Goal: Task Accomplishment & Management: Use online tool/utility

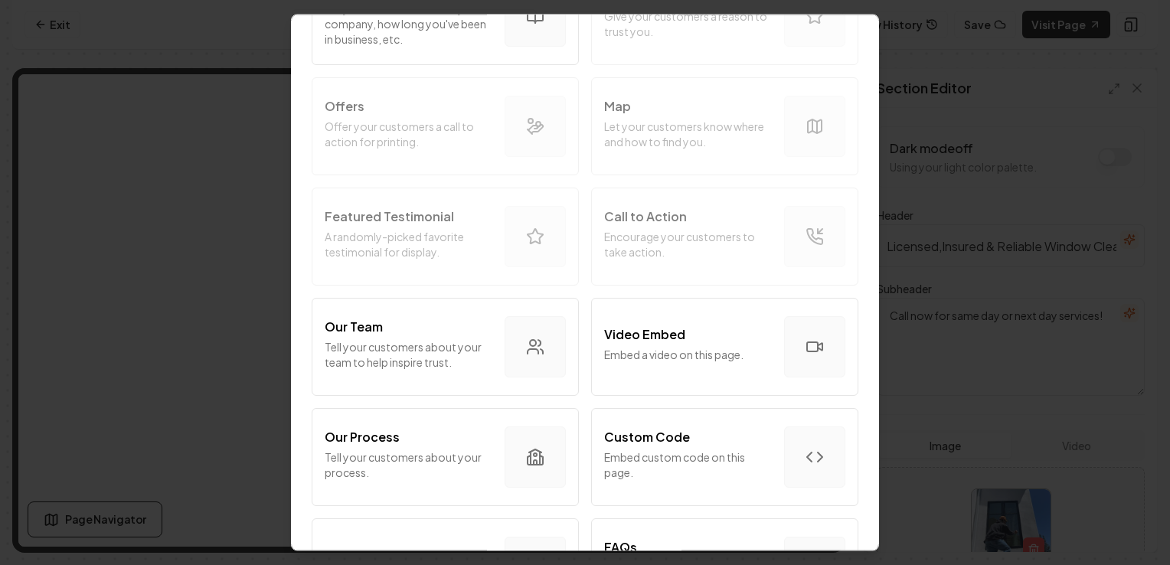
scroll to position [261, 0]
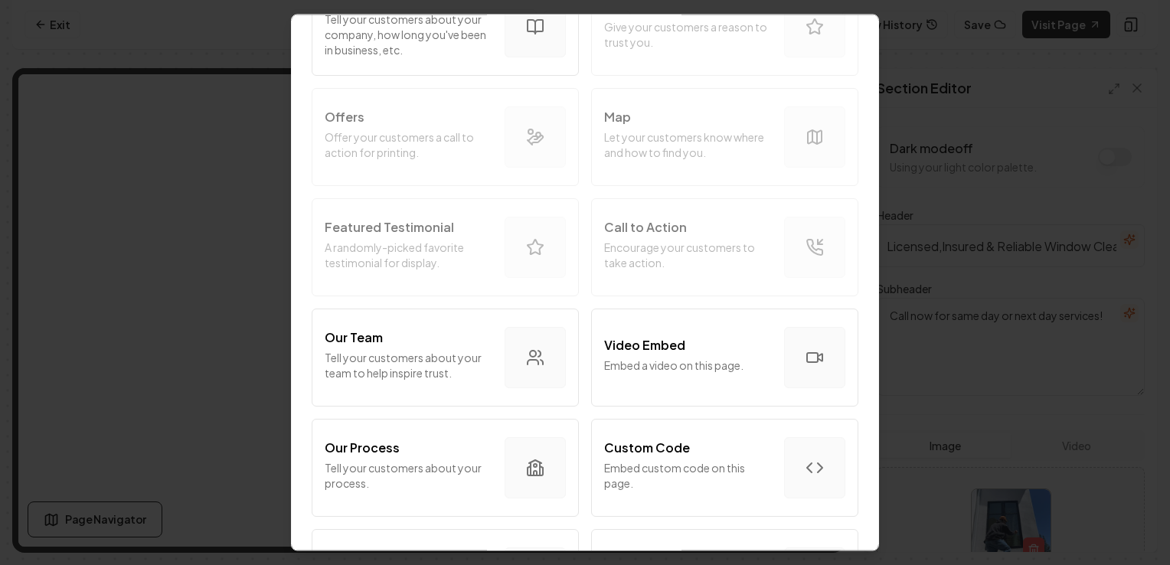
drag, startPoint x: 855, startPoint y: 311, endPoint x: 852, endPoint y: 339, distance: 28.5
click at [852, 339] on div "Add A Section Intro Section Introduce your business to your customers. Services…" at bounding box center [585, 282] width 588 height 537
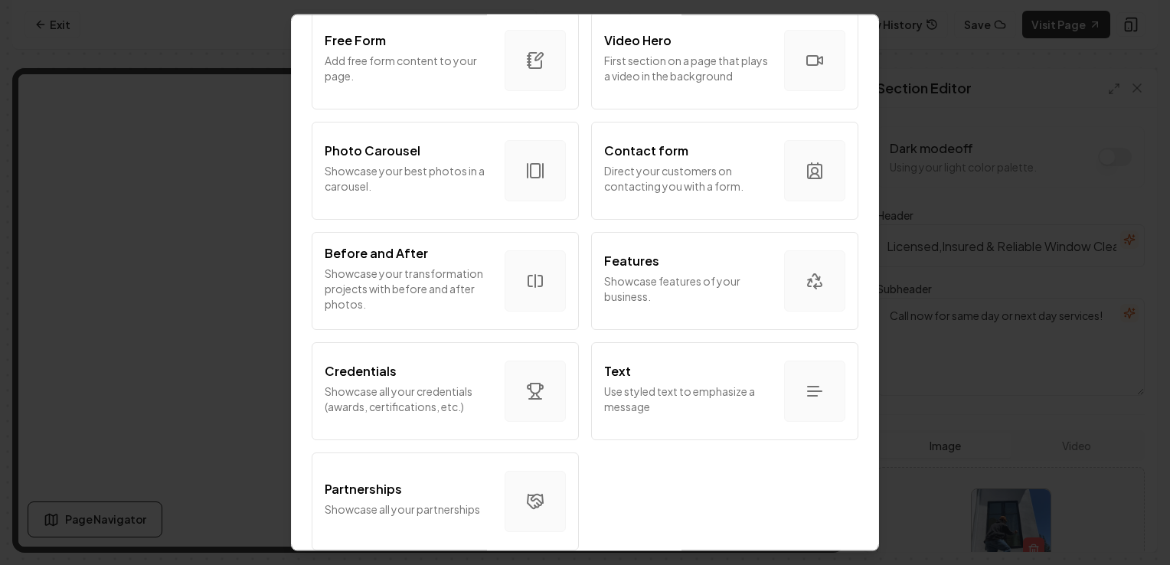
scroll to position [907, 0]
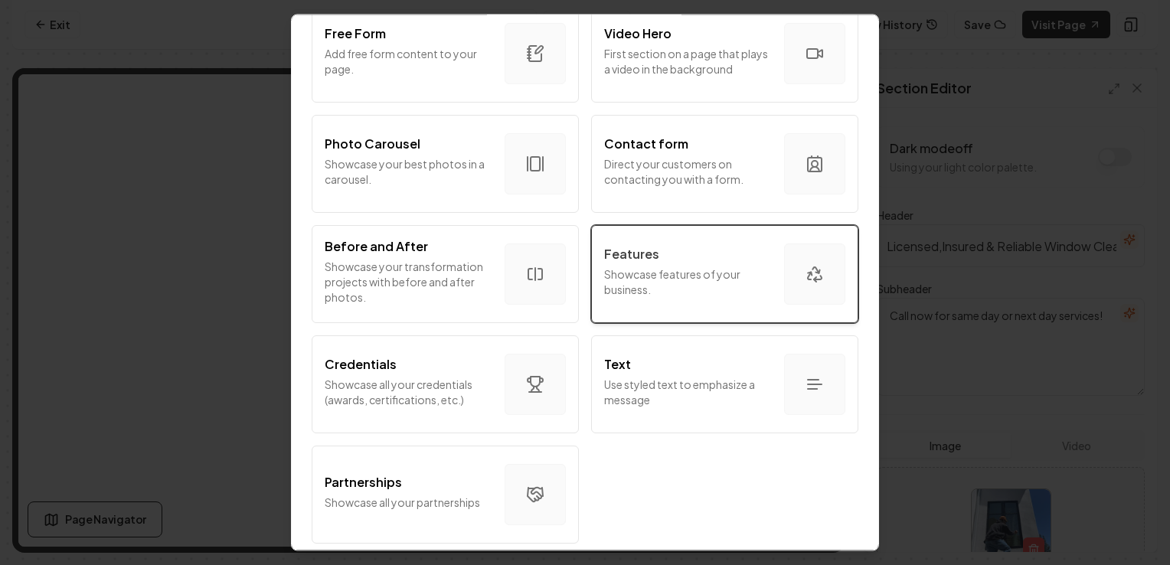
click at [714, 280] on p "Showcase features of your business." at bounding box center [688, 281] width 168 height 31
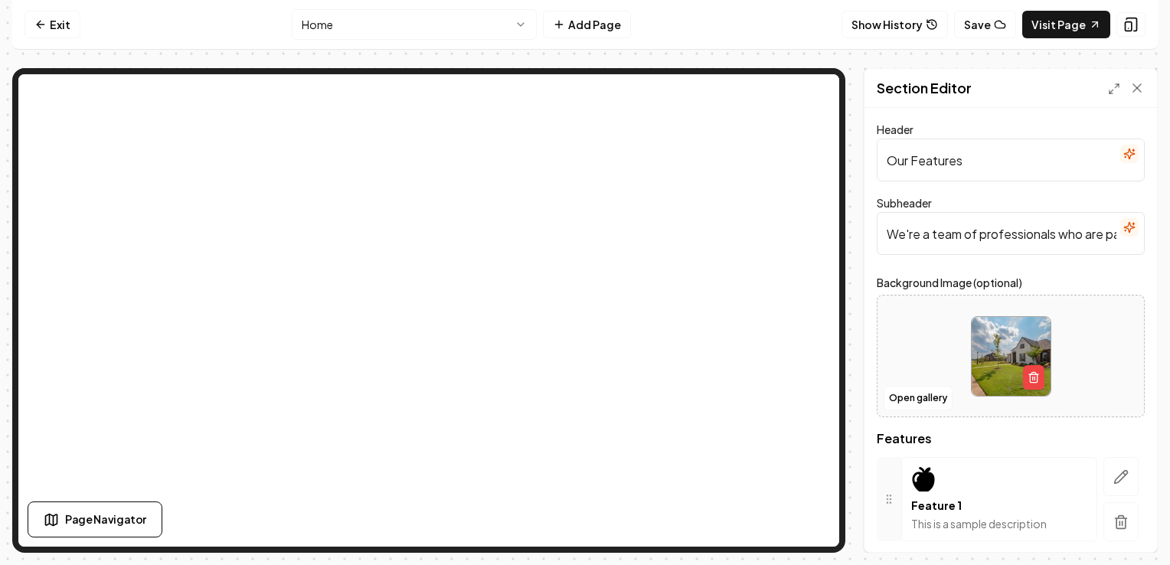
click at [1038, 164] on input "Our Features" at bounding box center [1011, 160] width 268 height 43
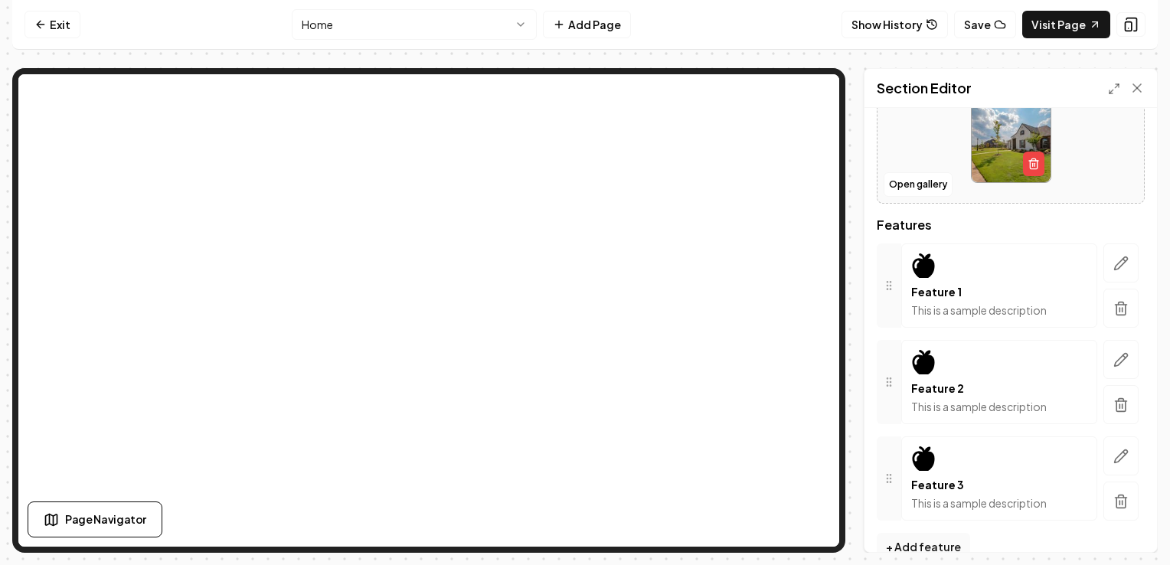
scroll to position [239, 0]
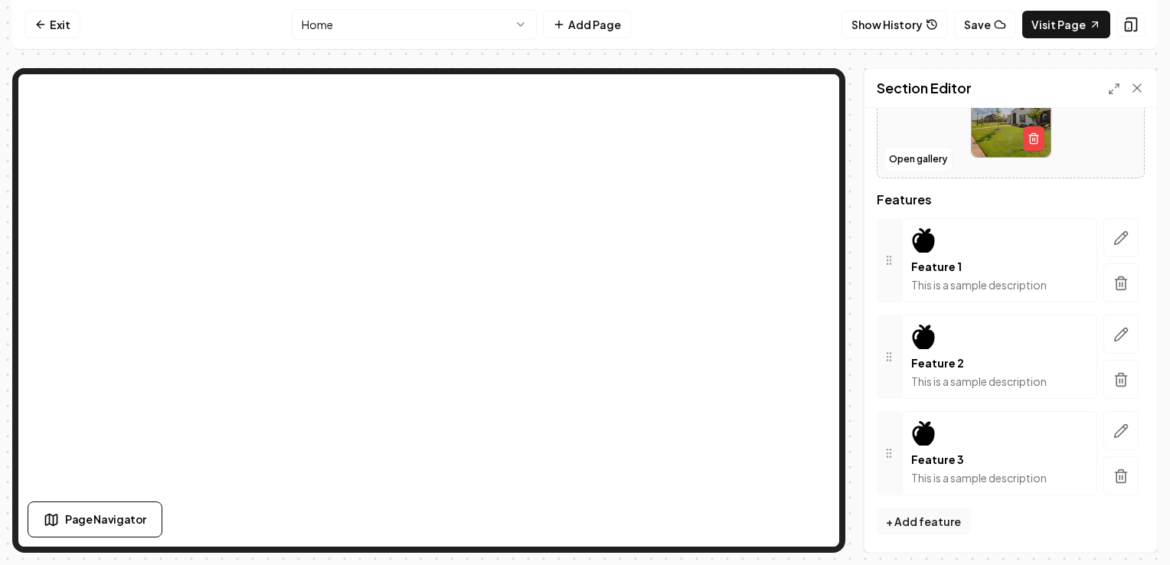
click at [1019, 274] on div "Feature 1 This is a sample description" at bounding box center [999, 276] width 176 height 34
click at [1113, 226] on button "button" at bounding box center [1120, 237] width 35 height 39
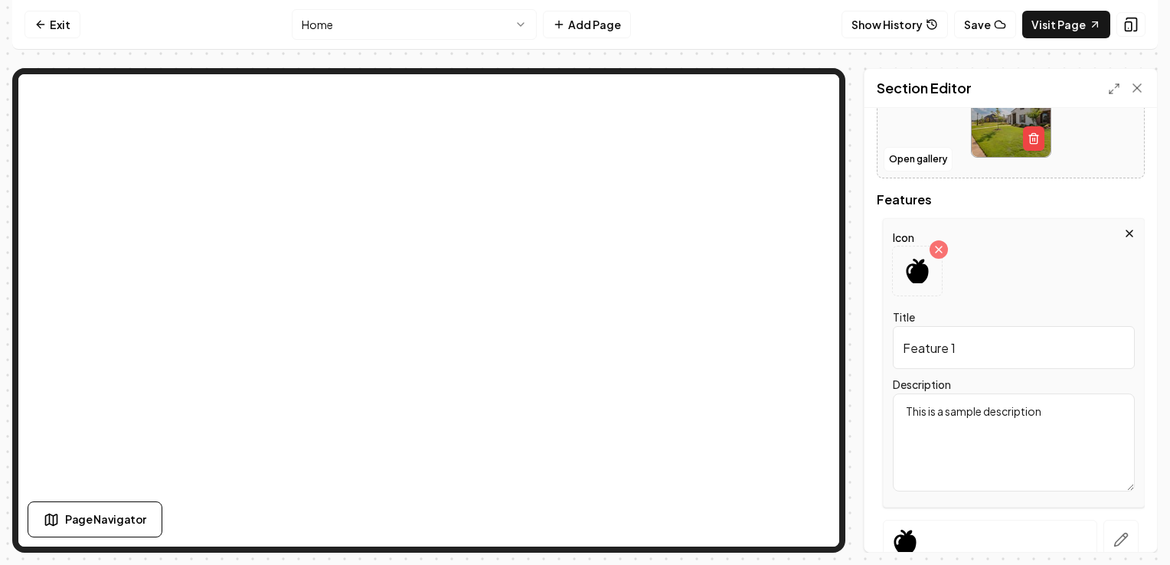
click at [965, 353] on input "Feature 1" at bounding box center [1014, 347] width 242 height 43
type input "F"
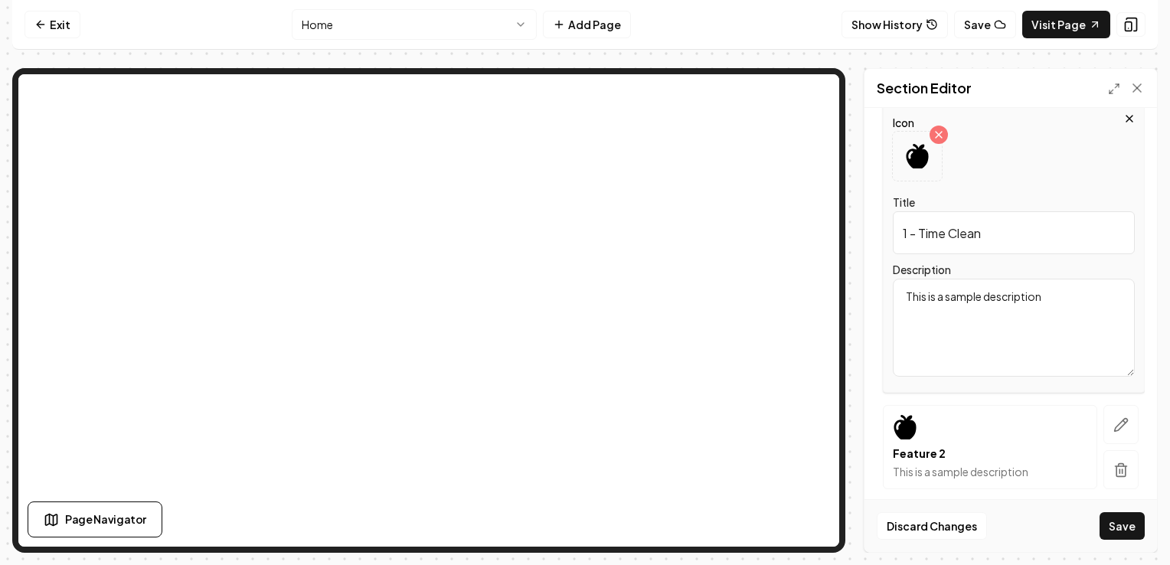
scroll to position [351, 0]
type input "1 - Time Clean"
click at [1049, 305] on textarea "This is a sample description" at bounding box center [1014, 331] width 242 height 98
type textarea "T"
click at [980, 308] on textarea "Description" at bounding box center [1014, 331] width 242 height 98
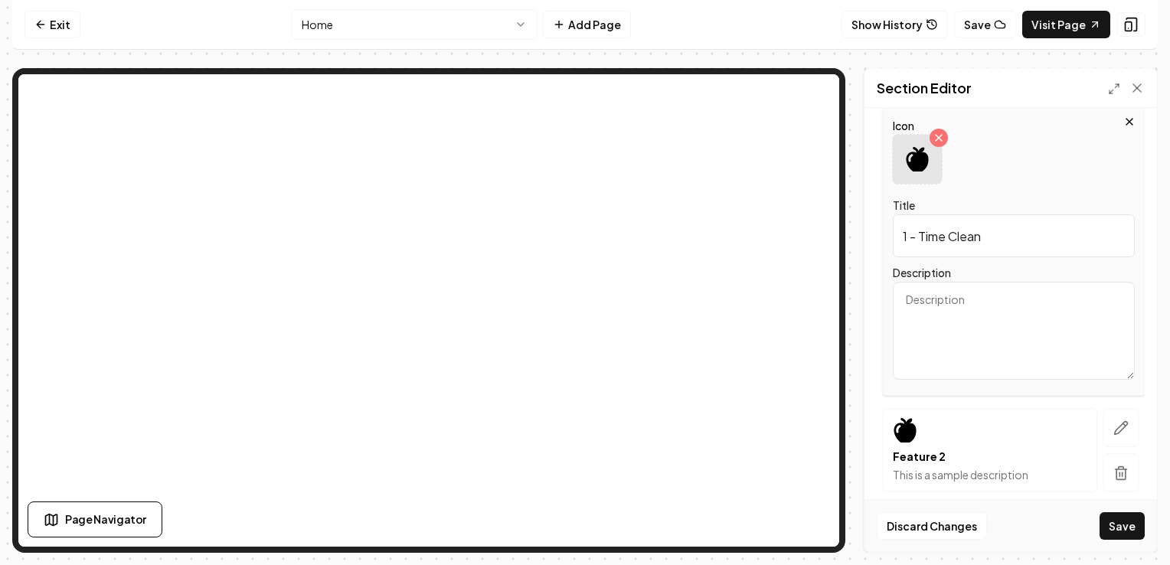
click at [911, 155] on icon at bounding box center [917, 159] width 25 height 25
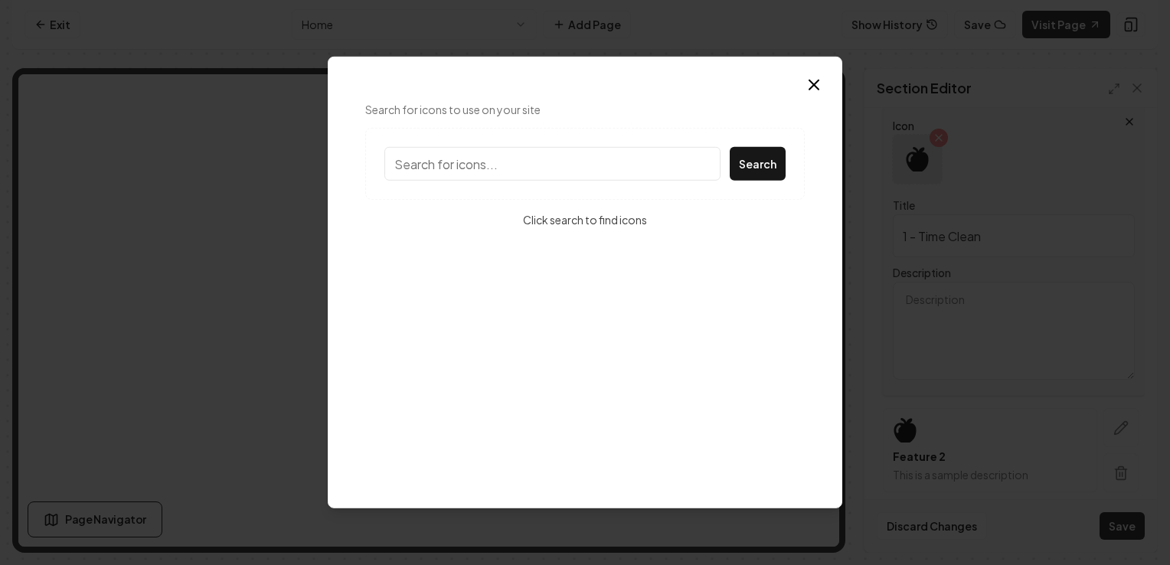
click at [603, 175] on input "Search for icons to use on your site" at bounding box center [552, 164] width 336 height 34
click at [811, 84] on icon "button" at bounding box center [814, 85] width 18 height 18
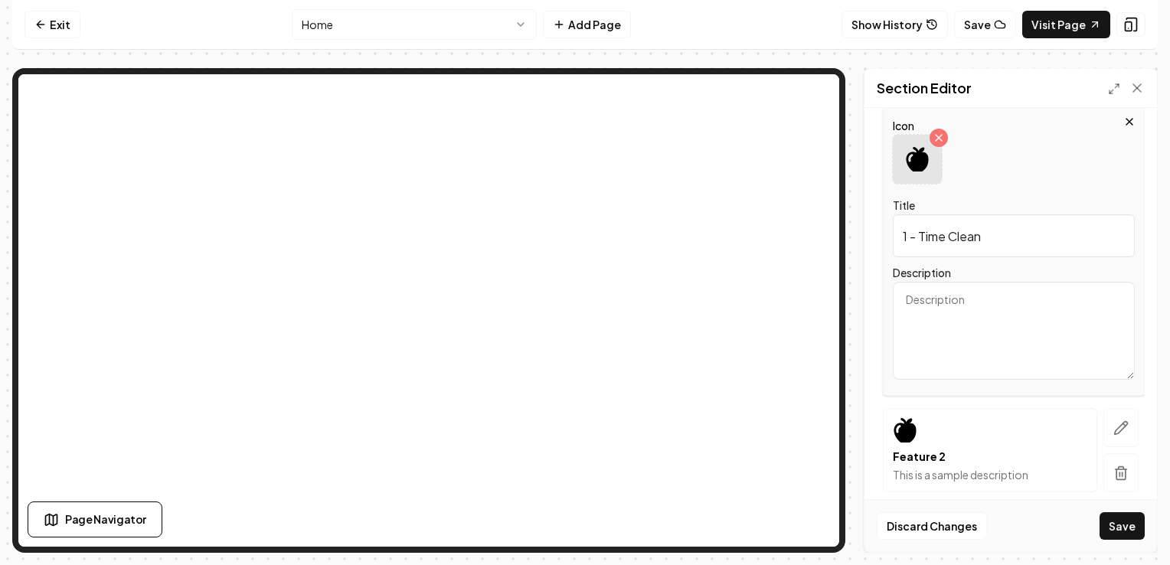
click at [950, 297] on textarea "Description" at bounding box center [1014, 331] width 242 height 98
click at [947, 305] on textarea "Description" at bounding box center [1014, 331] width 242 height 98
type textarea "-"
click at [938, 140] on icon at bounding box center [939, 138] width 12 height 12
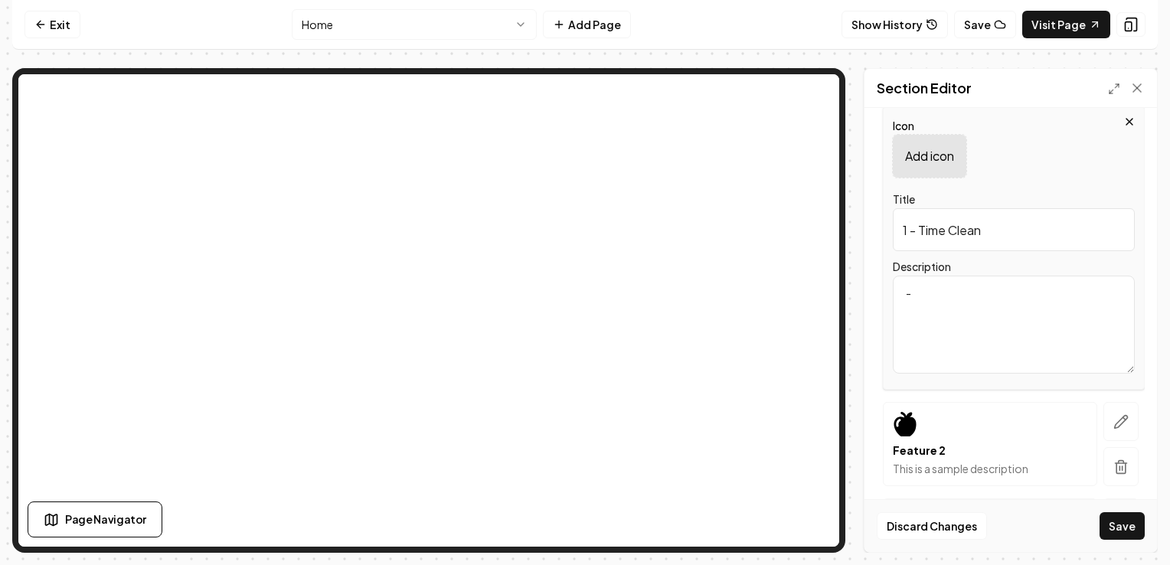
click at [955, 295] on textarea "-" at bounding box center [1014, 325] width 242 height 98
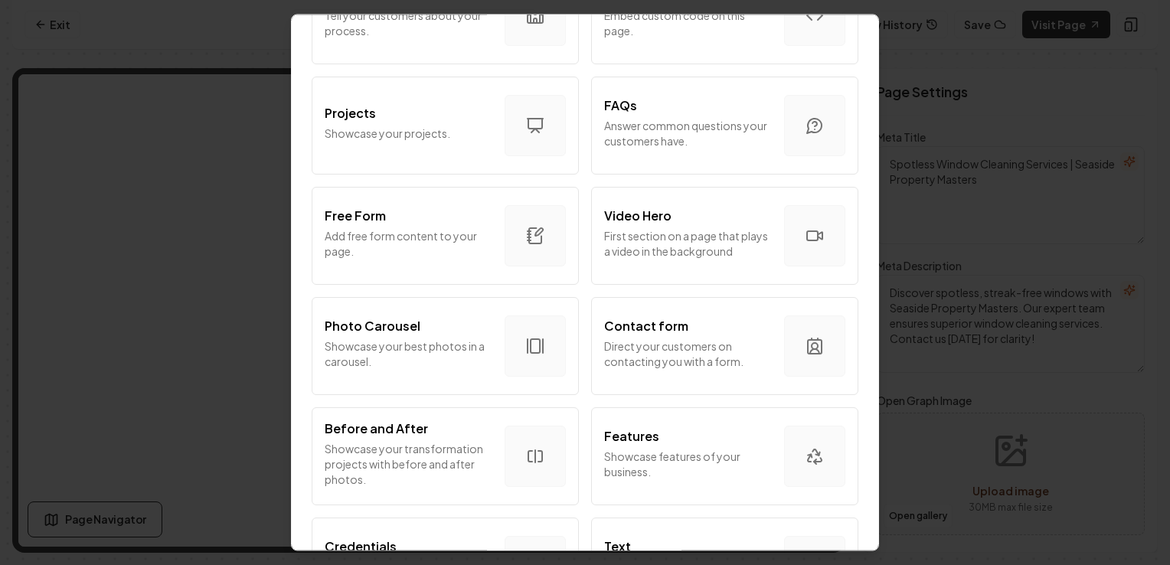
scroll to position [716, 0]
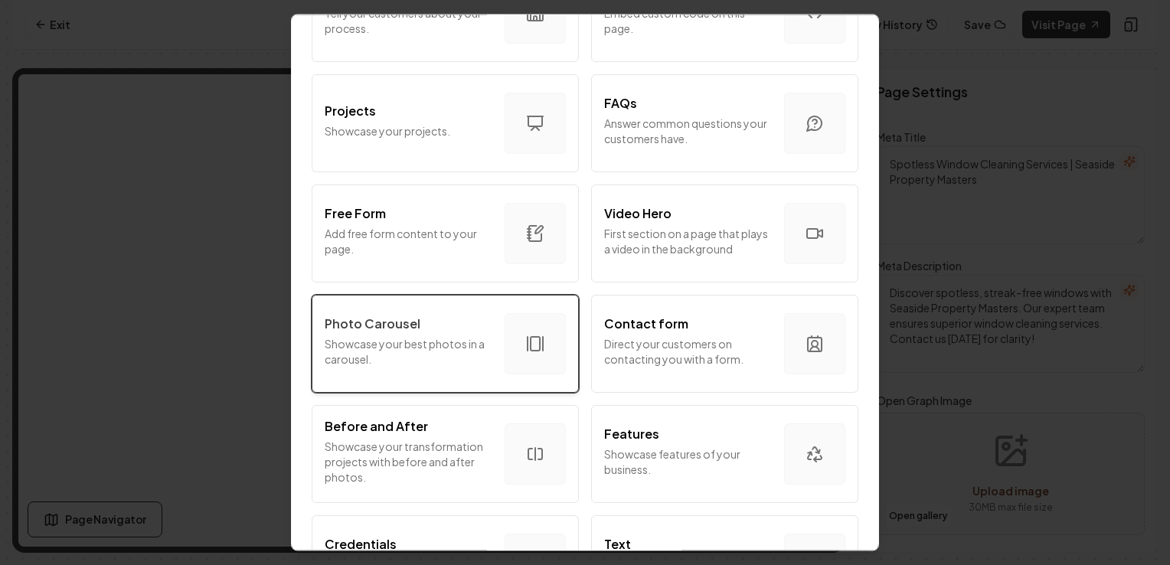
click at [411, 340] on p "Showcase your best photos in a carousel." at bounding box center [409, 351] width 168 height 31
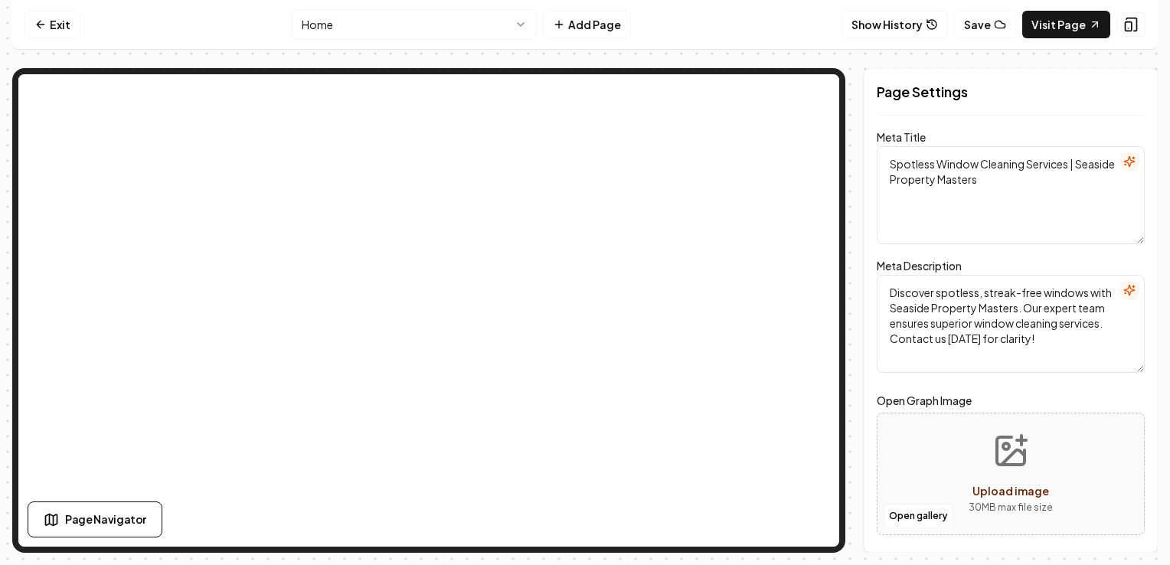
drag, startPoint x: 1029, startPoint y: 180, endPoint x: 879, endPoint y: 162, distance: 151.2
click at [879, 162] on textarea "Spotless Window Cleaning Services | Seaside Property Masters" at bounding box center [1011, 195] width 268 height 98
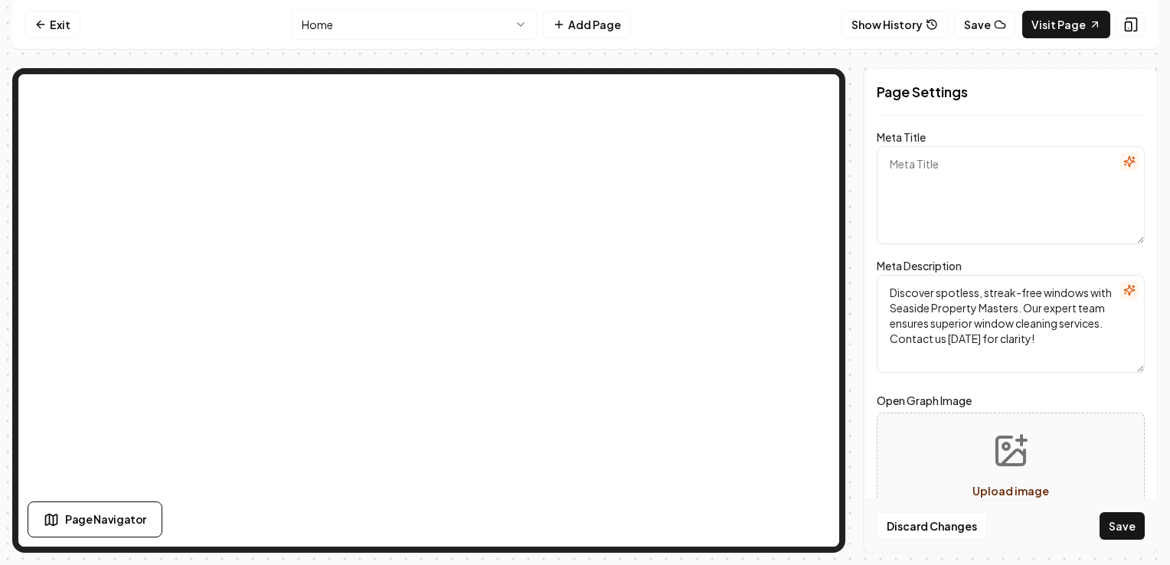
paste textarea "Professional Window Cleaning in [GEOGRAPHIC_DATA] | Sparkling Results Guaranteed"
type textarea "Professional Window Cleaning in [GEOGRAPHIC_DATA] | Sparkling Results Guaranteed"
drag, startPoint x: 1038, startPoint y: 344, endPoint x: 888, endPoint y: 280, distance: 163.0
click at [888, 280] on textarea "Discover spotless, streak-free windows with Seaside Property Masters. Our exper…" at bounding box center [1011, 324] width 268 height 98
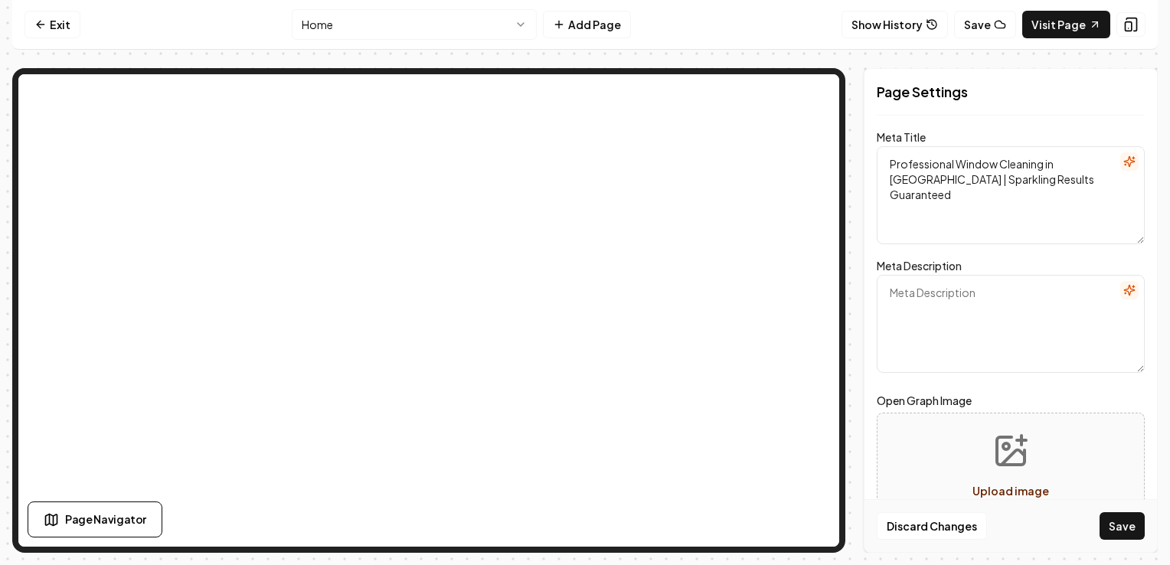
drag, startPoint x: 907, startPoint y: 270, endPoint x: 948, endPoint y: 300, distance: 51.5
click at [948, 300] on textarea "Meta Description" at bounding box center [1011, 324] width 268 height 98
paste textarea "Get streak-free, crystal-clear windows from Ventura County’s trusted window cle…"
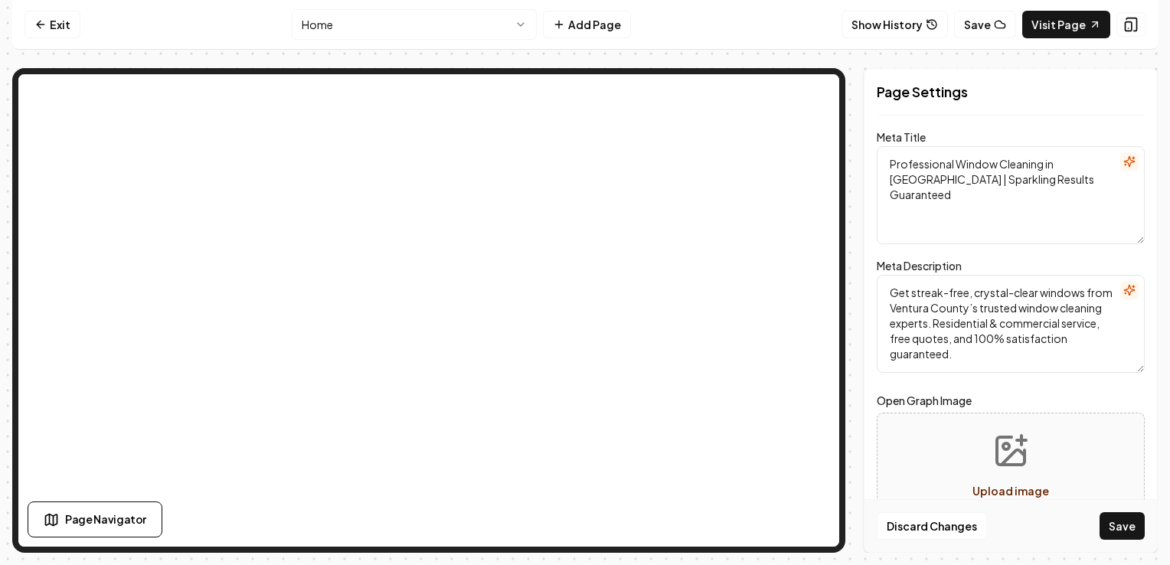
type textarea "Get streak-free, crystal-clear windows from Ventura County’s trusted window cle…"
click at [1127, 528] on button "Save" at bounding box center [1122, 526] width 45 height 28
click at [1088, 119] on div "Page Settings Meta Title Professional Window Cleaning in [GEOGRAPHIC_DATA] | Sp…" at bounding box center [1011, 310] width 294 height 485
click at [940, 98] on h2 "Page Settings" at bounding box center [1011, 91] width 268 height 21
click at [1002, 21] on icon at bounding box center [1000, 24] width 12 height 12
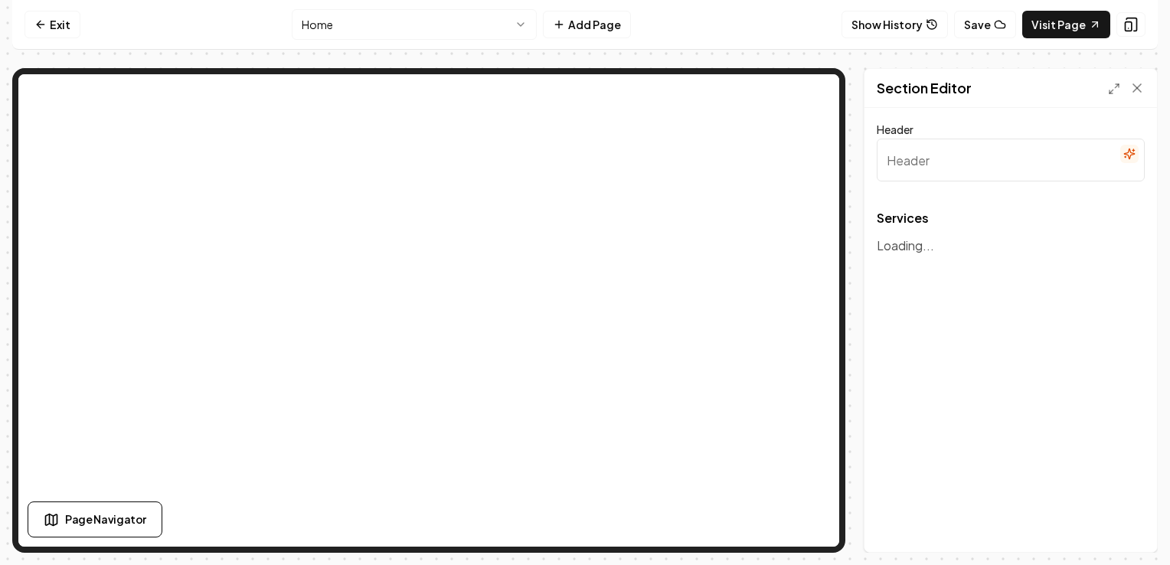
type input "Our Exceptional Services"
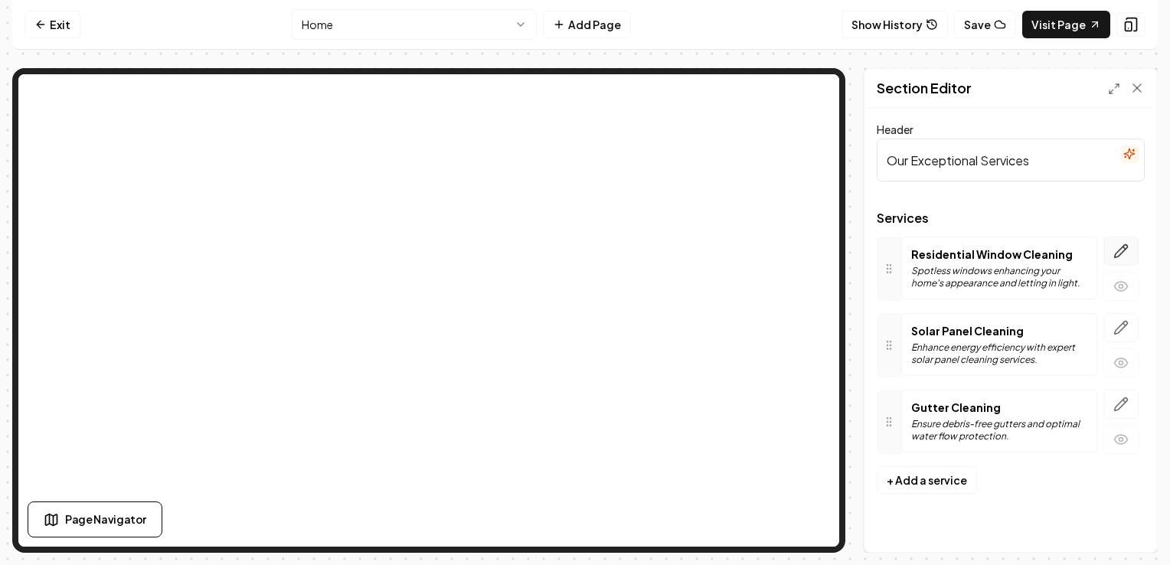
click at [1117, 250] on icon "button" at bounding box center [1120, 251] width 15 height 15
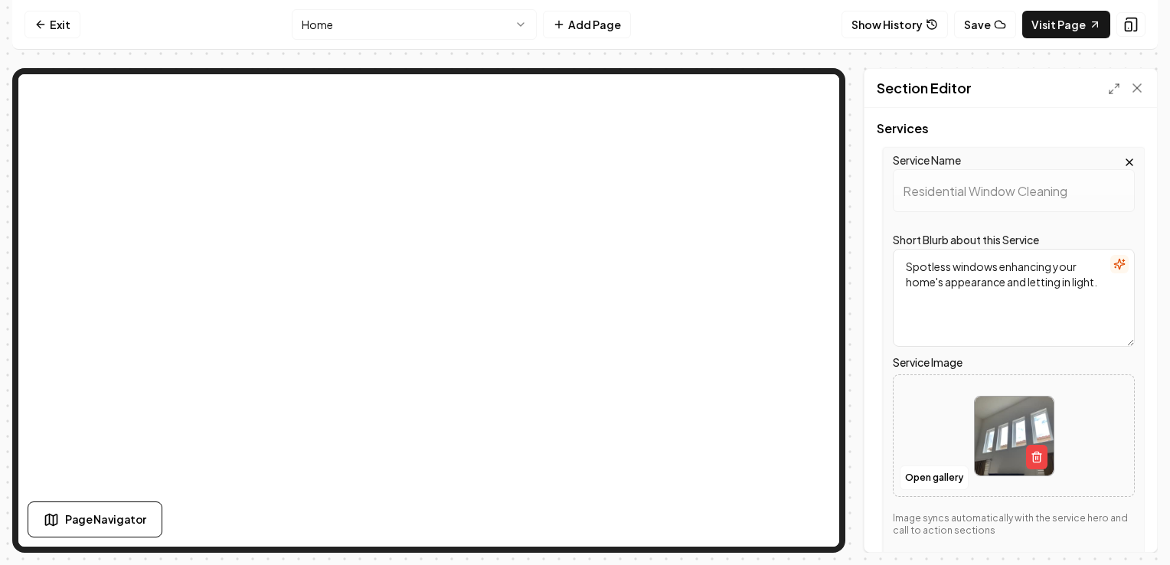
scroll to position [107, 0]
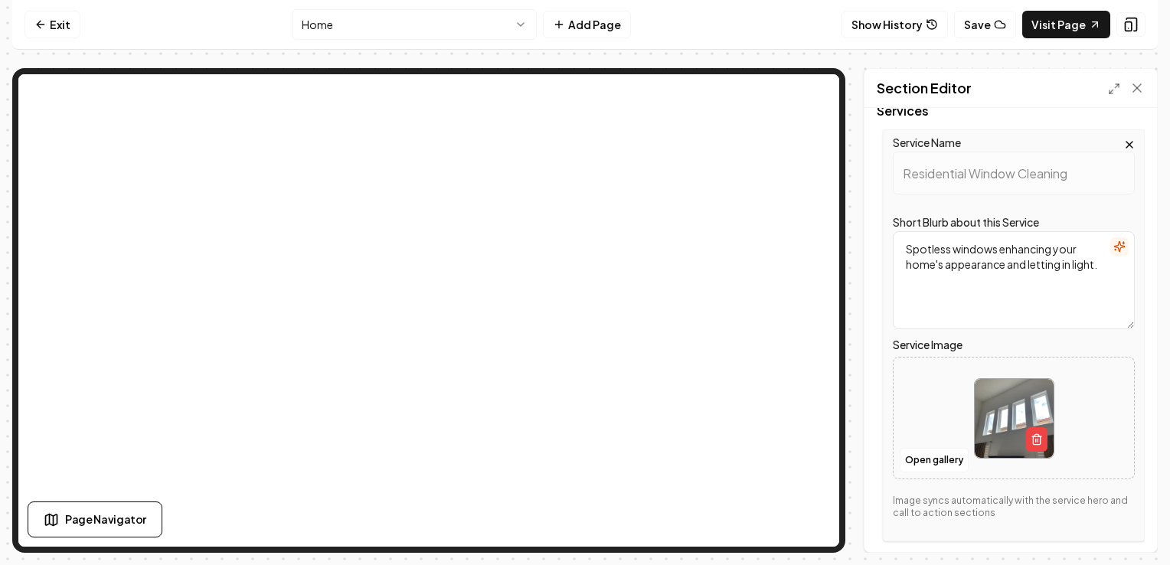
drag, startPoint x: 950, startPoint y: 289, endPoint x: 891, endPoint y: 239, distance: 77.1
click at [891, 239] on div "Service Name Residential Window Cleaning Short Blurb about this Service Spotles…" at bounding box center [1014, 335] width 262 height 412
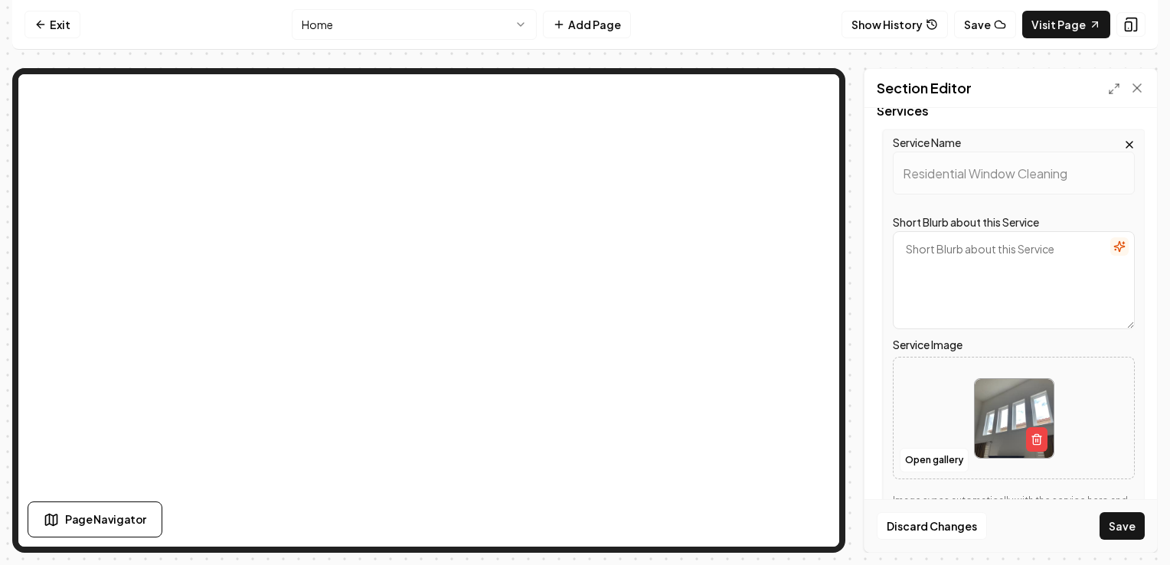
paste textarea "Loremipsum — dolo’s a consecte, ADI-elitsedd **eiusmod temp incididuntu** labor…"
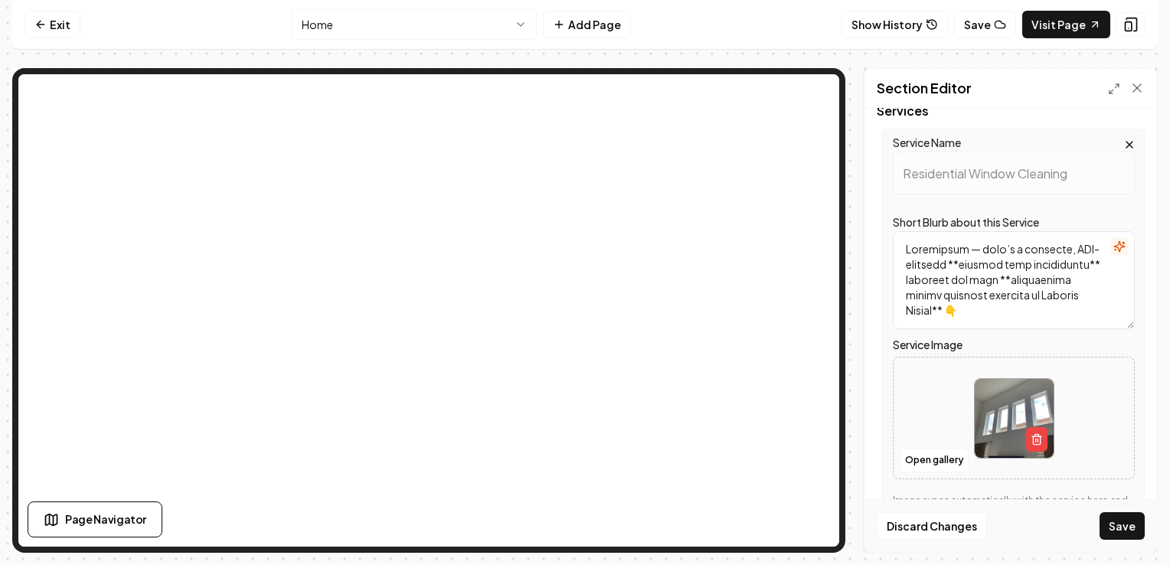
scroll to position [1045, 0]
click at [928, 314] on textarea "Short Blurb about this Service" at bounding box center [1014, 280] width 242 height 98
drag, startPoint x: 901, startPoint y: 277, endPoint x: 973, endPoint y: 325, distance: 86.2
click at [973, 325] on textarea "Short Blurb about this Service" at bounding box center [1014, 280] width 242 height 98
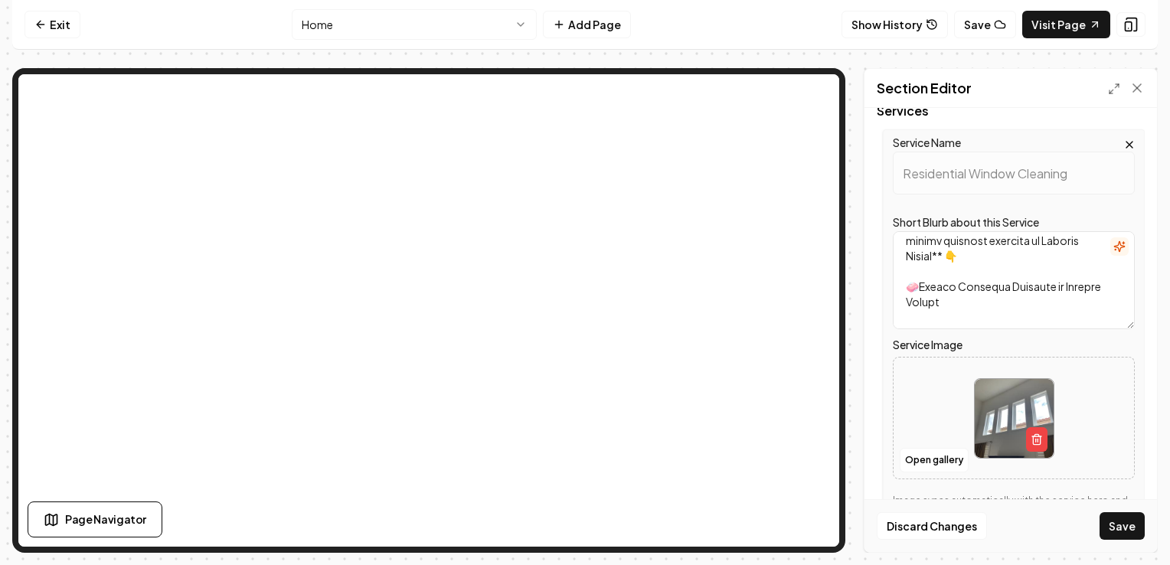
scroll to position [21, 0]
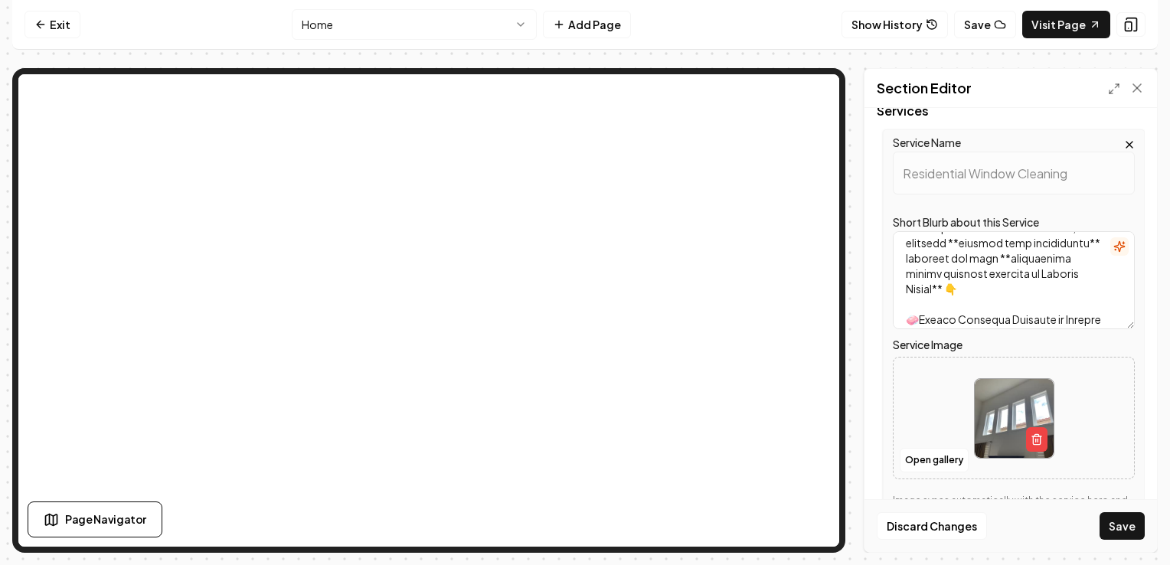
drag, startPoint x: 1073, startPoint y: 290, endPoint x: 918, endPoint y: 244, distance: 161.6
click at [918, 244] on textarea "Short Blurb about this Service" at bounding box center [1014, 280] width 242 height 98
click at [910, 256] on textarea "Short Blurb about this Service" at bounding box center [1014, 280] width 242 height 98
click at [911, 290] on textarea "Short Blurb about this Service" at bounding box center [1014, 280] width 242 height 98
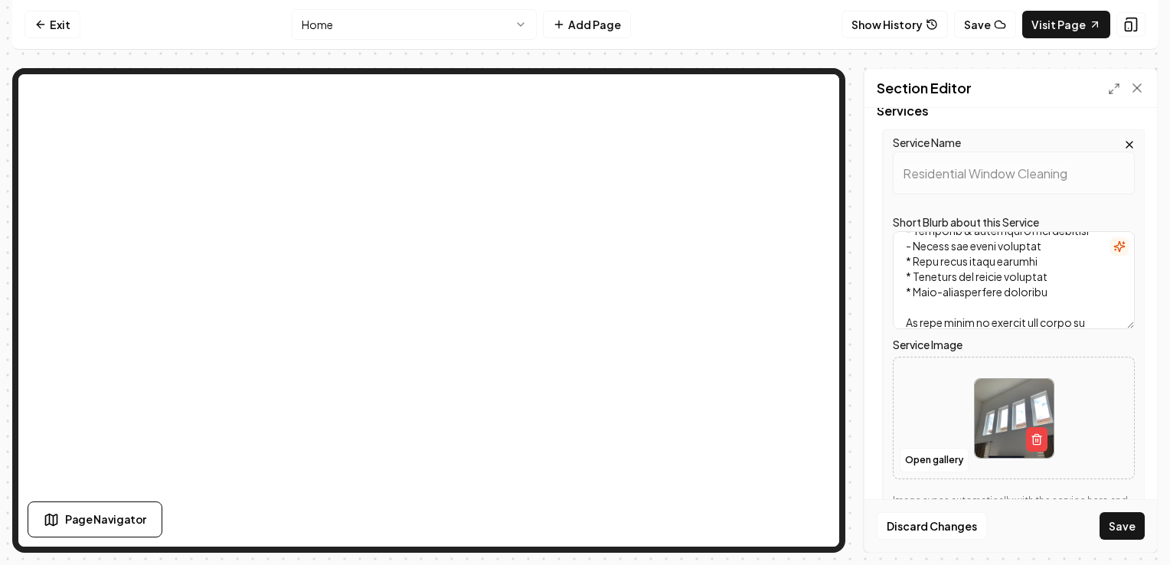
click at [911, 306] on textarea "Short Blurb about this Service" at bounding box center [1014, 280] width 242 height 98
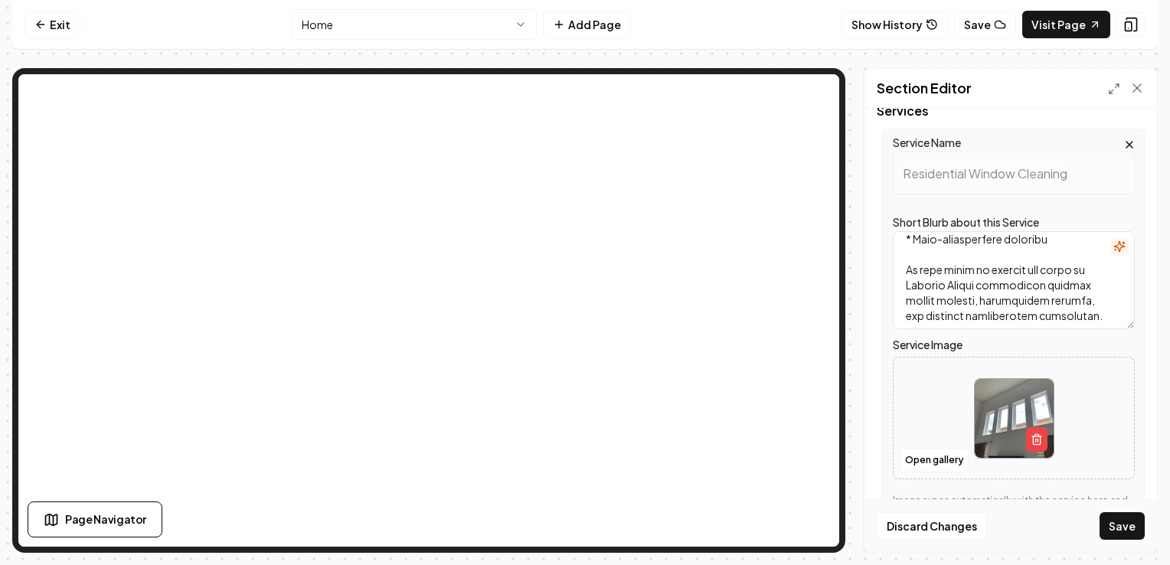
scroll to position [414, 0]
click at [911, 282] on textarea "Short Blurb about this Service" at bounding box center [1014, 280] width 242 height 98
click at [911, 293] on textarea "Short Blurb about this Service" at bounding box center [1014, 280] width 242 height 98
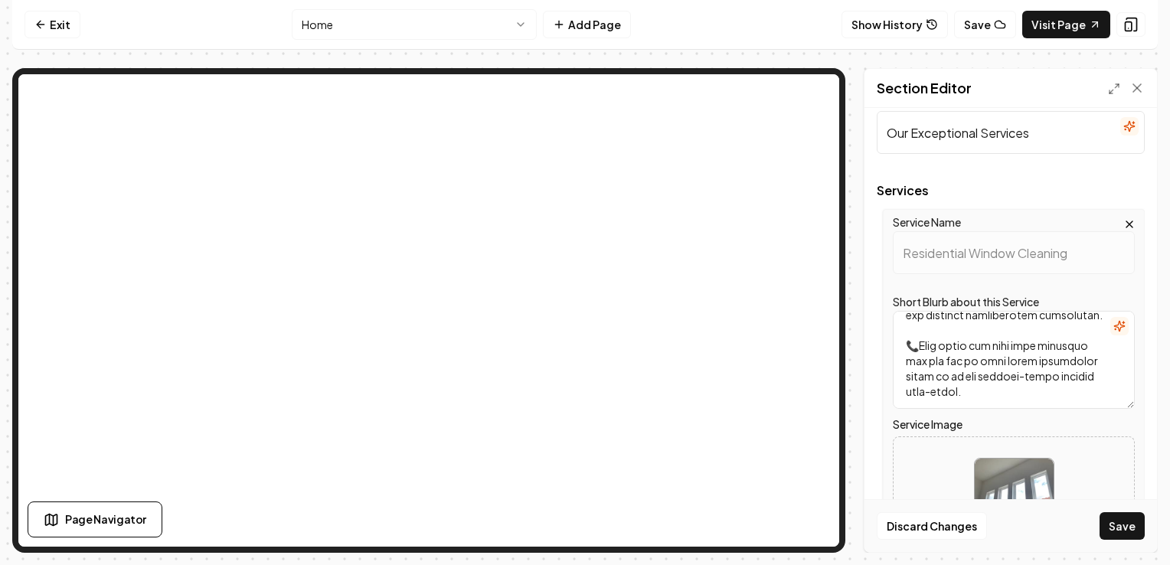
scroll to position [23, 0]
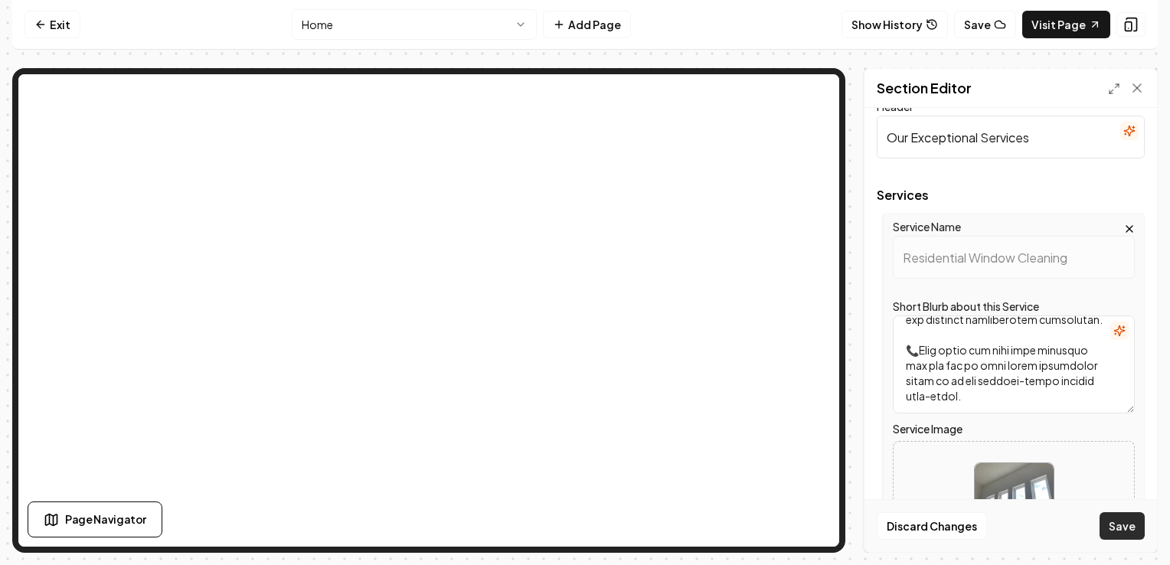
type textarea "🧼Loremi Dolorsit Ametcons ad Elitsed Doeius Tempo i utlabore, etdolor magn aliq…"
click at [1134, 531] on button "Save" at bounding box center [1122, 526] width 45 height 28
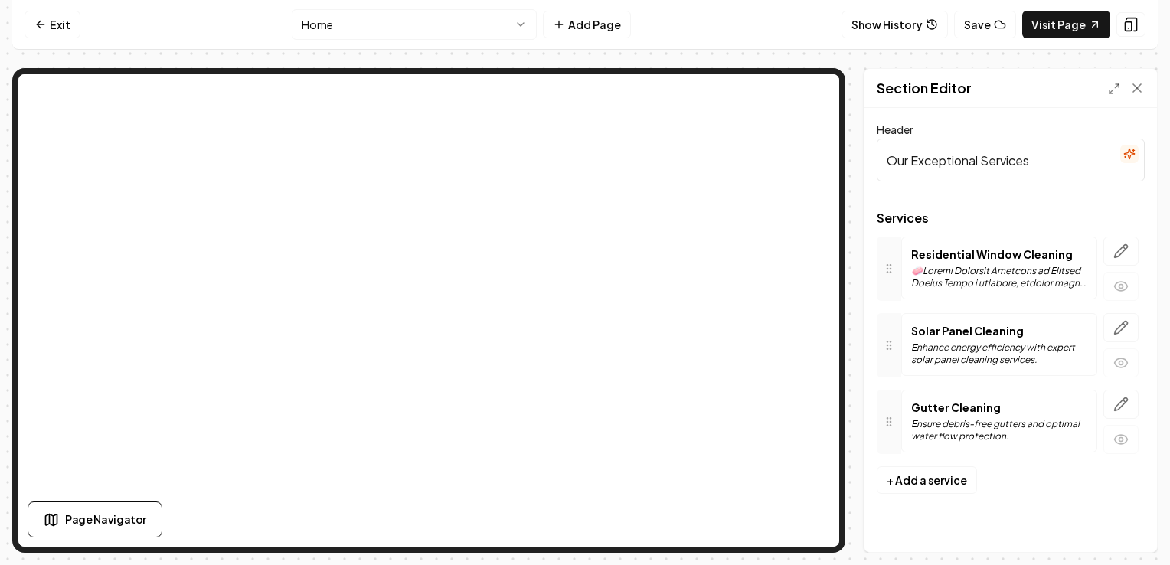
scroll to position [0, 0]
click at [1115, 332] on icon "button" at bounding box center [1121, 328] width 13 height 13
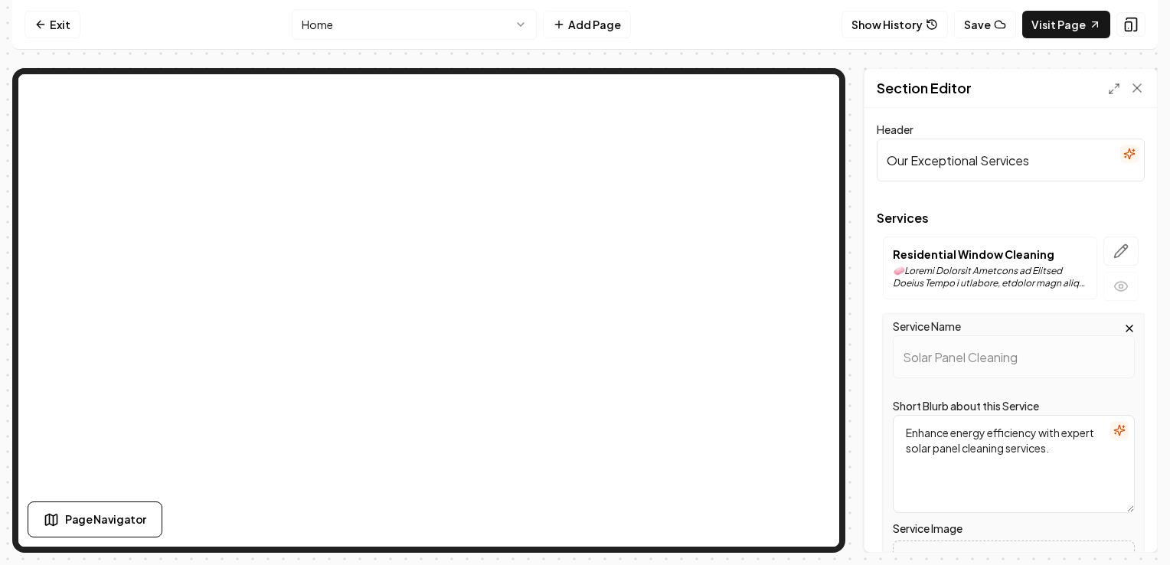
drag, startPoint x: 1089, startPoint y: 457, endPoint x: 901, endPoint y: 431, distance: 189.4
click at [901, 431] on textarea "Enhance energy efficiency with expert solar panel cleaning services." at bounding box center [1014, 464] width 242 height 98
paste textarea "Loremipsum — dolo’s am CON-adipiscin, elitseddoeiu, tem incididun-utlabore **et…"
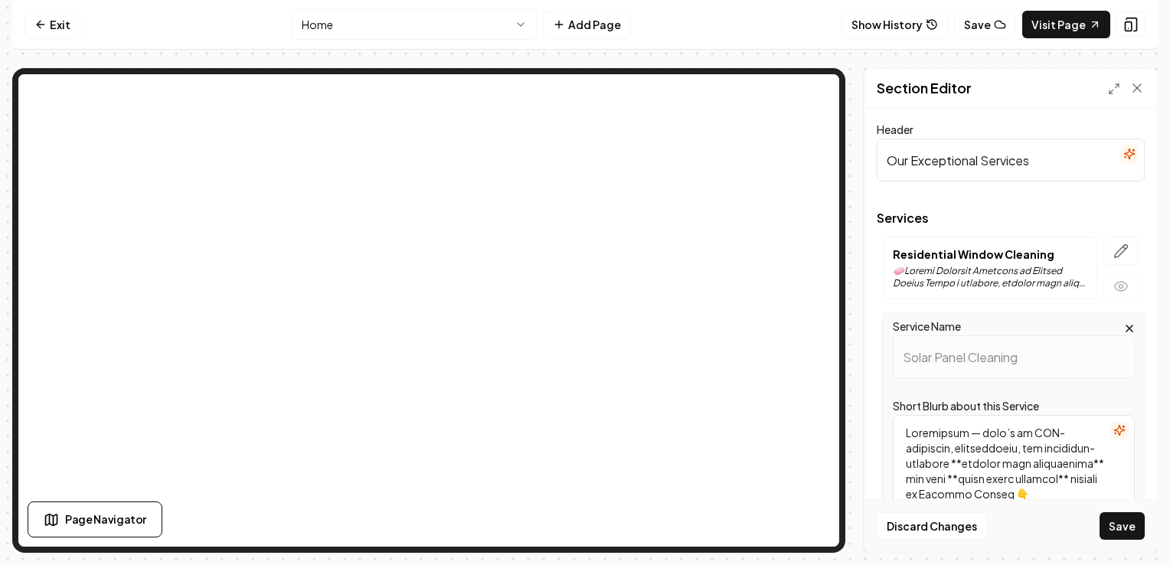
scroll to position [1029, 0]
drag, startPoint x: 934, startPoint y: 486, endPoint x: 897, endPoint y: 427, distance: 69.5
click at [897, 427] on textarea "Short Blurb about this Service" at bounding box center [1014, 464] width 242 height 98
drag, startPoint x: 1008, startPoint y: 495, endPoint x: 914, endPoint y: 409, distance: 127.4
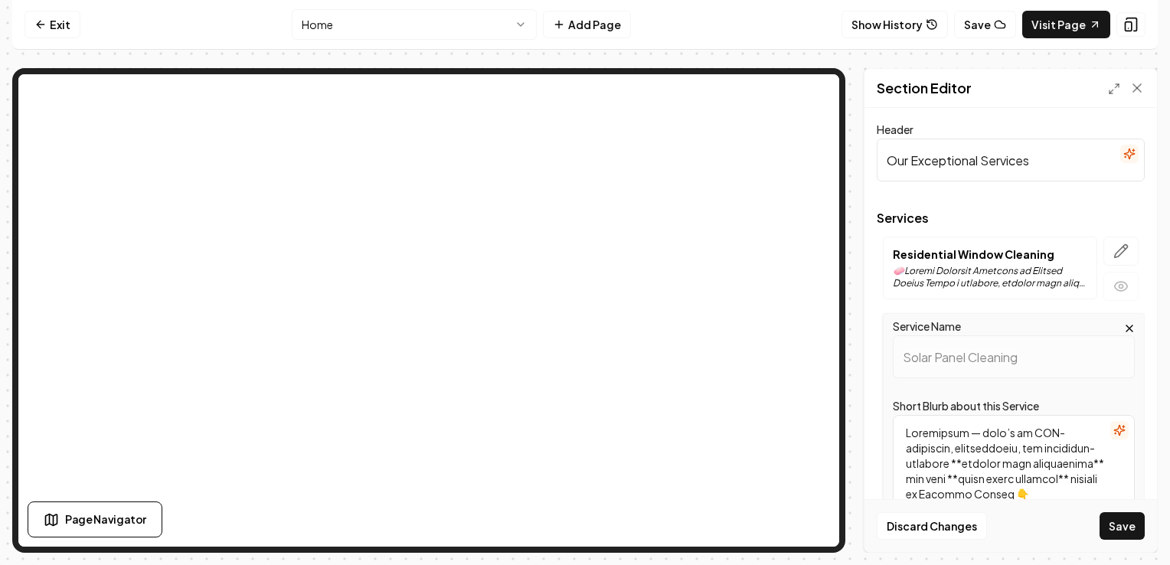
click at [914, 409] on div "Short Blurb about this Service" at bounding box center [1014, 455] width 242 height 116
type textarea "A"
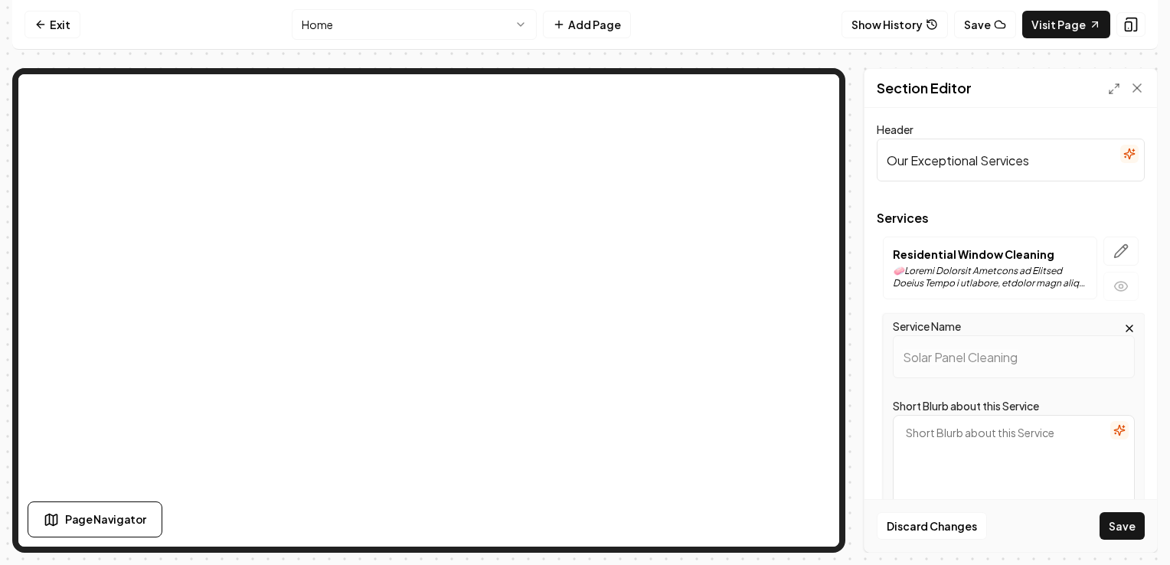
click at [930, 434] on textarea "Short Blurb about this Service" at bounding box center [1014, 464] width 242 height 98
paste textarea "Loremipsum — dolo’s am CON-adipiscin, elitseddoeiu, tem incididun-utlabore **et…"
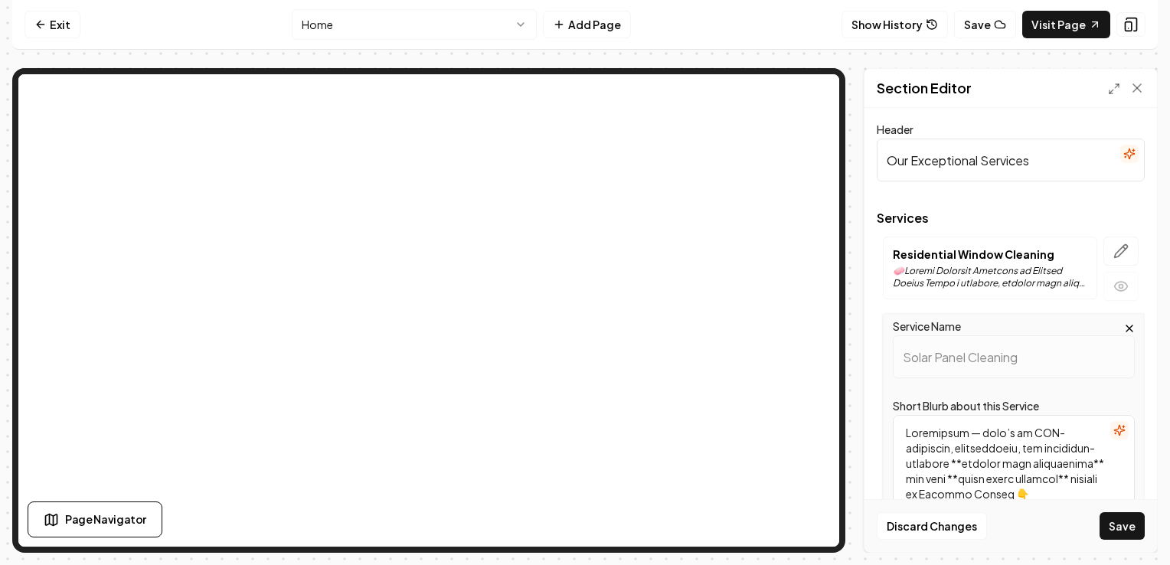
scroll to position [1029, 0]
drag, startPoint x: 906, startPoint y: 430, endPoint x: 993, endPoint y: 492, distance: 107.1
click at [993, 492] on textarea "Short Blurb about this Service" at bounding box center [1014, 464] width 242 height 98
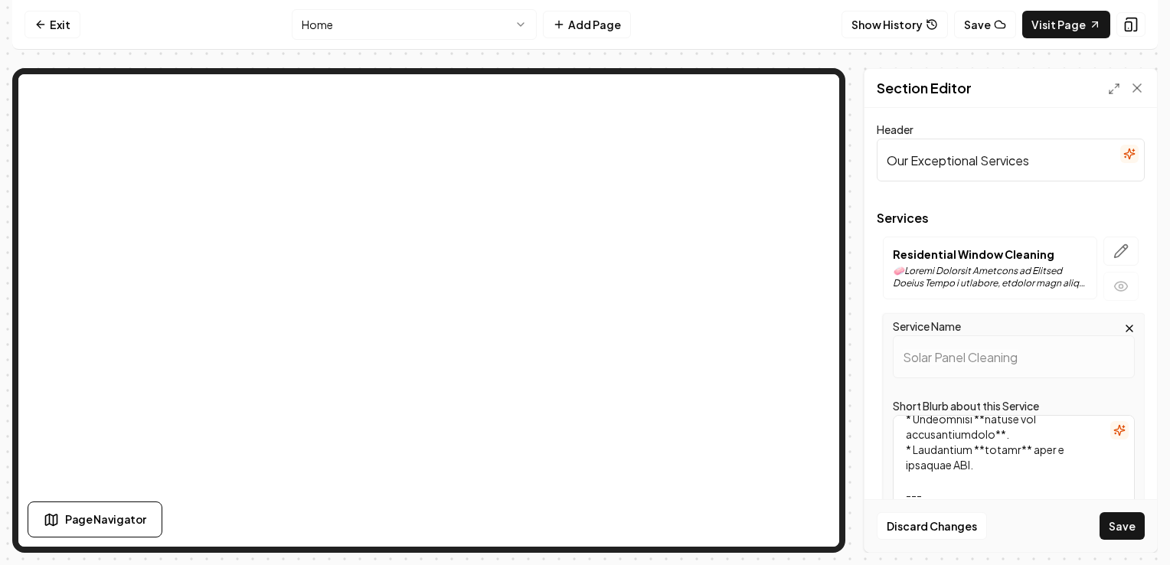
scroll to position [801, 0]
drag, startPoint x: 907, startPoint y: 428, endPoint x: 1042, endPoint y: 510, distance: 158.4
click at [1042, 510] on form "Header Our Exceptional Services Services Residential Window Cleaning Service Na…" at bounding box center [1011, 487] width 268 height 734
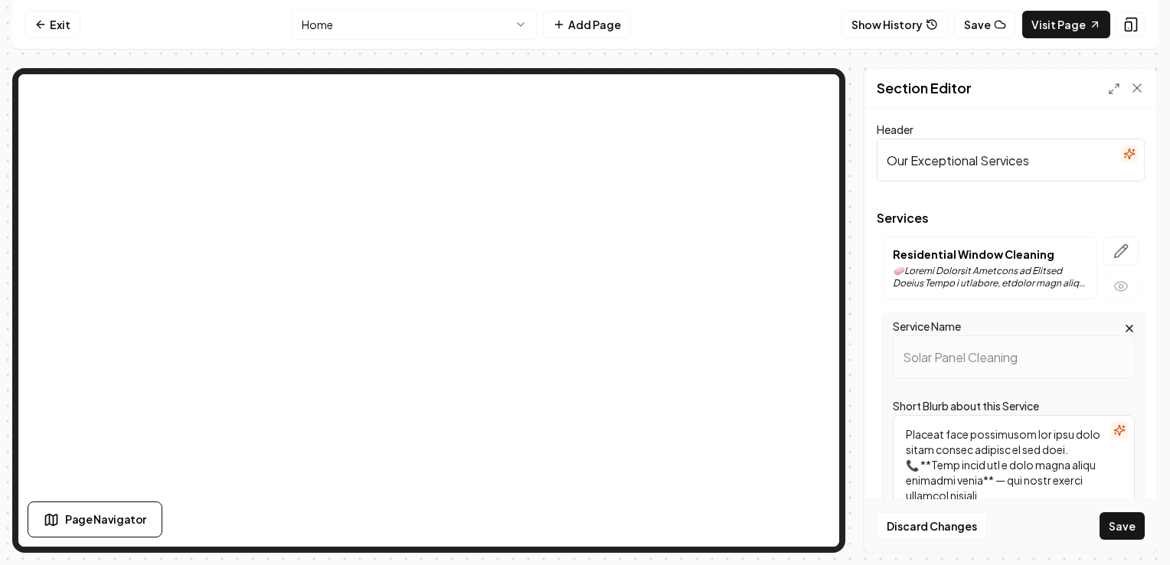
scroll to position [687, 0]
click at [1021, 459] on textarea "Short Blurb about this Service" at bounding box center [1014, 464] width 242 height 98
click at [933, 443] on textarea "Short Blurb about this Service" at bounding box center [1014, 464] width 242 height 98
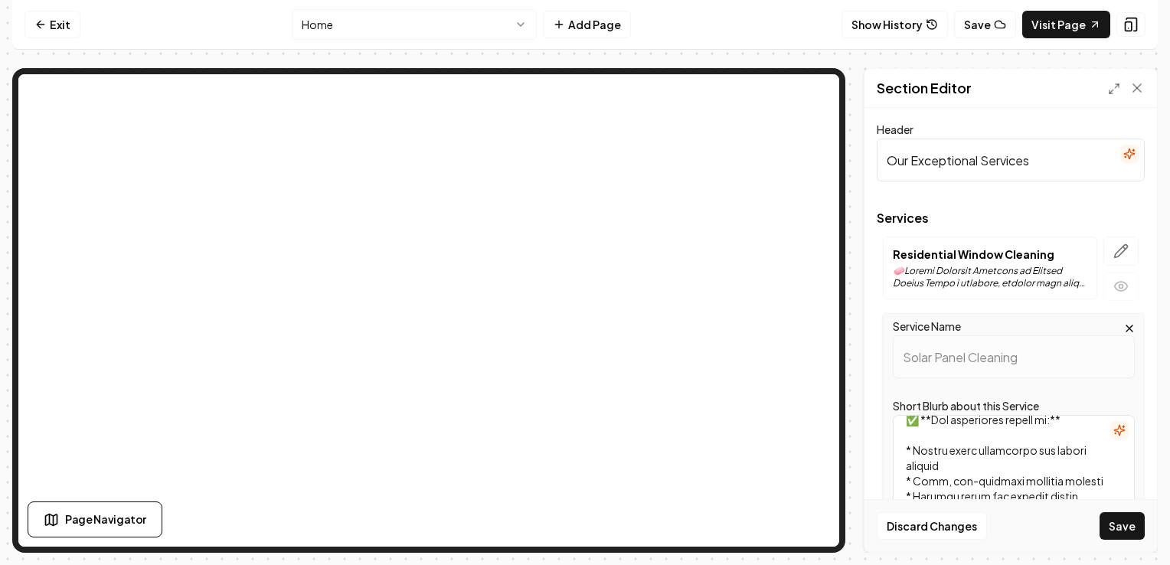
click at [930, 484] on textarea "Short Blurb about this Service" at bounding box center [1014, 464] width 242 height 98
click at [933, 465] on textarea "Short Blurb about this Service" at bounding box center [1014, 464] width 242 height 98
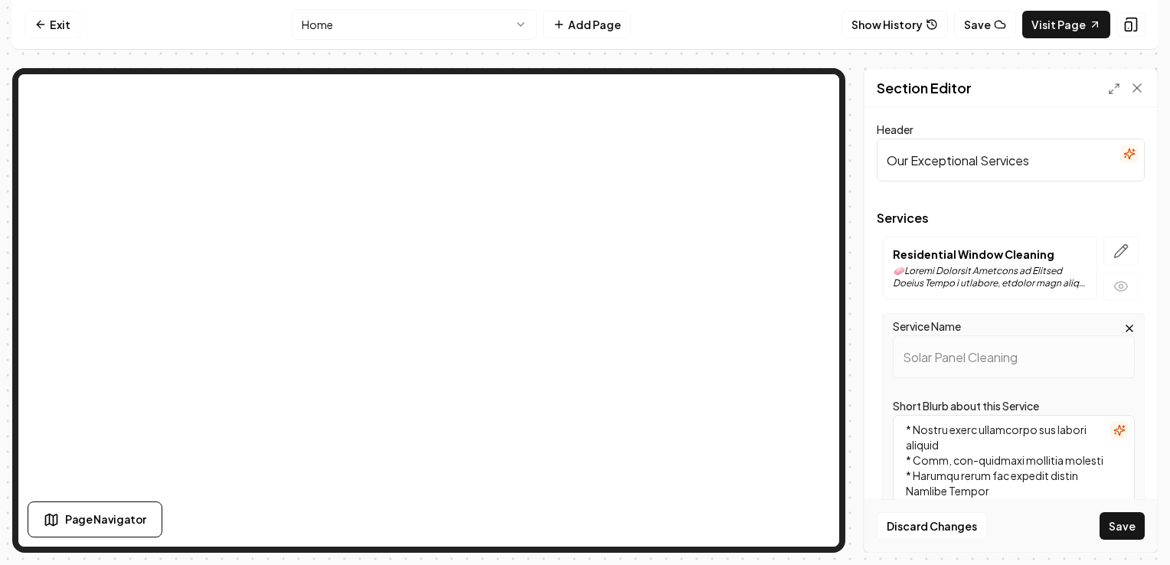
scroll to position [478, 0]
click at [911, 461] on textarea "Short Blurb about this Service" at bounding box center [1014, 464] width 242 height 98
click at [910, 484] on textarea "Short Blurb about this Service" at bounding box center [1014, 464] width 242 height 98
click at [912, 462] on textarea "Short Blurb about this Service" at bounding box center [1014, 464] width 242 height 98
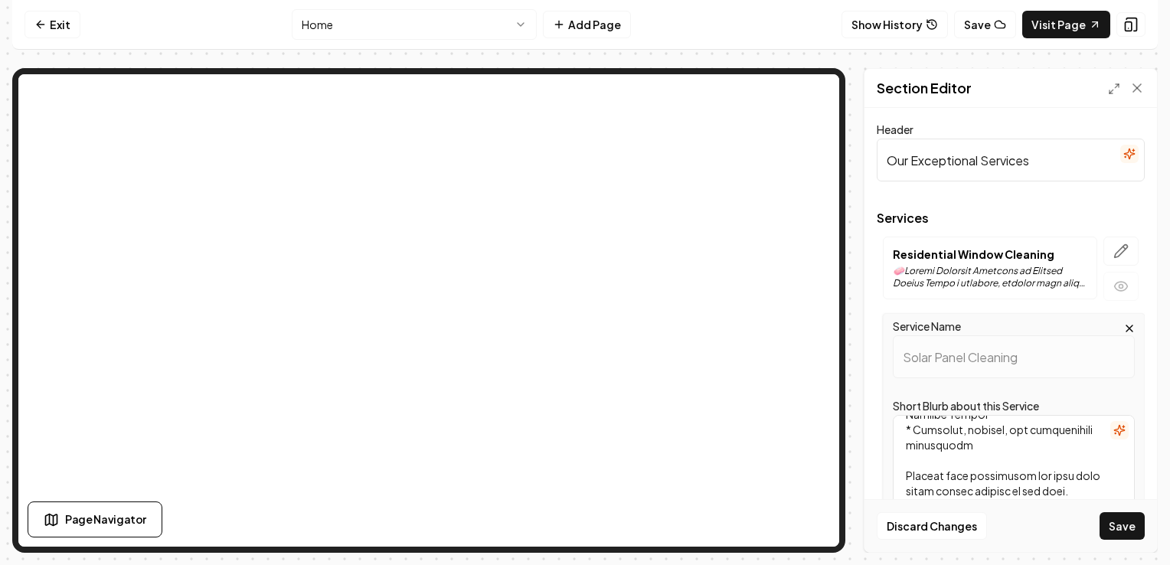
click at [911, 491] on textarea "Short Blurb about this Service" at bounding box center [1014, 464] width 242 height 98
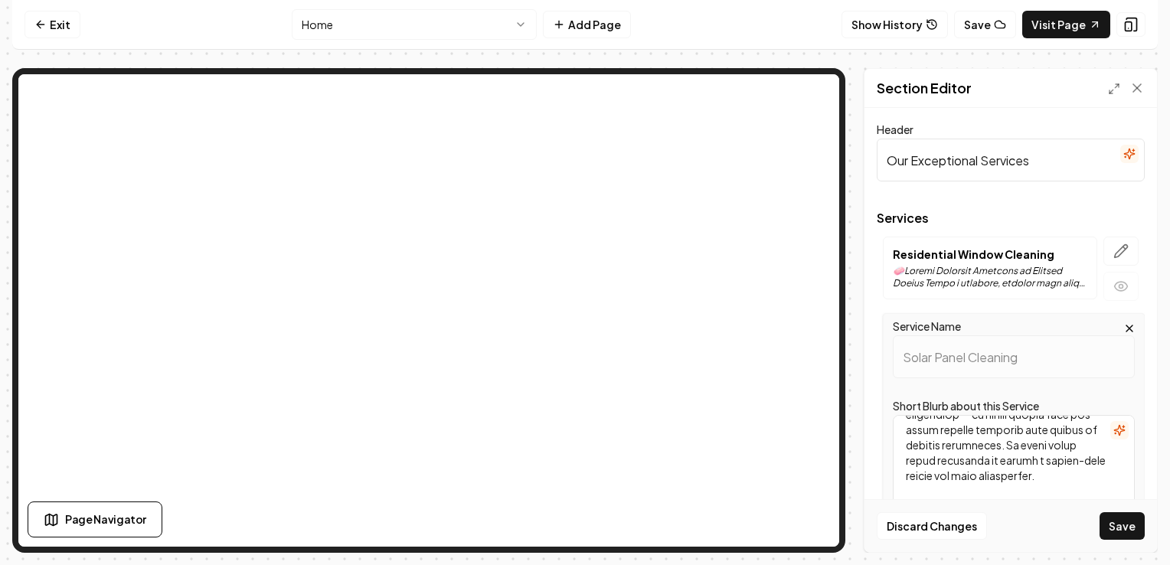
click at [1014, 441] on textarea "Short Blurb about this Service" at bounding box center [1014, 464] width 242 height 98
type textarea "☀️Solar Panel Cleaning in [GEOGRAPHIC_DATA] Keep your solar panels producing ma…"
click at [1128, 524] on button "Save" at bounding box center [1122, 526] width 45 height 28
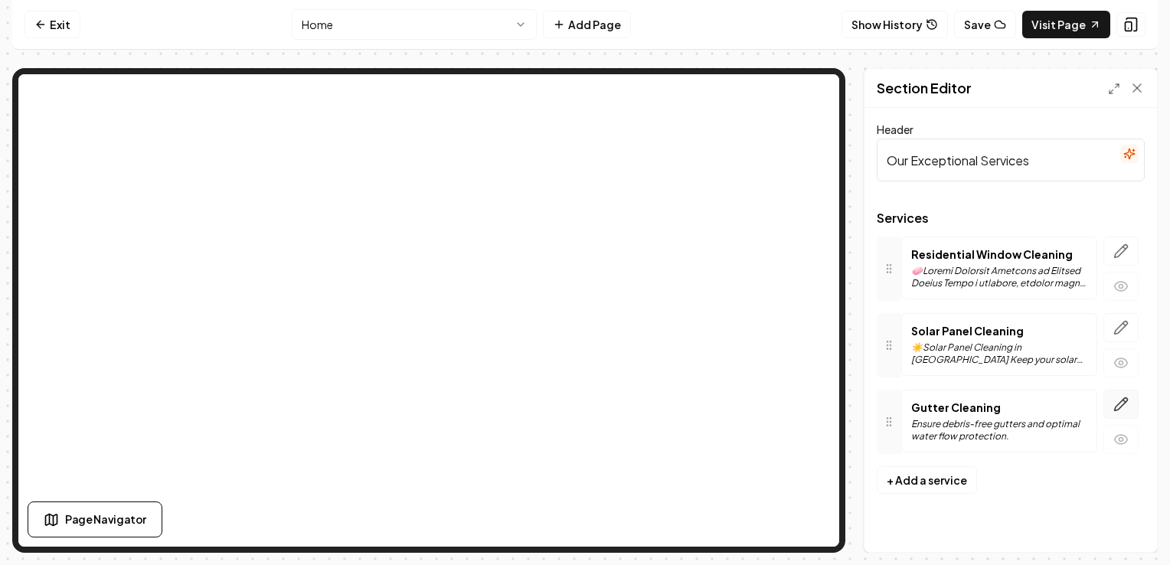
click at [1117, 402] on icon "button" at bounding box center [1120, 404] width 15 height 15
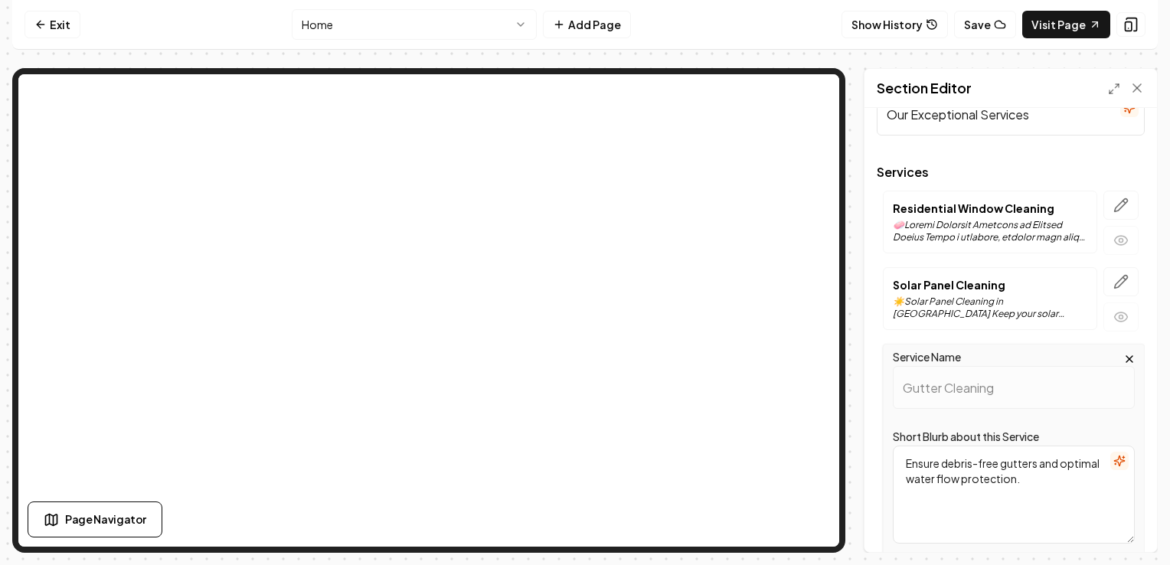
scroll to position [61, 0]
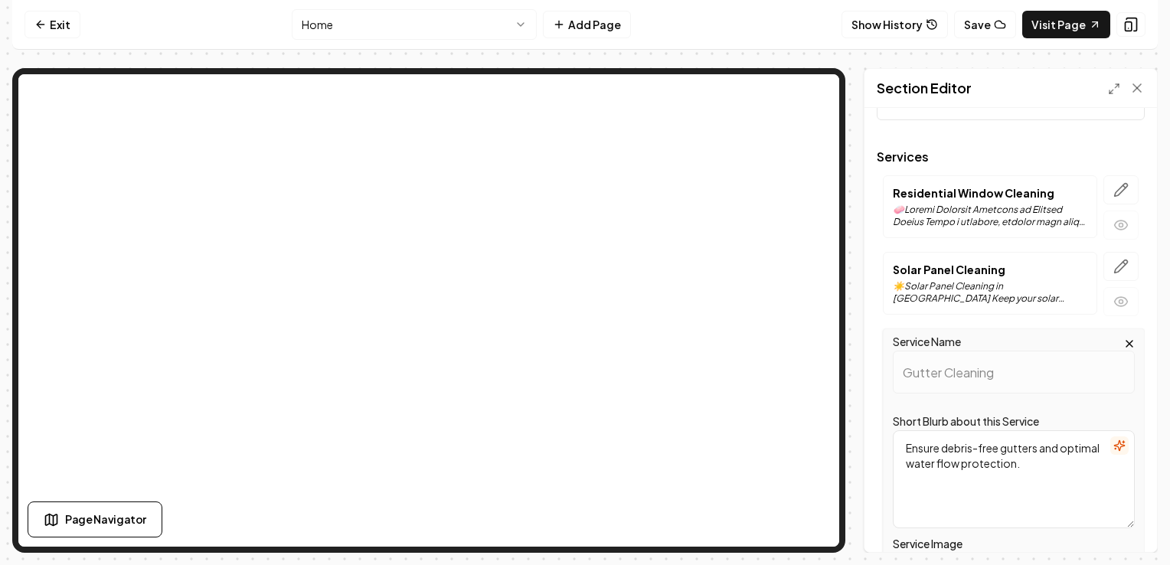
drag, startPoint x: 1058, startPoint y: 472, endPoint x: 906, endPoint y: 449, distance: 154.2
click at [906, 449] on textarea "Ensure debris-free gutters and optimal water flow protection." at bounding box center [1014, 479] width 242 height 98
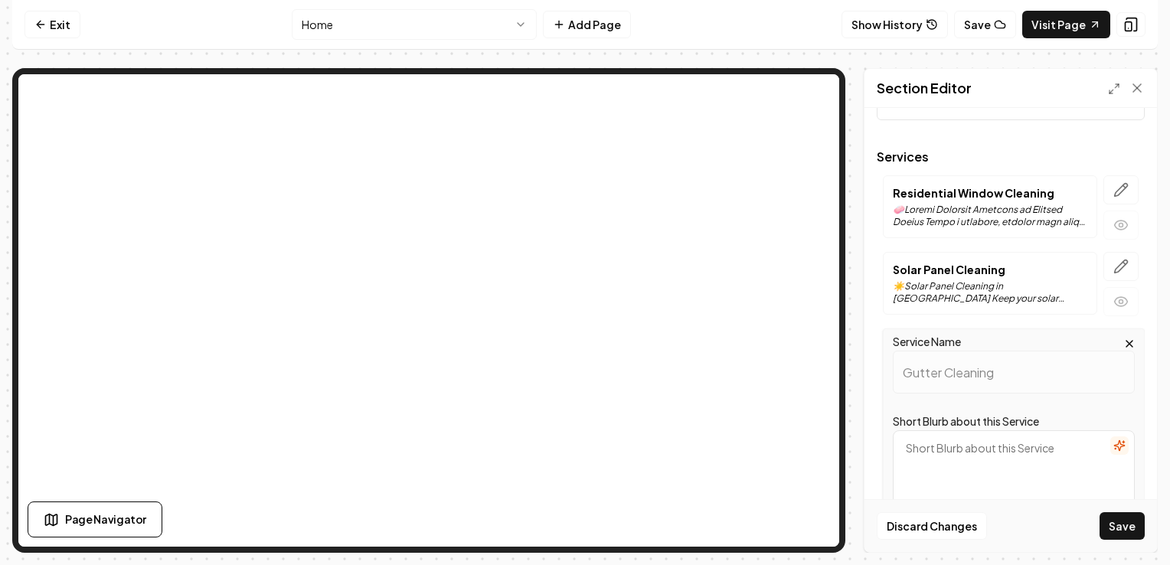
paste textarea "Lo ipsumd! Sita’c a elitsedd, EIU-temporin **utlabor etdo magnaaliqua** eni adm…"
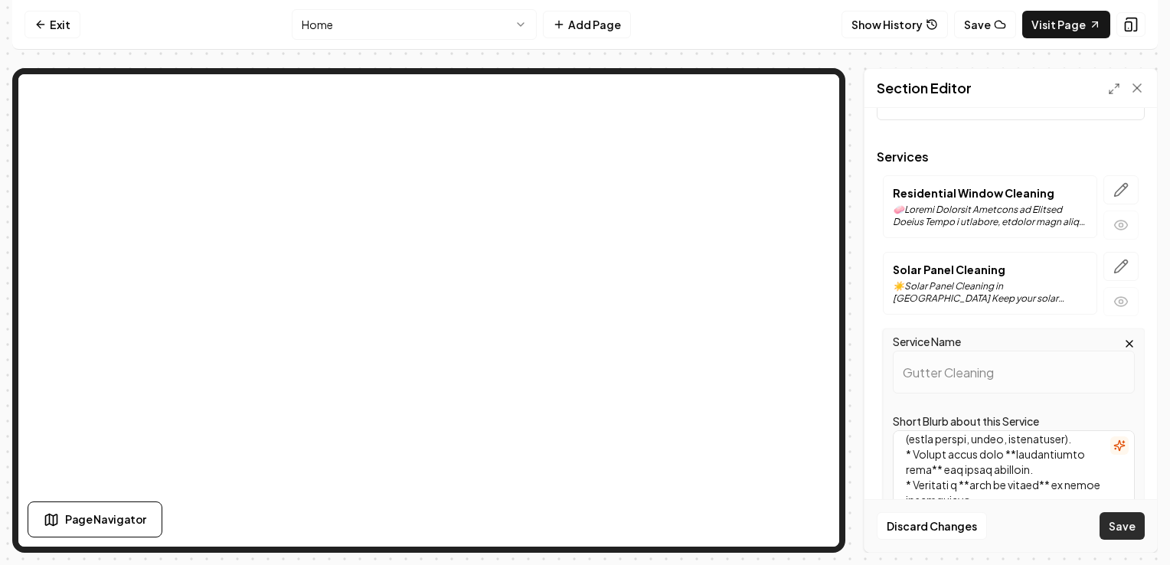
scroll to position [775, 0]
drag, startPoint x: 903, startPoint y: 456, endPoint x: 1044, endPoint y: 518, distance: 154.0
click at [1044, 518] on form "Header Our Exceptional Services Services Residential Window Cleaning Solar Pane…" at bounding box center [1011, 426] width 268 height 734
click at [933, 450] on textarea "Short Blurb about this Service" at bounding box center [1014, 479] width 242 height 98
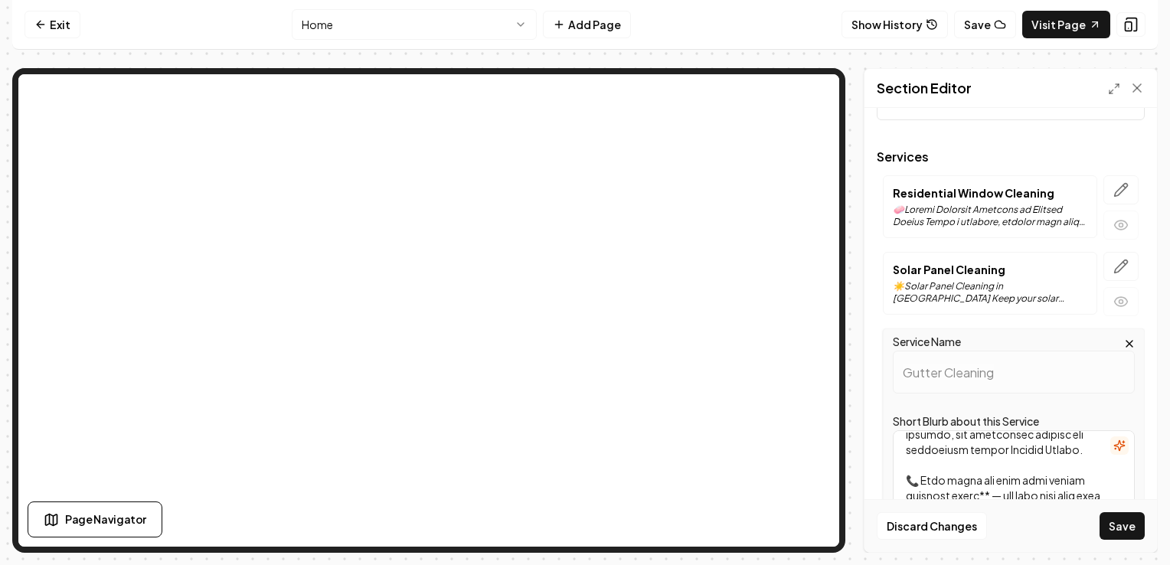
click at [989, 468] on textarea "Short Blurb about this Service" at bounding box center [1014, 479] width 242 height 98
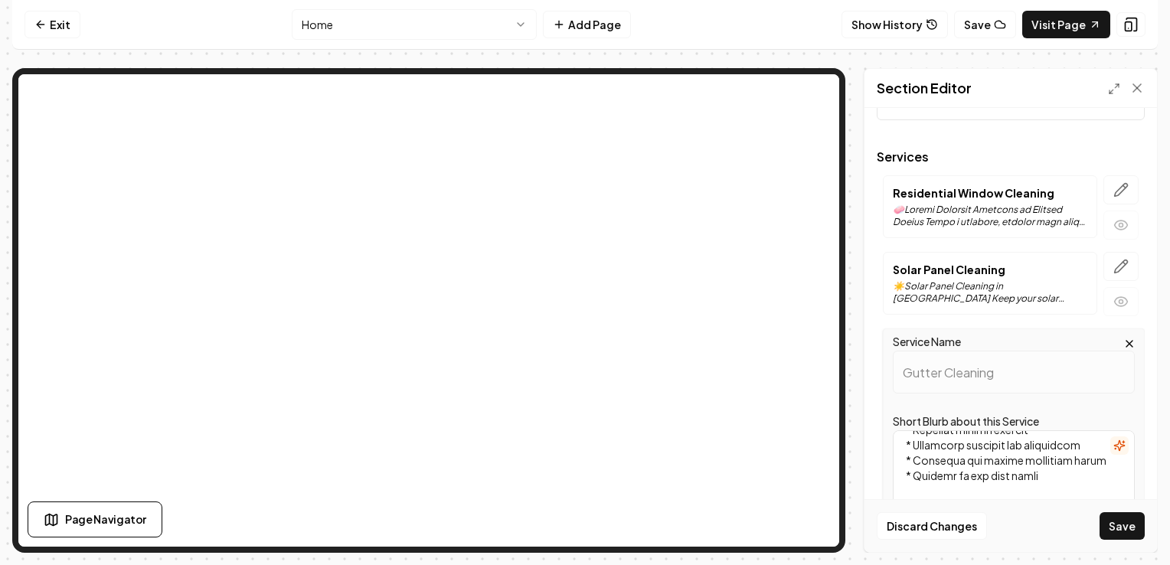
scroll to position [478, 0]
click at [912, 471] on textarea "Short Blurb about this Service" at bounding box center [1014, 479] width 242 height 98
click at [910, 486] on textarea "Short Blurb about this Service" at bounding box center [1014, 479] width 242 height 98
click at [906, 463] on textarea "Short Blurb about this Service" at bounding box center [1014, 479] width 242 height 98
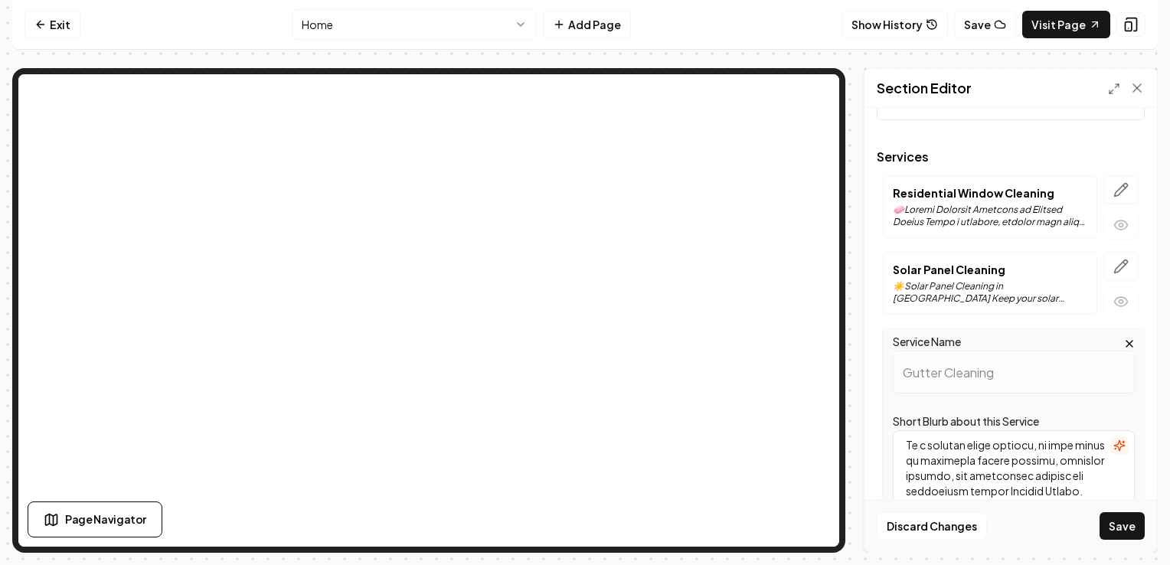
click at [901, 458] on textarea "Short Blurb about this Service" at bounding box center [1014, 479] width 242 height 98
click at [911, 477] on textarea "Short Blurb about this Service" at bounding box center [1014, 479] width 242 height 98
click at [913, 489] on textarea "Short Blurb about this Service" at bounding box center [1014, 479] width 242 height 98
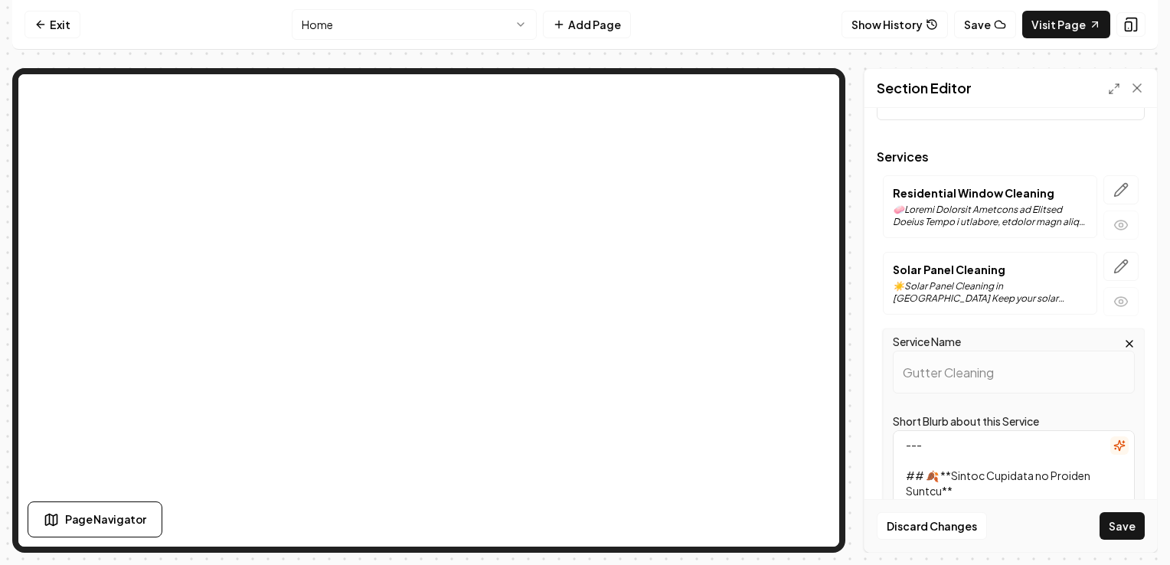
scroll to position [126, 0]
click at [950, 474] on textarea "Short Blurb about this Service" at bounding box center [1014, 479] width 242 height 98
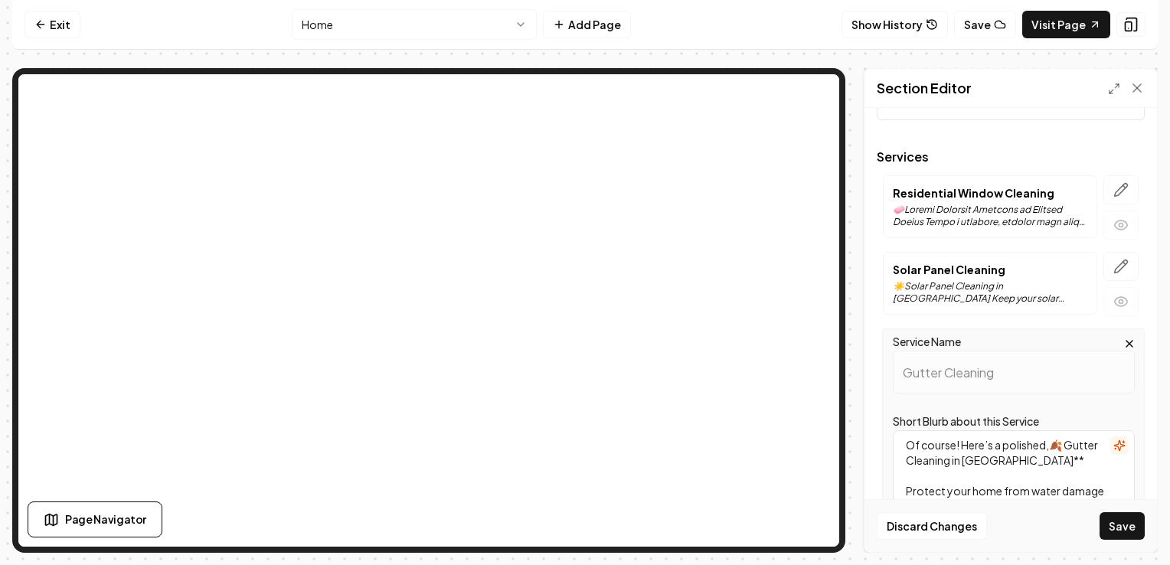
scroll to position [0, 0]
click at [952, 461] on textarea "🍂 Gutter Cleaning in [GEOGRAPHIC_DATA]** Protect your home from water damage wi…" at bounding box center [1014, 479] width 242 height 98
click at [1072, 488] on textarea "🍂 Gutter Cleaning in [GEOGRAPHIC_DATA] Protect your home from water damage with…" at bounding box center [1014, 479] width 242 height 98
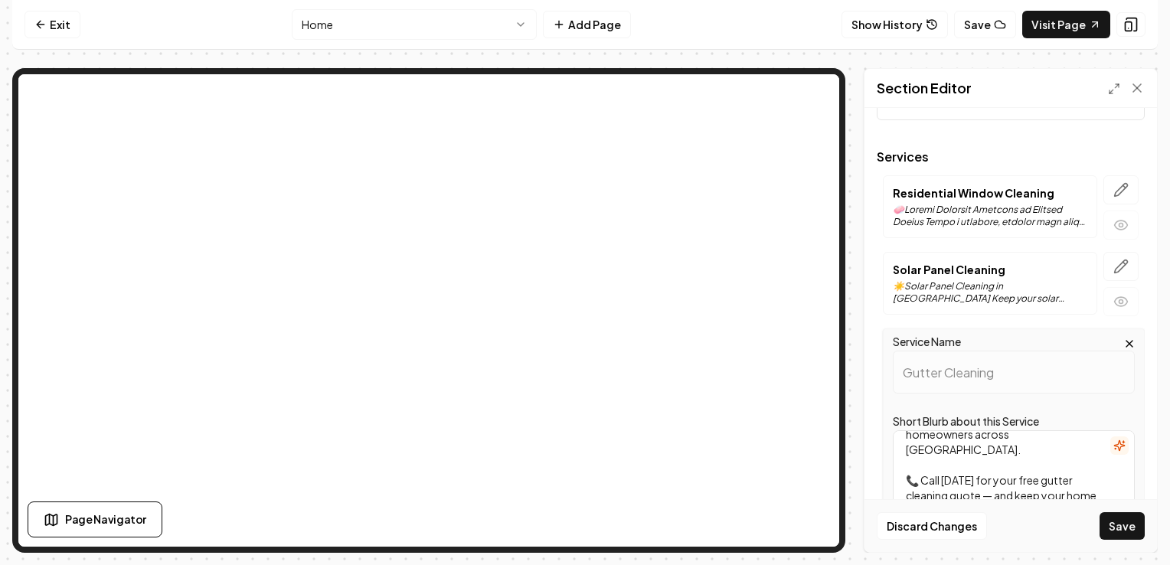
scroll to position [524, 0]
type textarea "🍂 Gutter Cleaning in [GEOGRAPHIC_DATA] Protect your home from water damage with…"
click at [1127, 523] on button "Save" at bounding box center [1122, 526] width 45 height 28
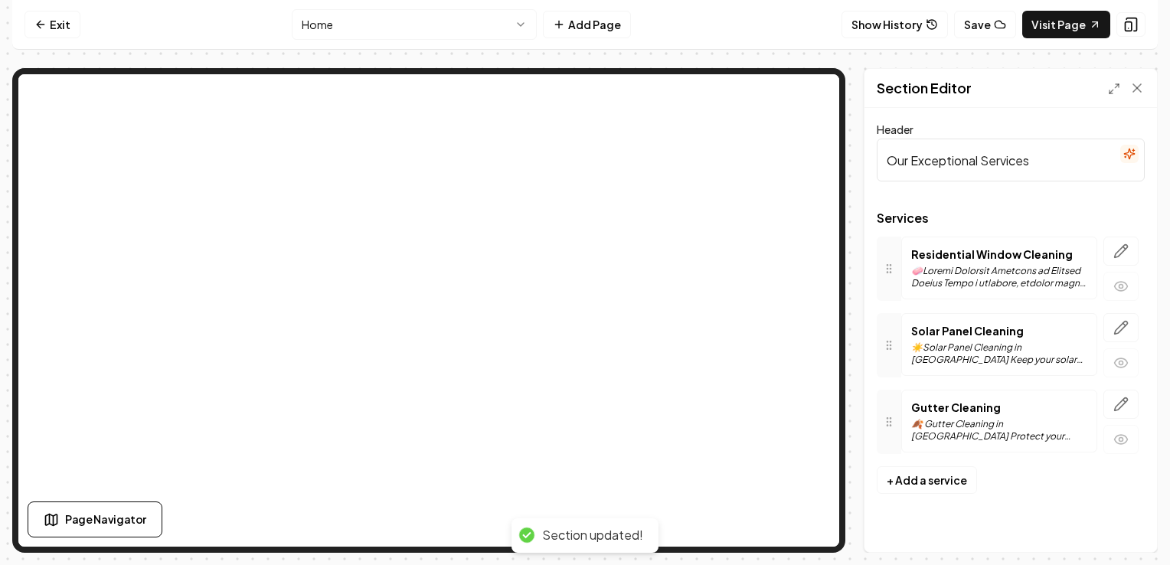
scroll to position [0, 0]
click at [1121, 355] on icon "button" at bounding box center [1120, 362] width 15 height 15
click at [1123, 326] on icon "button" at bounding box center [1120, 327] width 15 height 15
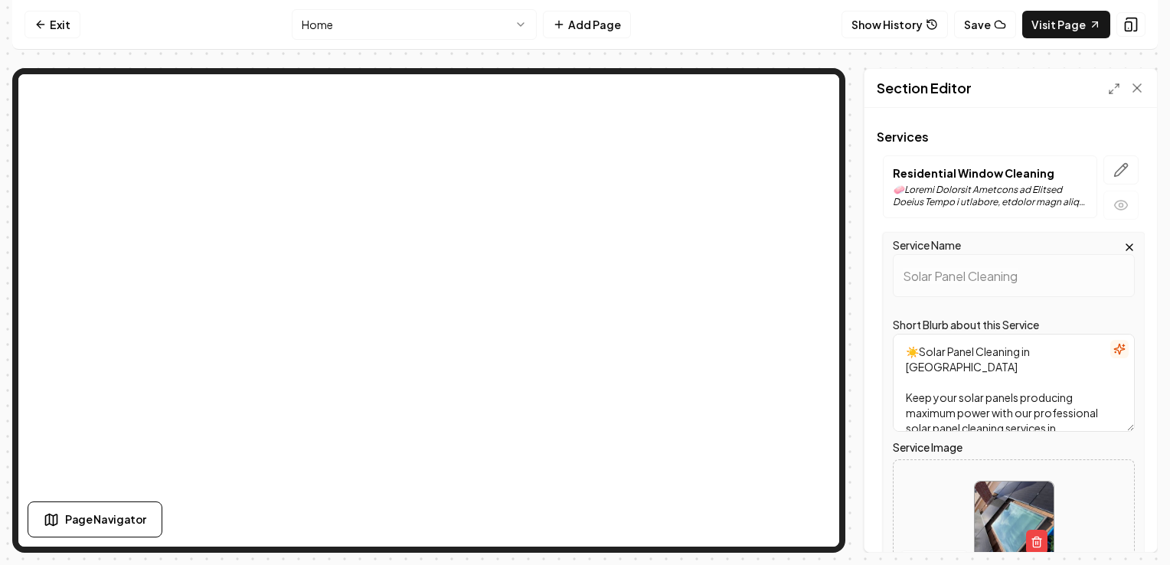
scroll to position [80, 0]
click at [1113, 204] on icon "button" at bounding box center [1120, 206] width 15 height 15
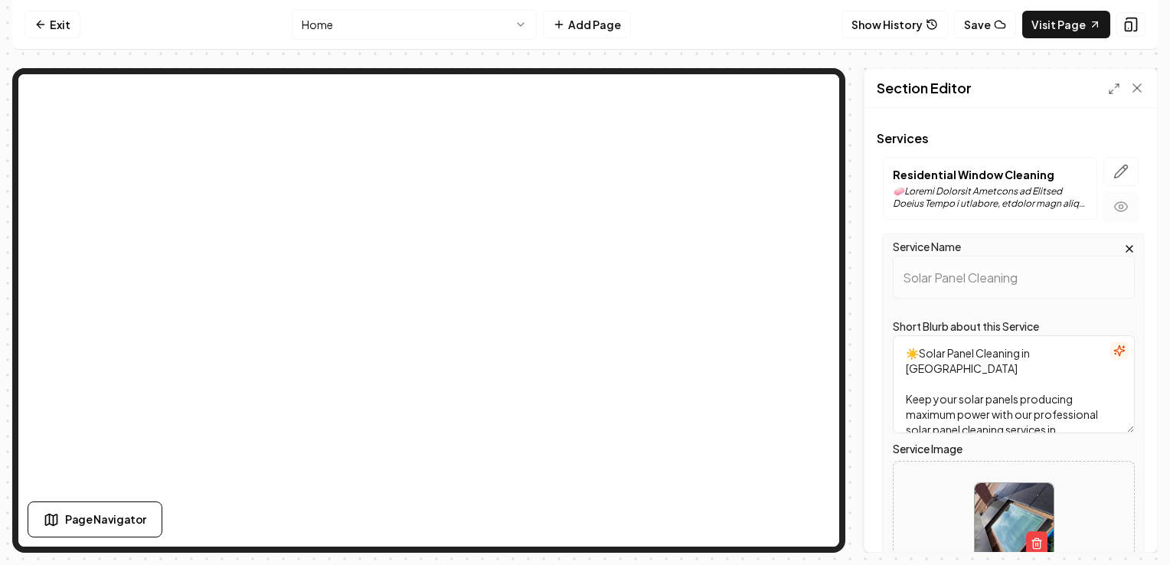
click at [1113, 204] on icon "button" at bounding box center [1120, 206] width 15 height 15
click at [1113, 203] on icon "button" at bounding box center [1120, 206] width 15 height 15
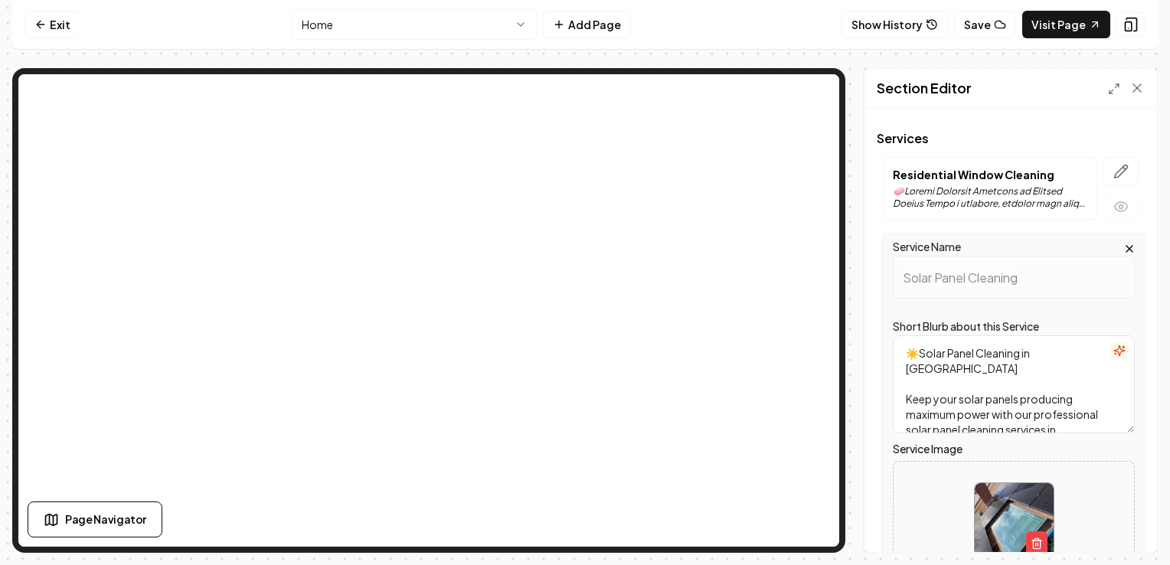
click at [983, 192] on p at bounding box center [990, 197] width 195 height 25
click at [1123, 167] on icon "button" at bounding box center [1124, 168] width 2 height 2
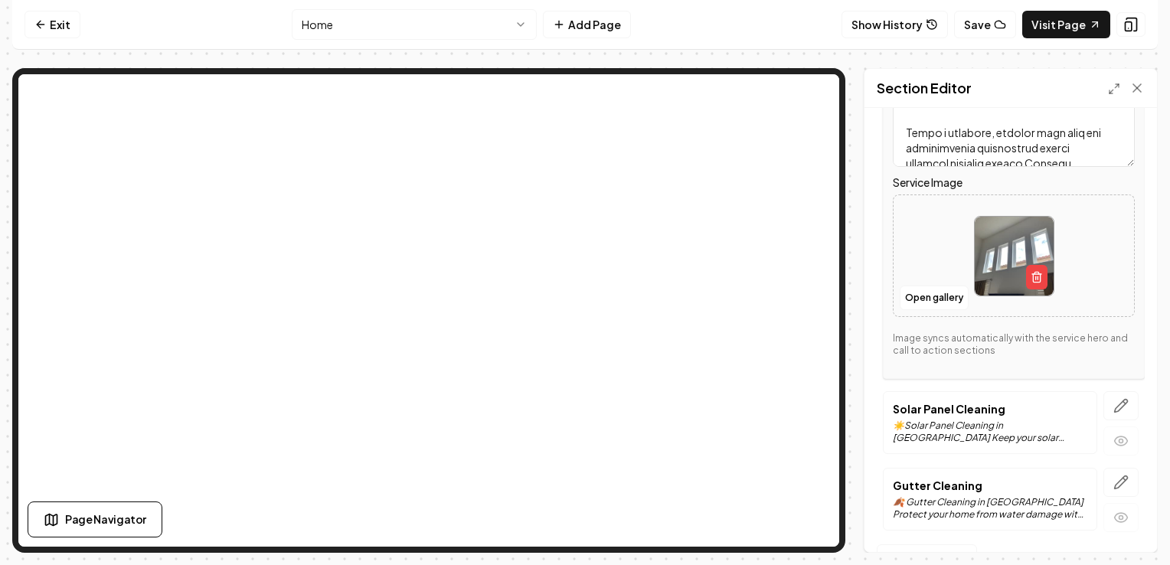
scroll to position [318, 0]
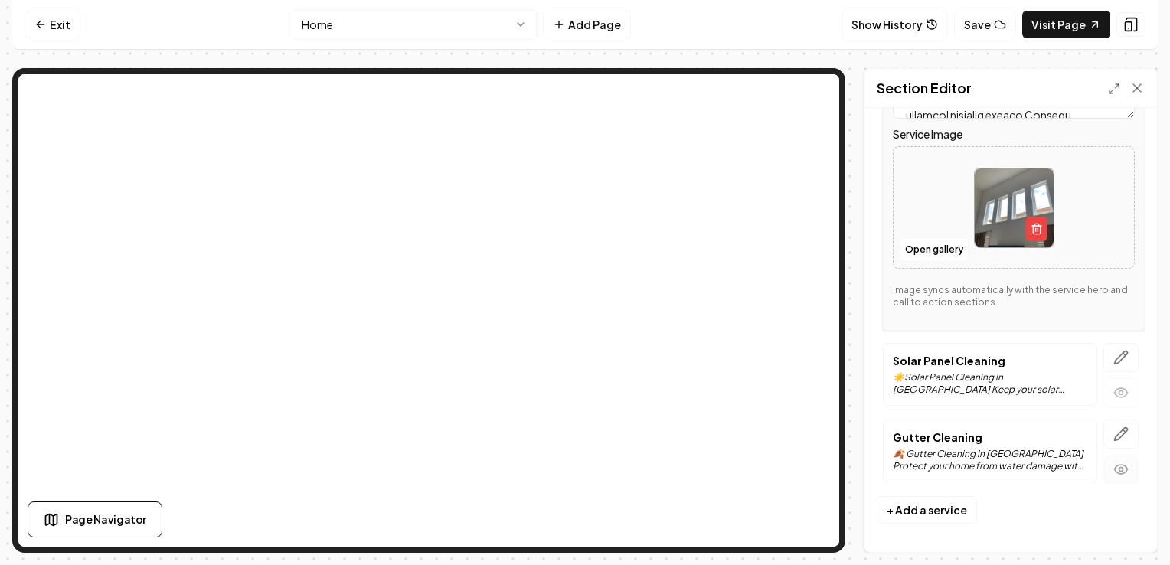
click at [1113, 462] on icon "button" at bounding box center [1120, 469] width 15 height 15
click at [1047, 26] on link "Visit Page" at bounding box center [1066, 25] width 88 height 28
click at [1113, 355] on icon "button" at bounding box center [1120, 357] width 15 height 15
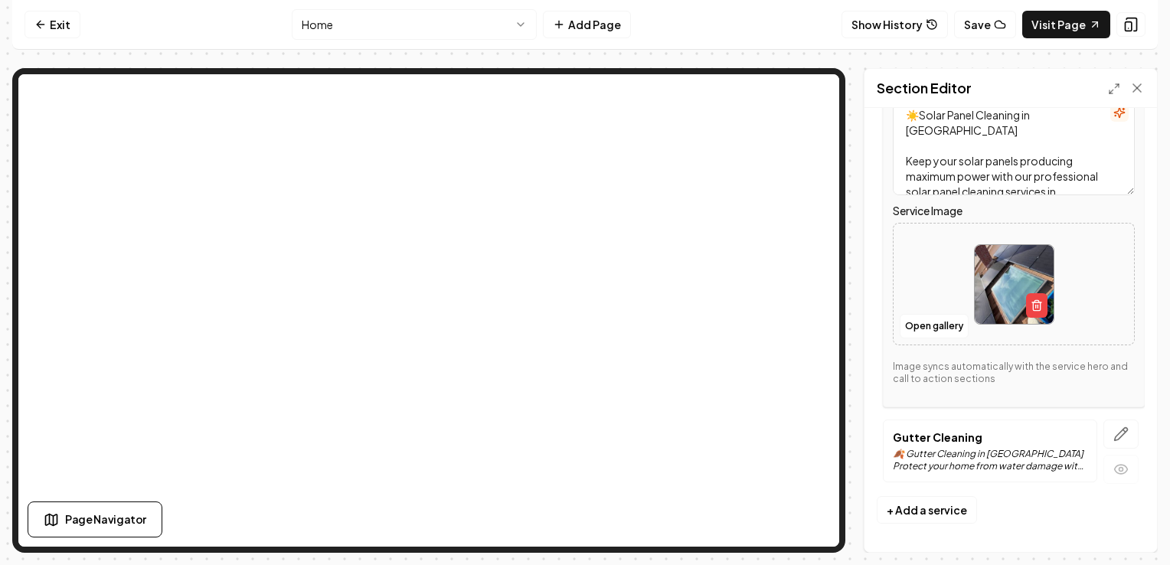
scroll to position [0, 0]
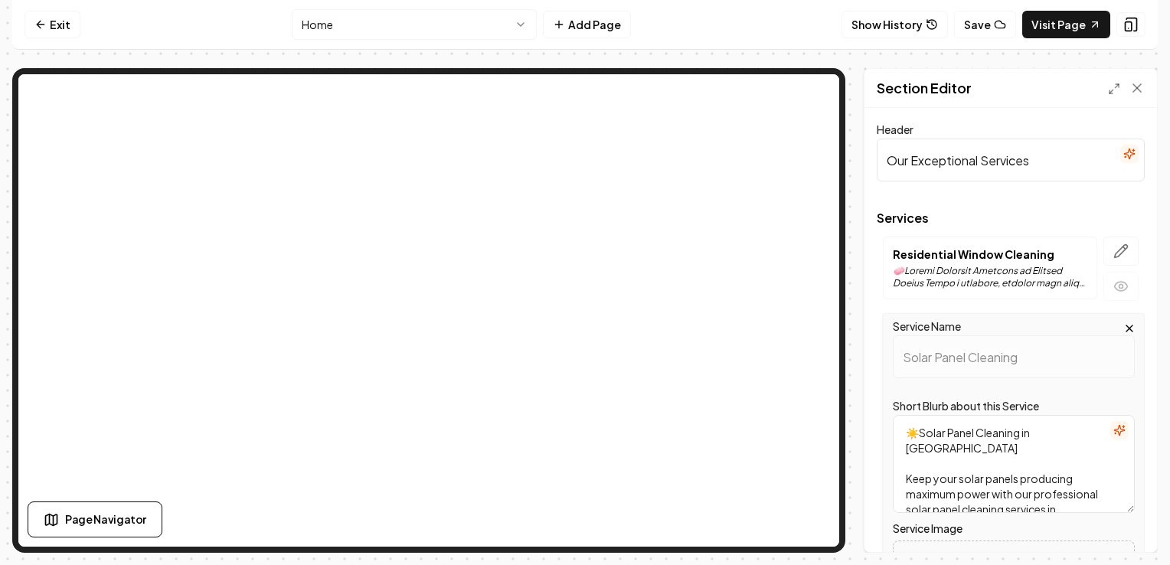
click at [1113, 429] on icon "button" at bounding box center [1119, 430] width 12 height 12
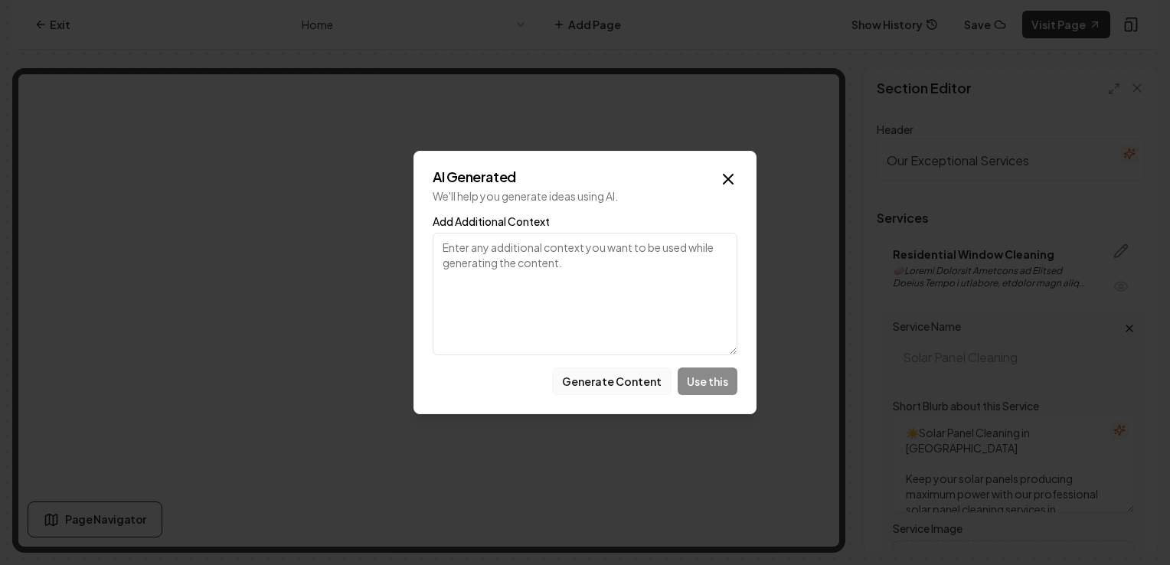
click at [629, 381] on button "Generate Content" at bounding box center [611, 382] width 119 height 28
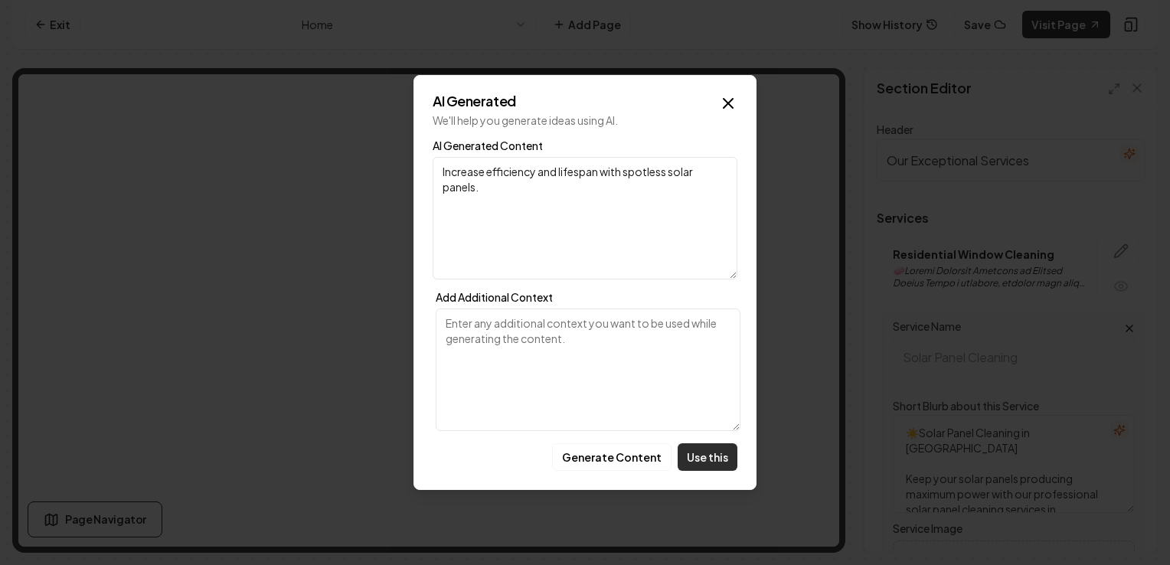
click at [711, 454] on button "Use this" at bounding box center [708, 457] width 60 height 28
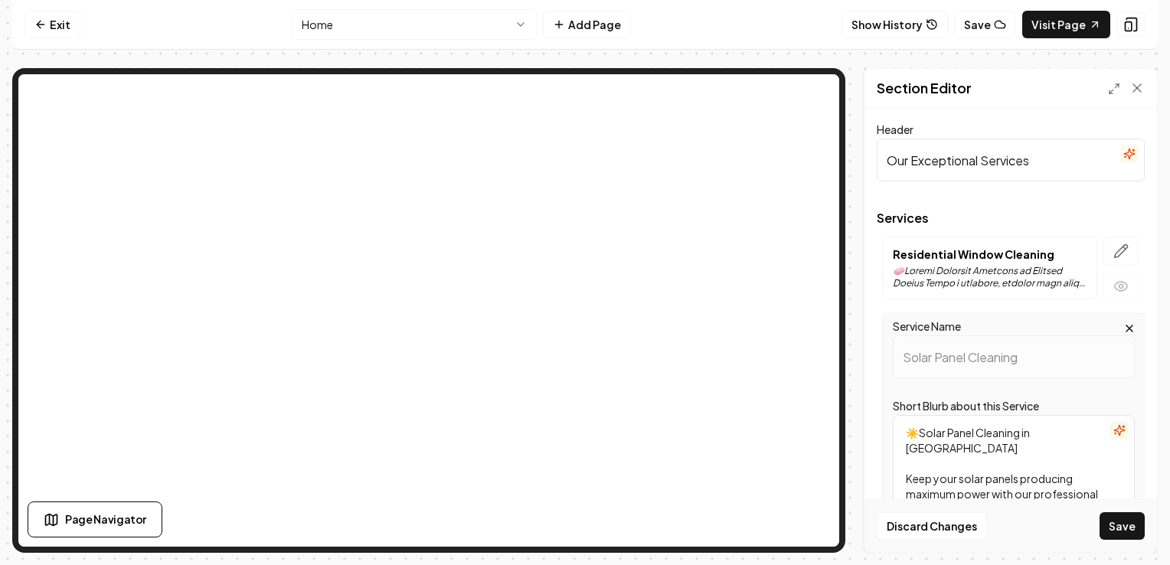
type textarea "Increase efficiency and lifespan with spotless solar panels."
click at [1113, 258] on icon "button" at bounding box center [1120, 251] width 15 height 15
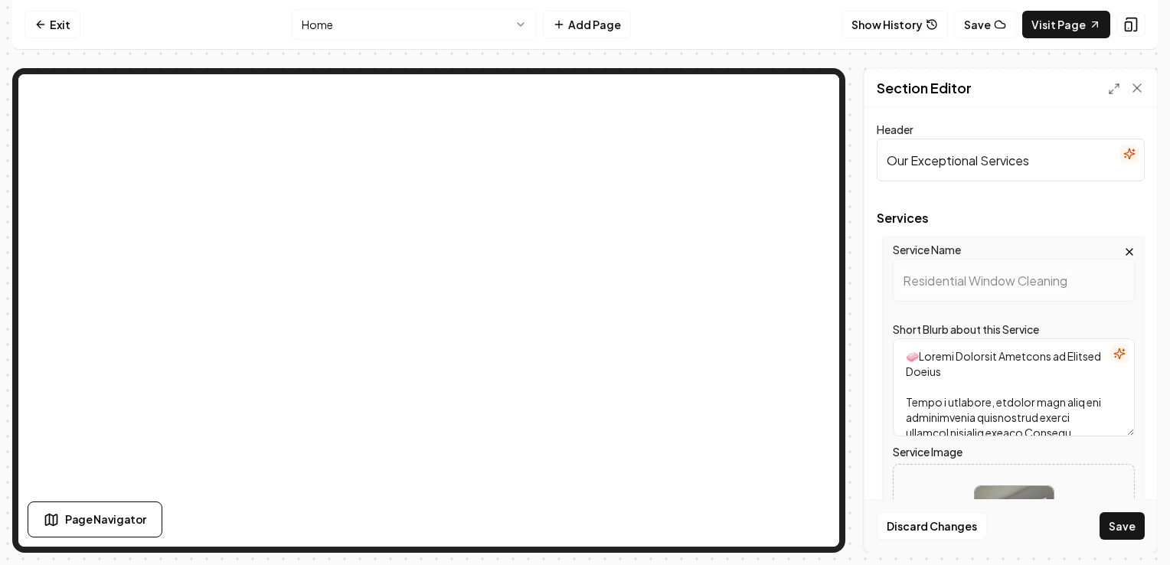
click at [1114, 354] on icon "button" at bounding box center [1119, 354] width 10 height 10
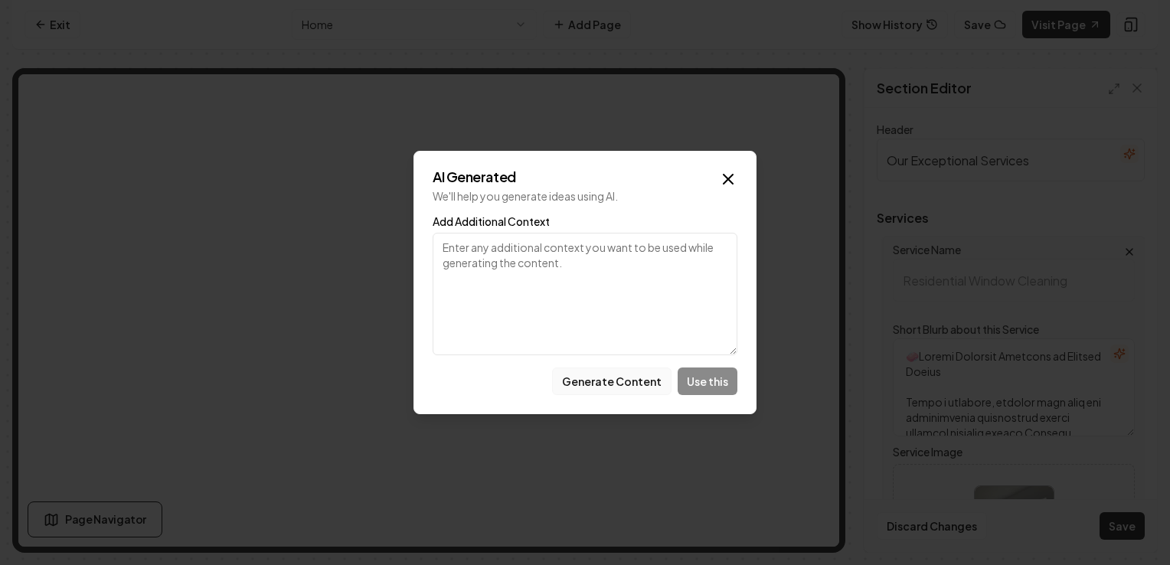
click at [627, 384] on button "Generate Content" at bounding box center [611, 382] width 119 height 28
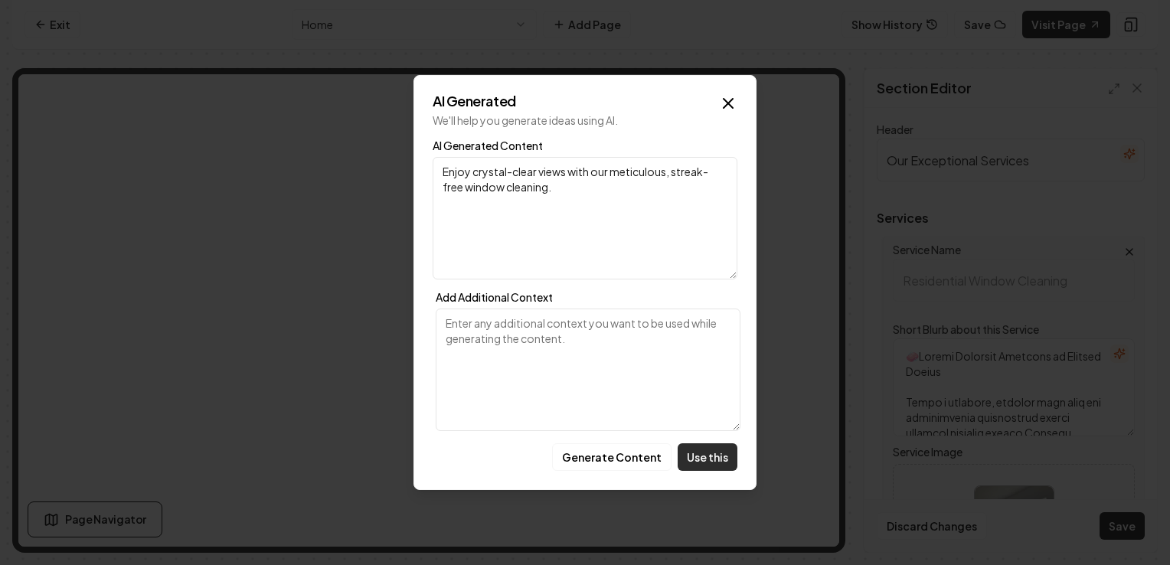
click at [705, 451] on button "Use this" at bounding box center [708, 457] width 60 height 28
type textarea "Enjoy crystal-clear views with our meticulous, streak-free window cleaning."
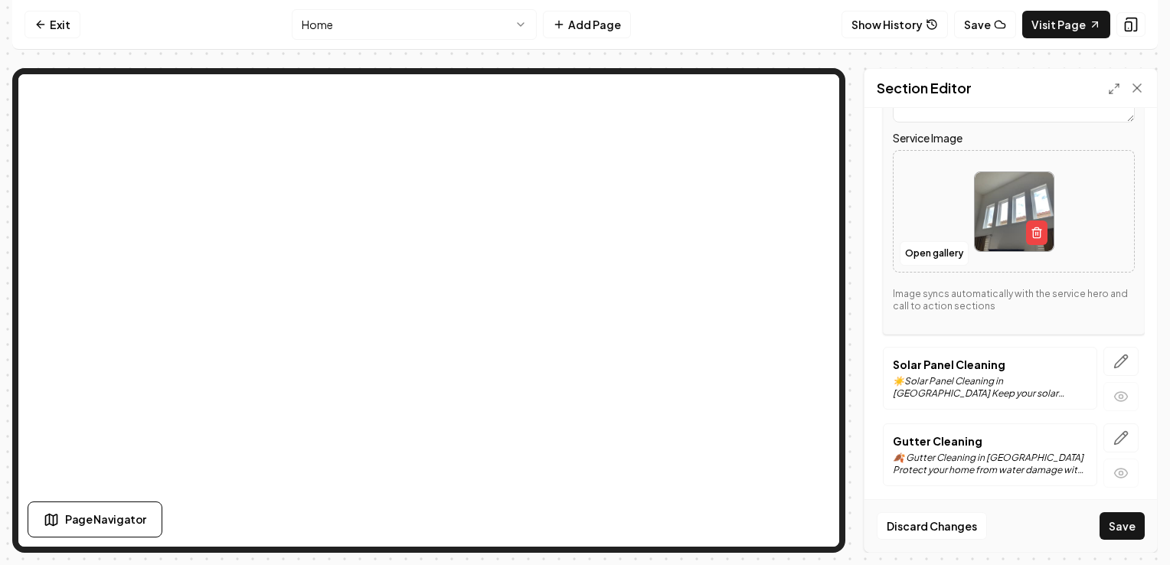
scroll to position [318, 0]
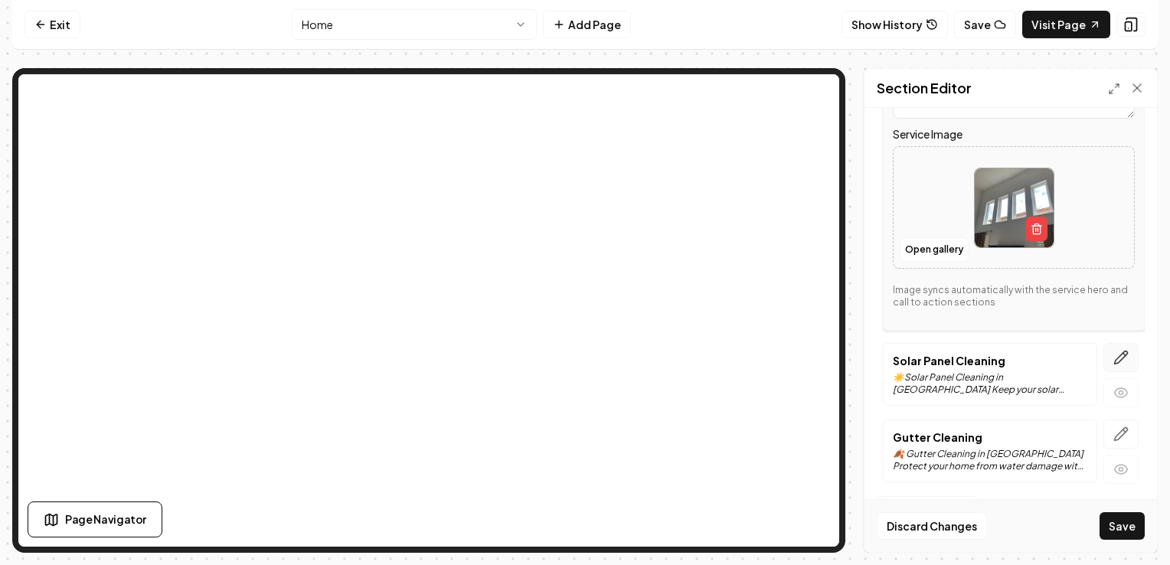
click at [1113, 356] on icon "button" at bounding box center [1120, 357] width 15 height 15
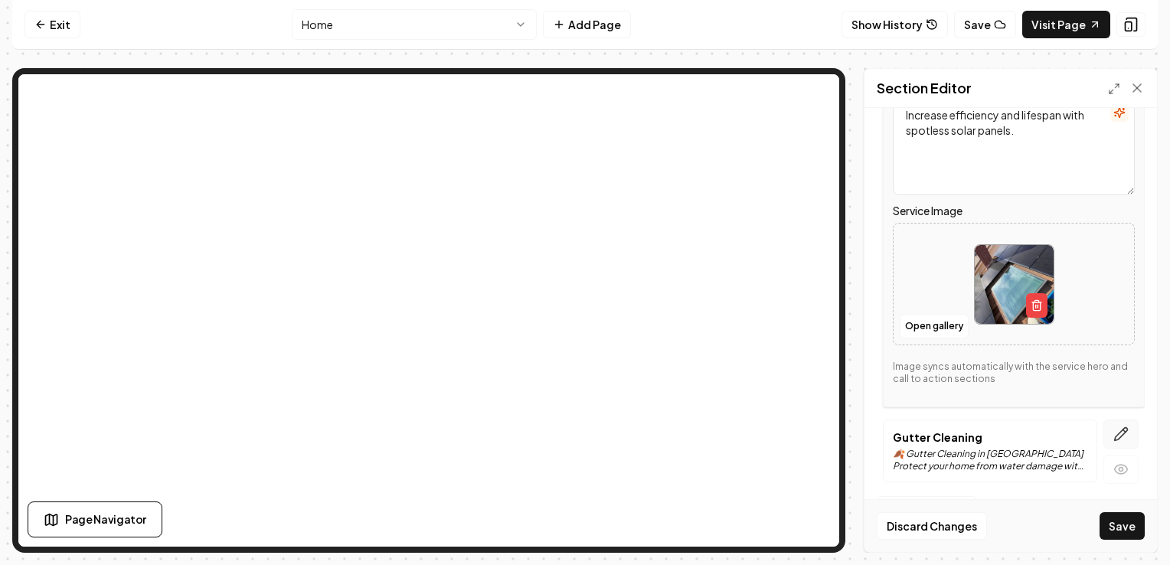
click at [1115, 436] on icon "button" at bounding box center [1121, 434] width 13 height 13
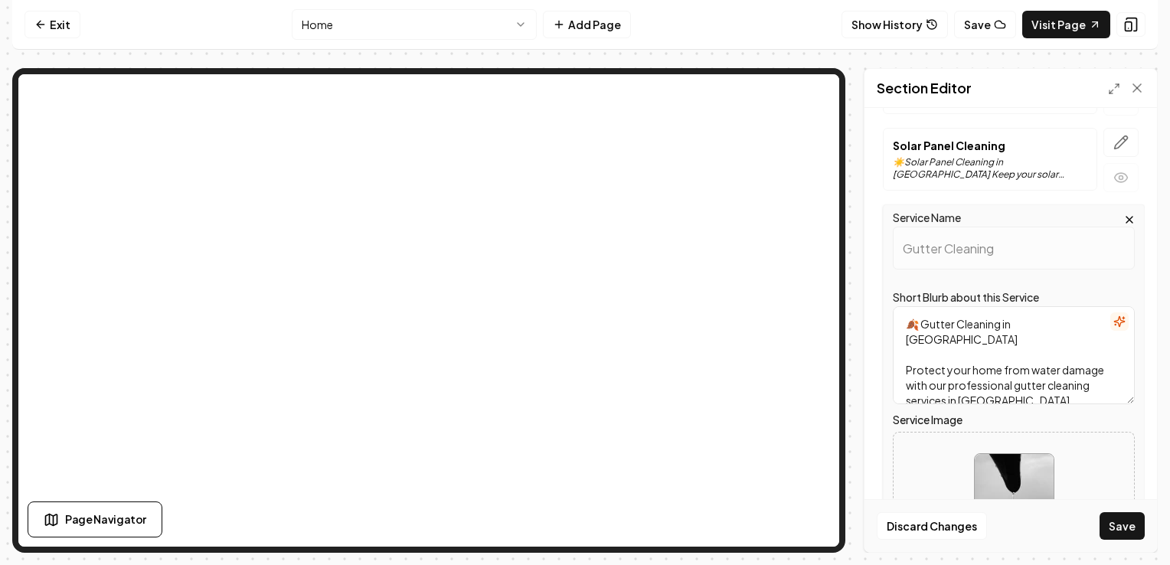
scroll to position [193, 0]
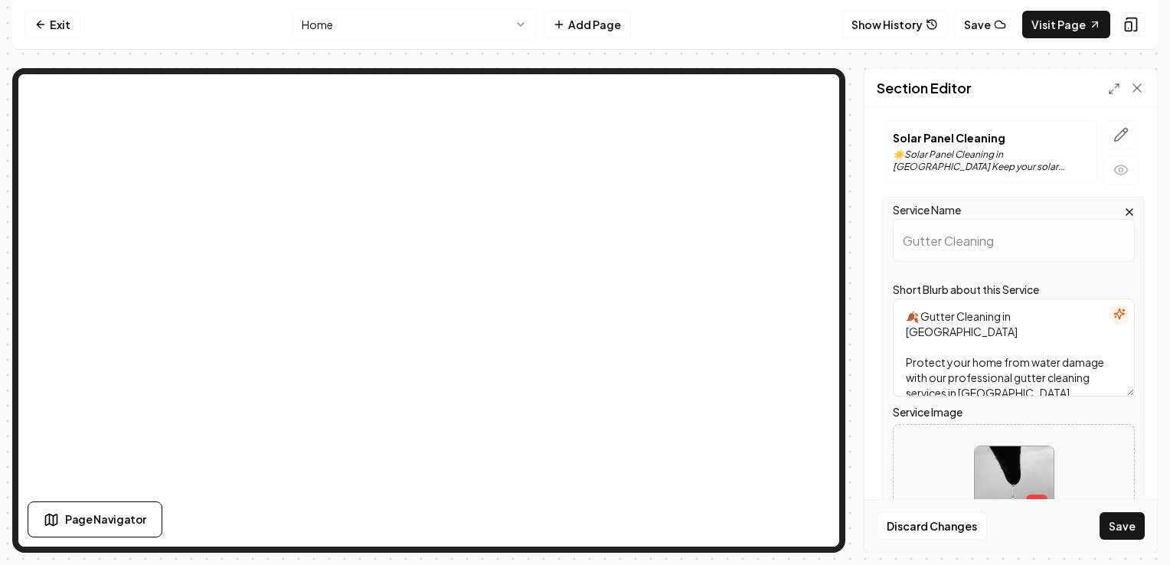
click at [1114, 314] on icon "button" at bounding box center [1119, 314] width 10 height 10
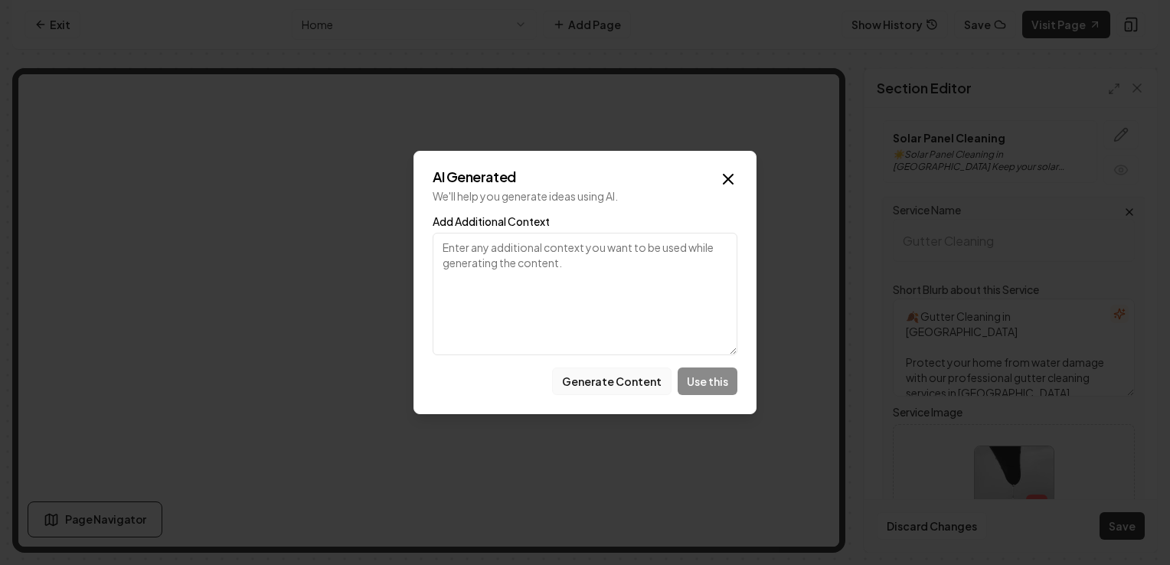
click at [649, 372] on button "Generate Content" at bounding box center [611, 382] width 119 height 28
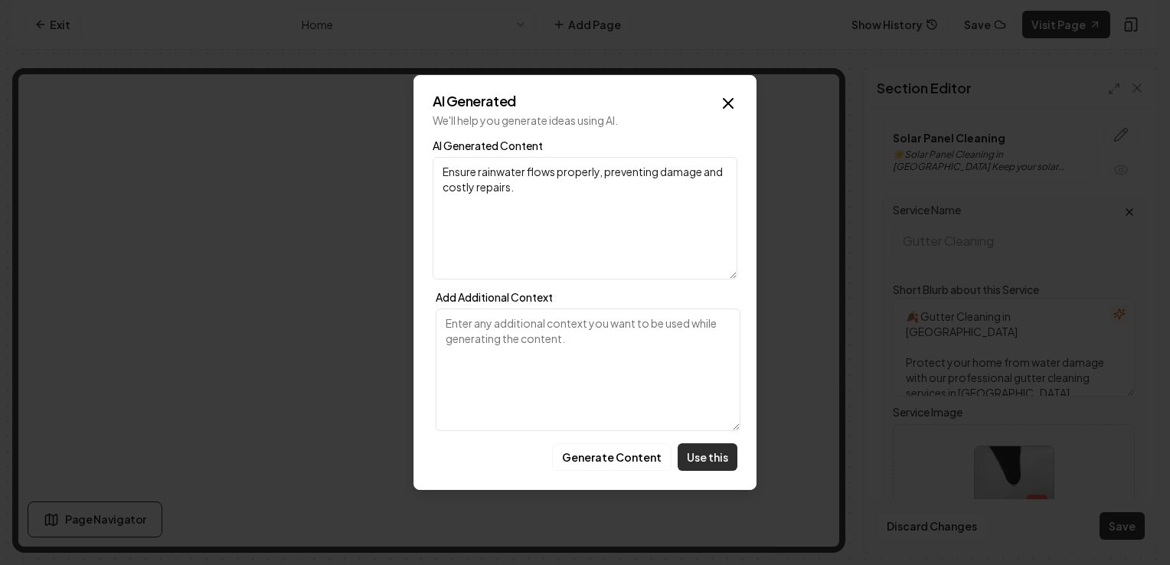
click at [707, 456] on button "Use this" at bounding box center [708, 457] width 60 height 28
type textarea "Ensure rainwater flows properly, preventing damage and costly repairs."
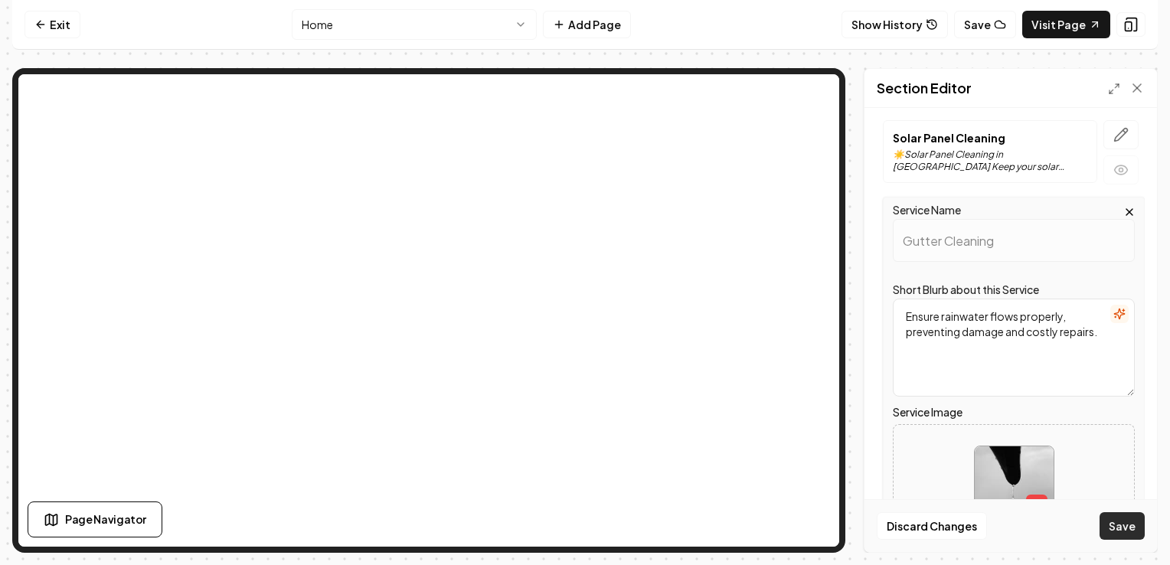
click at [1115, 533] on button "Save" at bounding box center [1122, 526] width 45 height 28
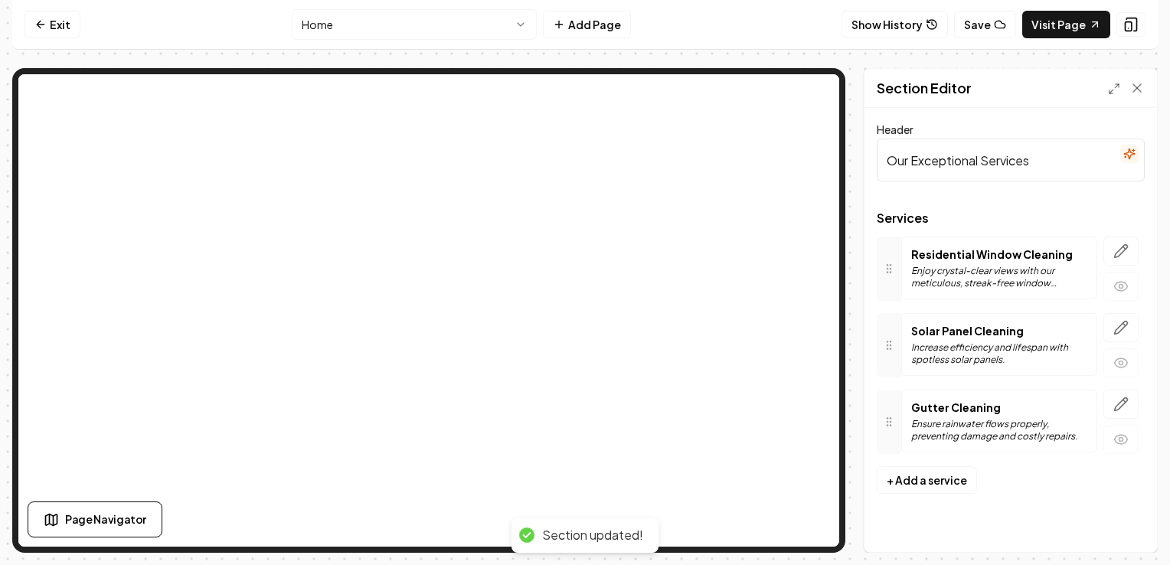
scroll to position [0, 0]
drag, startPoint x: 839, startPoint y: 202, endPoint x: 841, endPoint y: 136, distance: 66.6
click at [841, 136] on div at bounding box center [428, 310] width 833 height 485
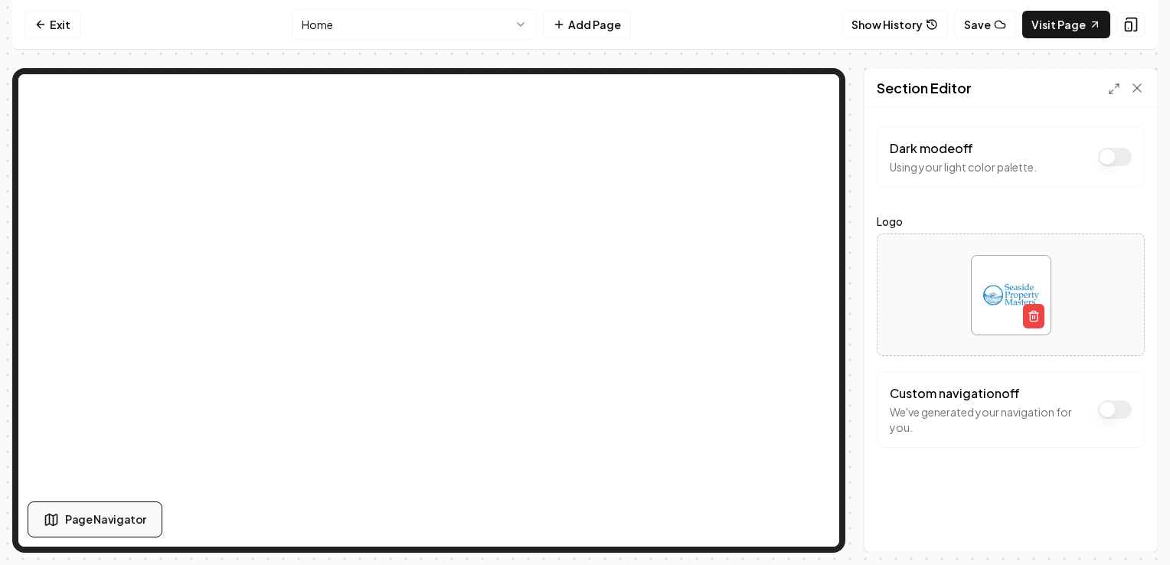
click at [126, 510] on button "Page Navigator" at bounding box center [95, 520] width 135 height 36
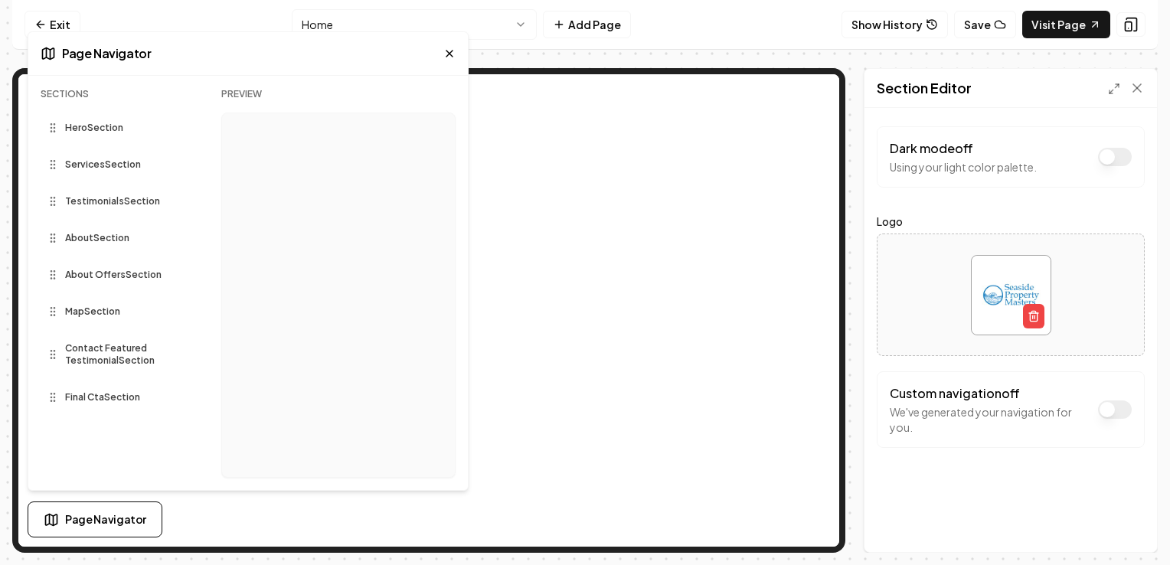
click at [126, 165] on span "Services Section" at bounding box center [103, 165] width 76 height 12
click at [52, 166] on icon at bounding box center [53, 165] width 12 height 12
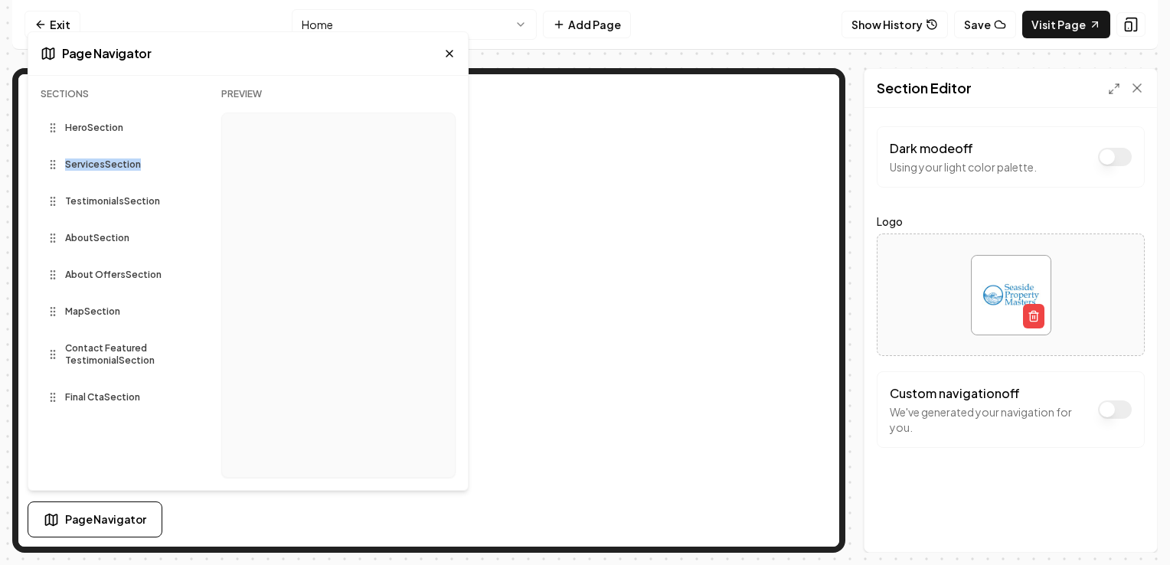
drag, startPoint x: 52, startPoint y: 166, endPoint x: 103, endPoint y: 174, distance: 51.1
click at [103, 174] on div "Services Section" at bounding box center [119, 164] width 156 height 25
click at [446, 231] on div at bounding box center [338, 295] width 234 height 365
click at [181, 401] on div "Final Cta Section" at bounding box center [119, 397] width 156 height 25
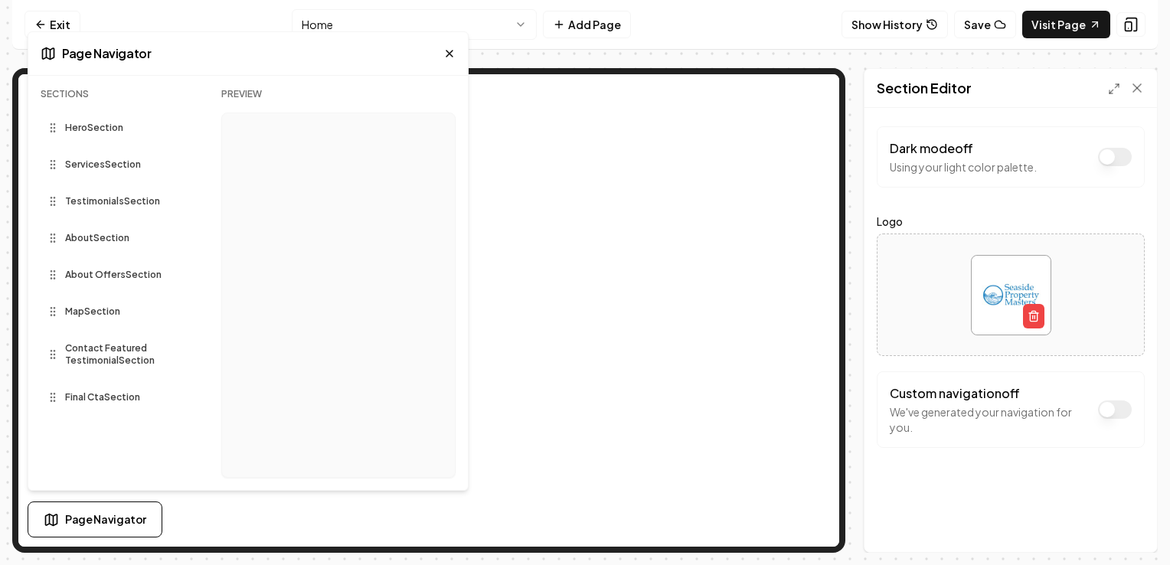
click at [111, 209] on div "Testimonials Section" at bounding box center [119, 201] width 156 height 25
click at [110, 164] on span "Services Section" at bounding box center [103, 165] width 76 height 12
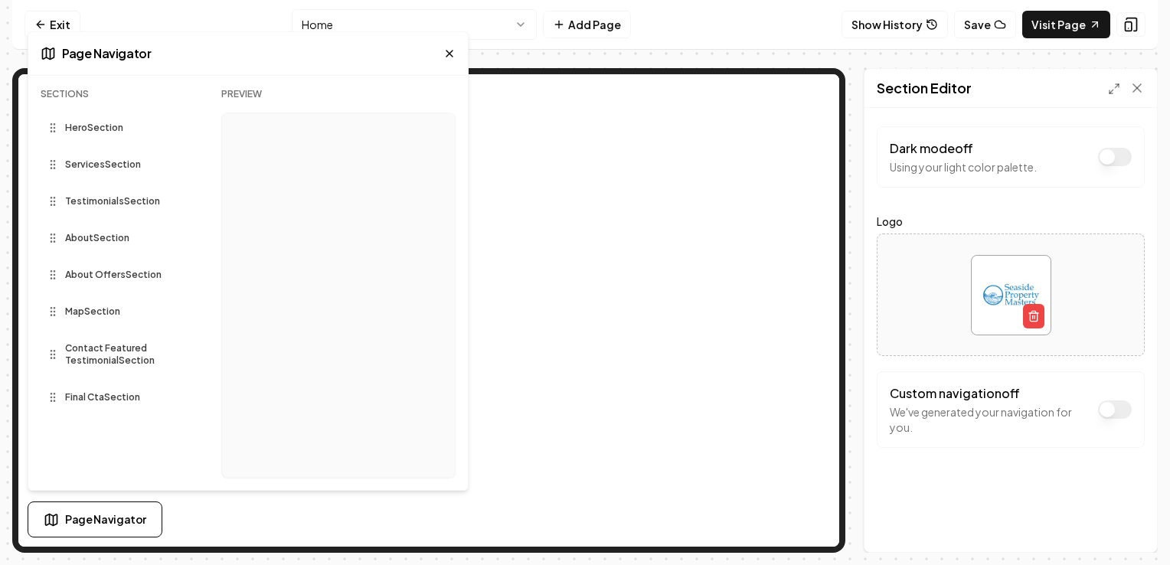
click at [235, 96] on p "Preview" at bounding box center [338, 94] width 234 height 12
click at [447, 57] on icon at bounding box center [449, 53] width 12 height 12
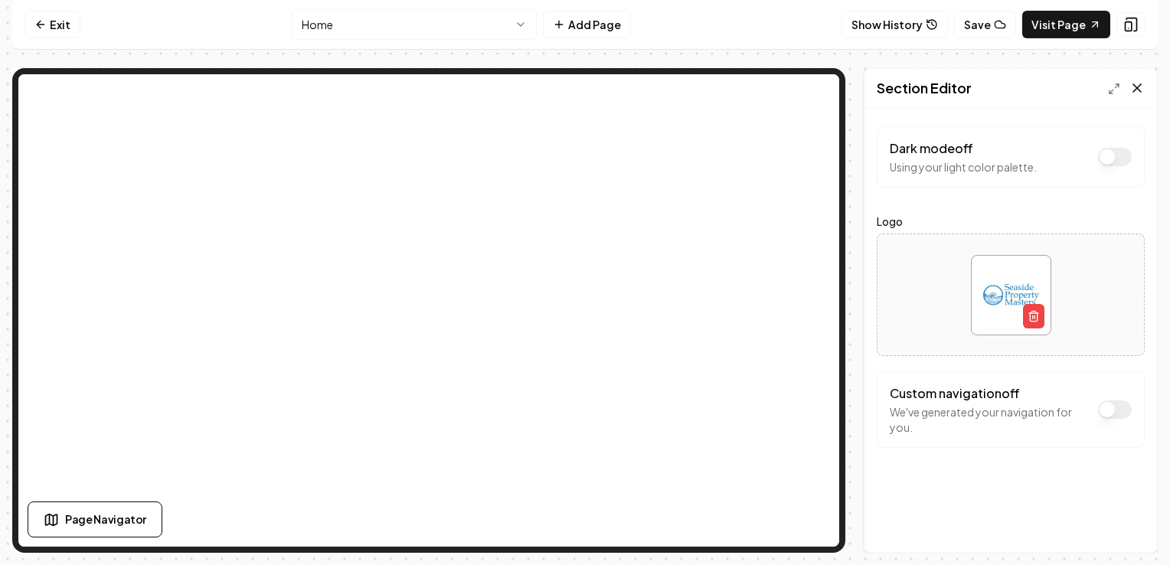
click at [1136, 87] on icon at bounding box center [1137, 88] width 8 height 8
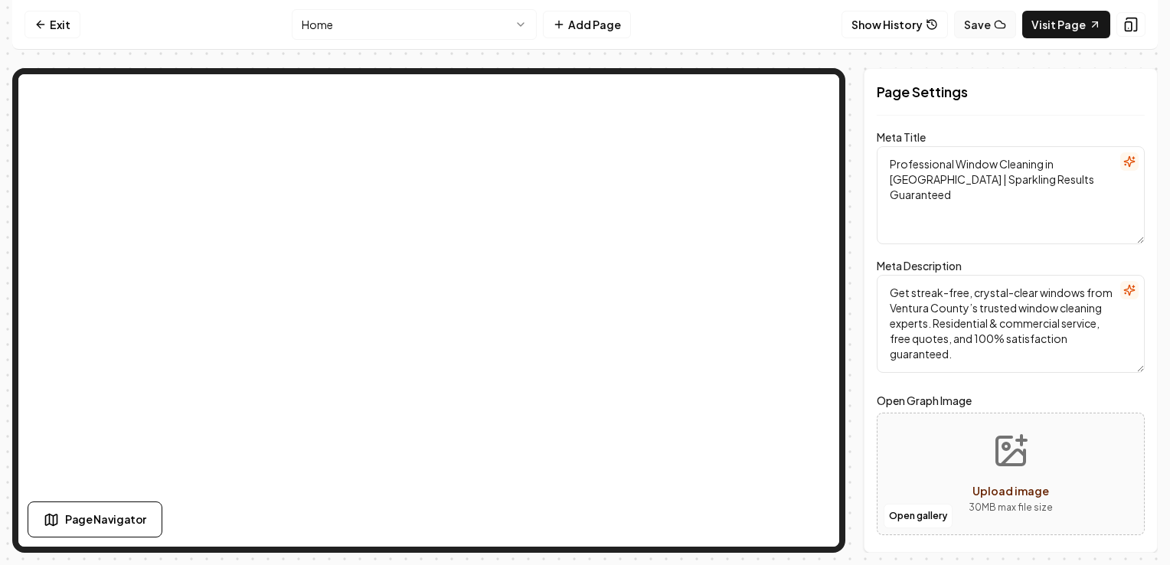
click at [986, 17] on button "Save" at bounding box center [985, 25] width 62 height 28
click at [571, 28] on button "Add Page" at bounding box center [587, 25] width 88 height 28
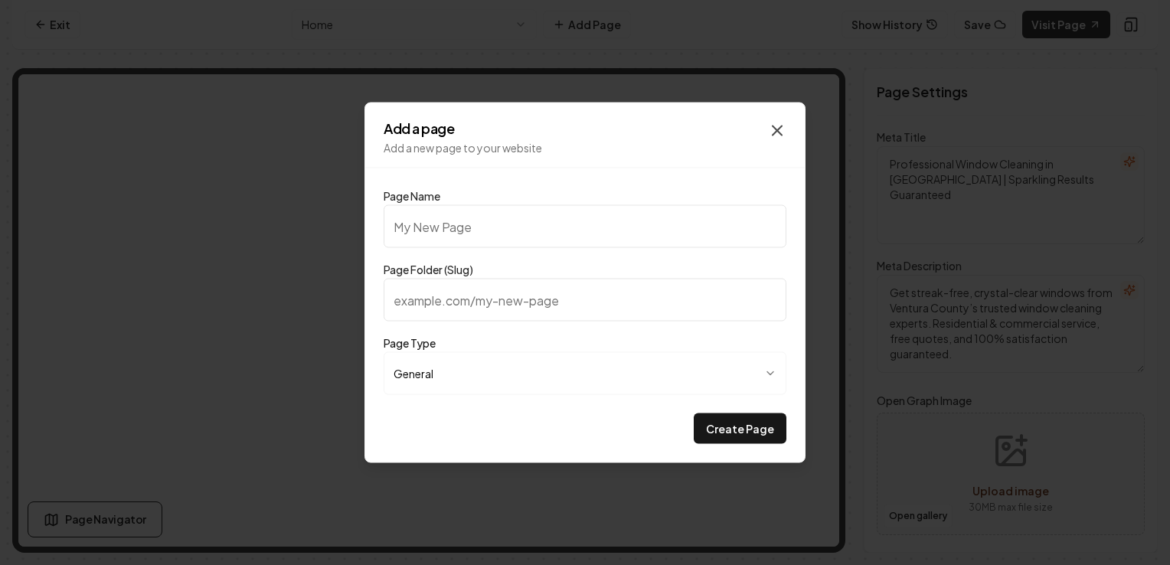
click at [782, 127] on icon "button" at bounding box center [777, 131] width 18 height 18
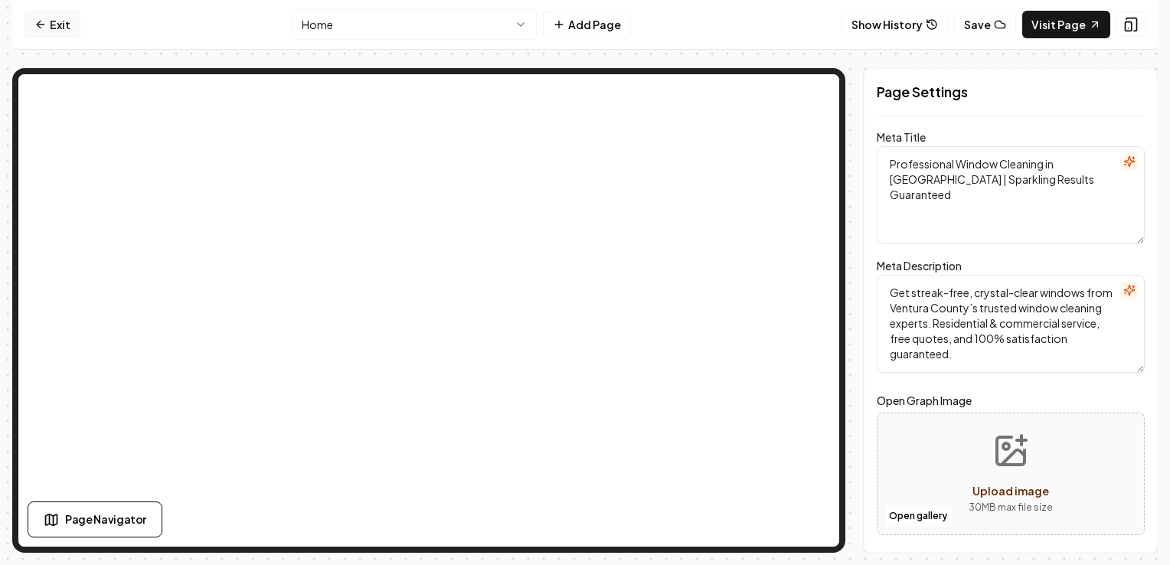
click at [52, 18] on link "Exit" at bounding box center [53, 25] width 56 height 28
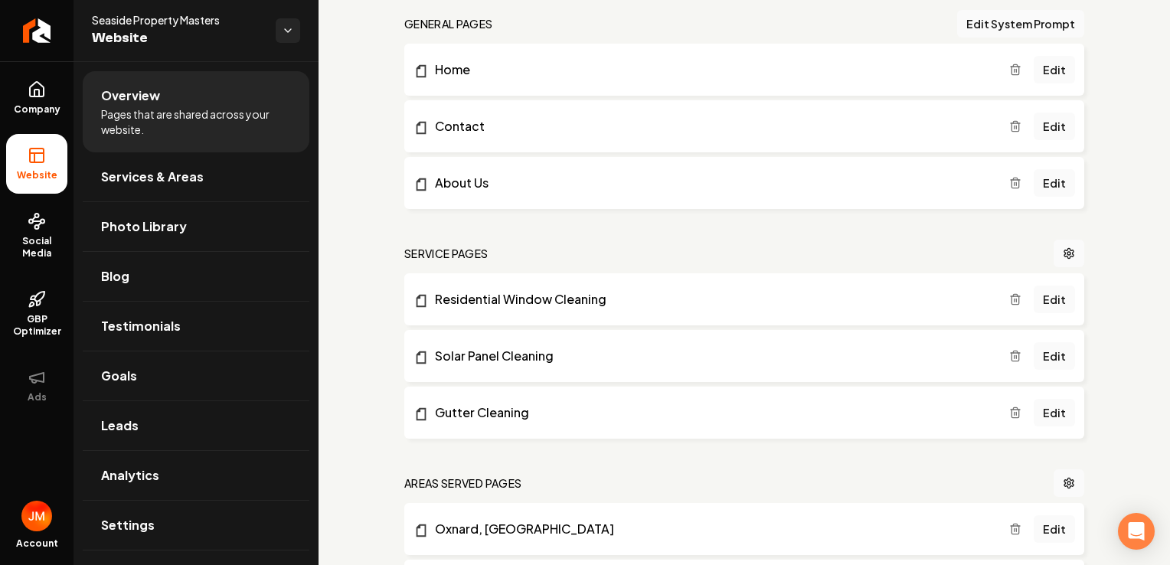
scroll to position [477, 0]
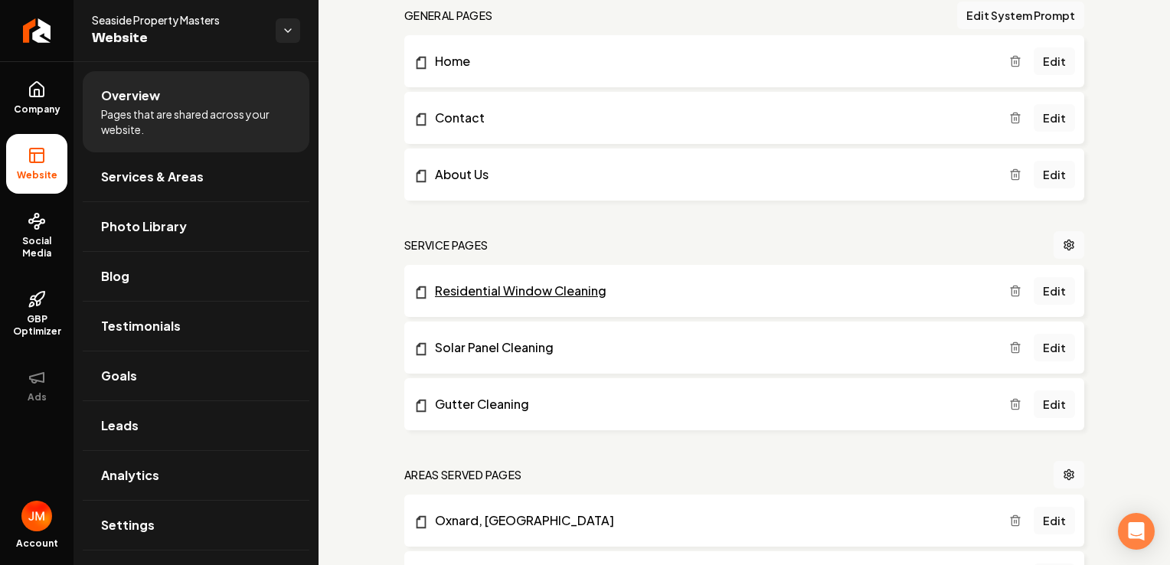
click at [571, 289] on link "Residential Window Cleaning" at bounding box center [712, 291] width 596 height 18
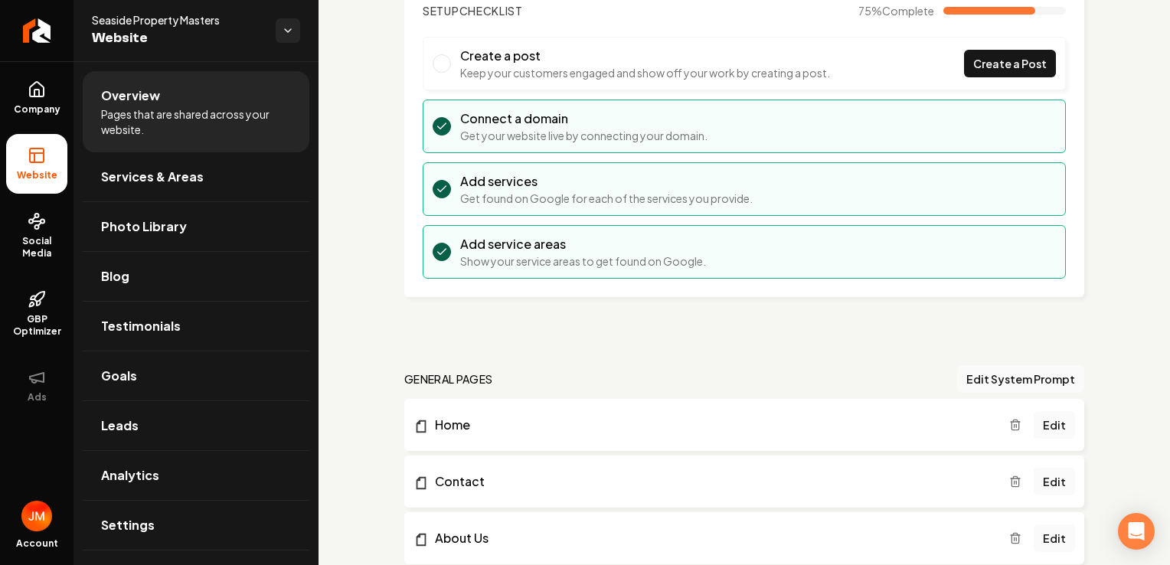
scroll to position [88, 0]
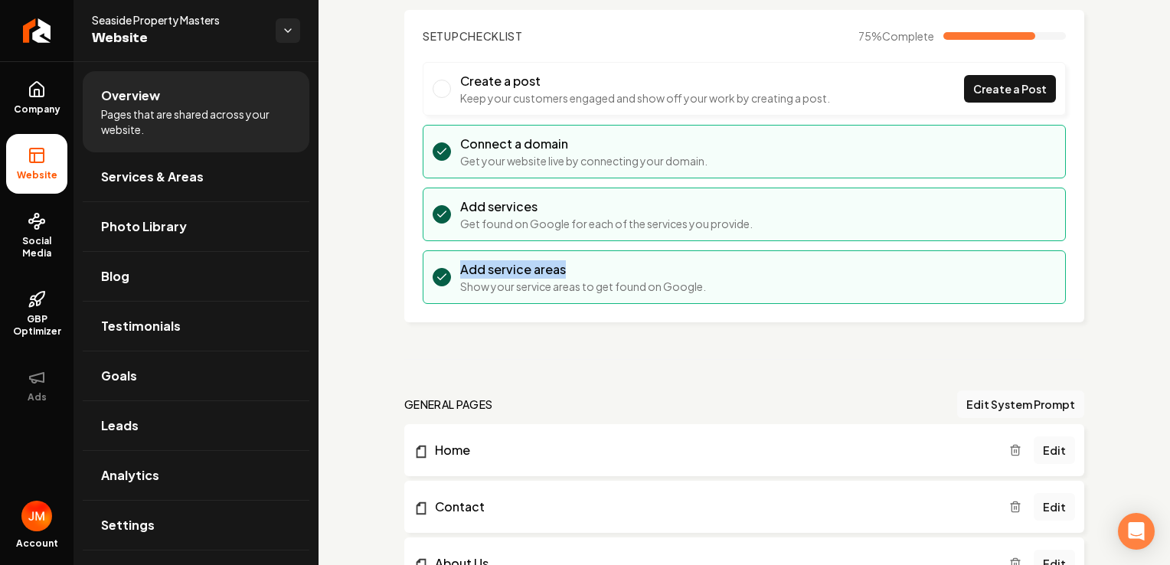
drag, startPoint x: 1158, startPoint y: 241, endPoint x: 1158, endPoint y: 219, distance: 22.2
drag, startPoint x: 1158, startPoint y: 219, endPoint x: 1113, endPoint y: 243, distance: 50.4
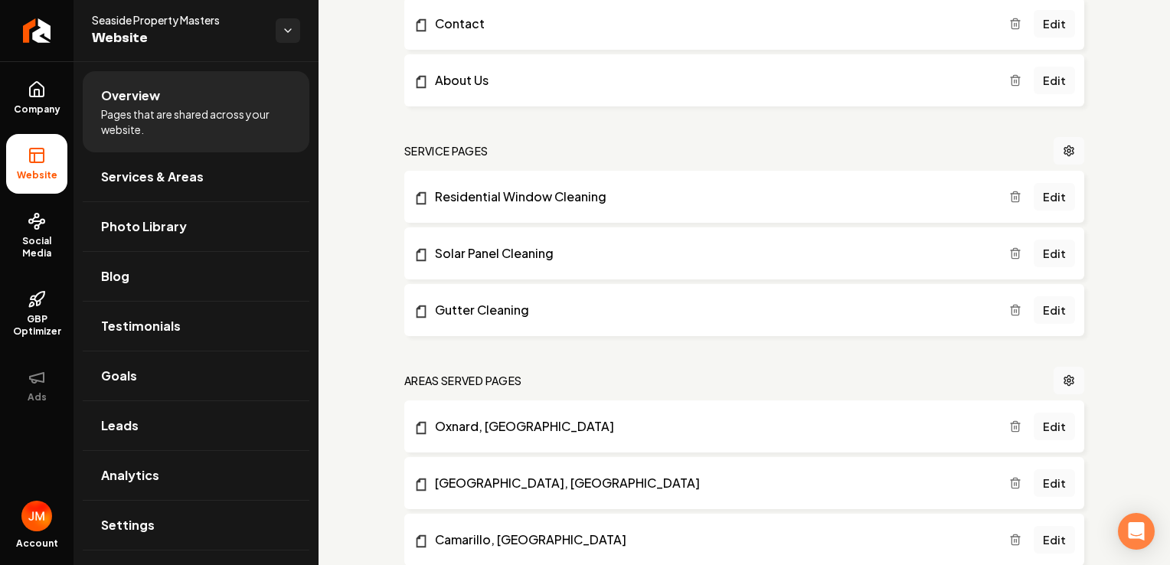
scroll to position [586, 0]
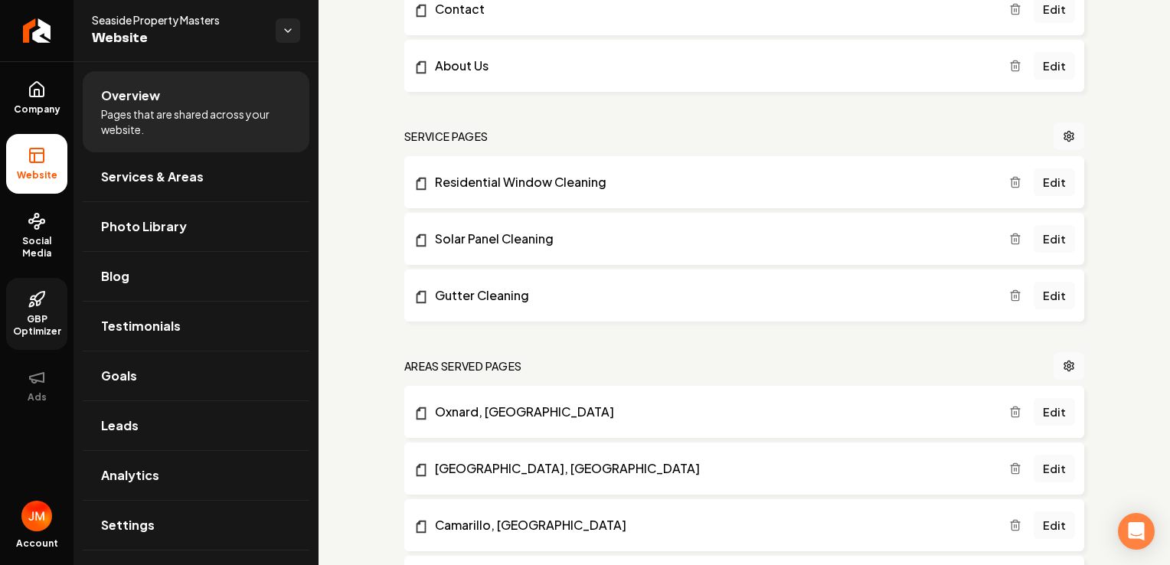
click at [32, 317] on span "GBP Optimizer" at bounding box center [36, 325] width 61 height 25
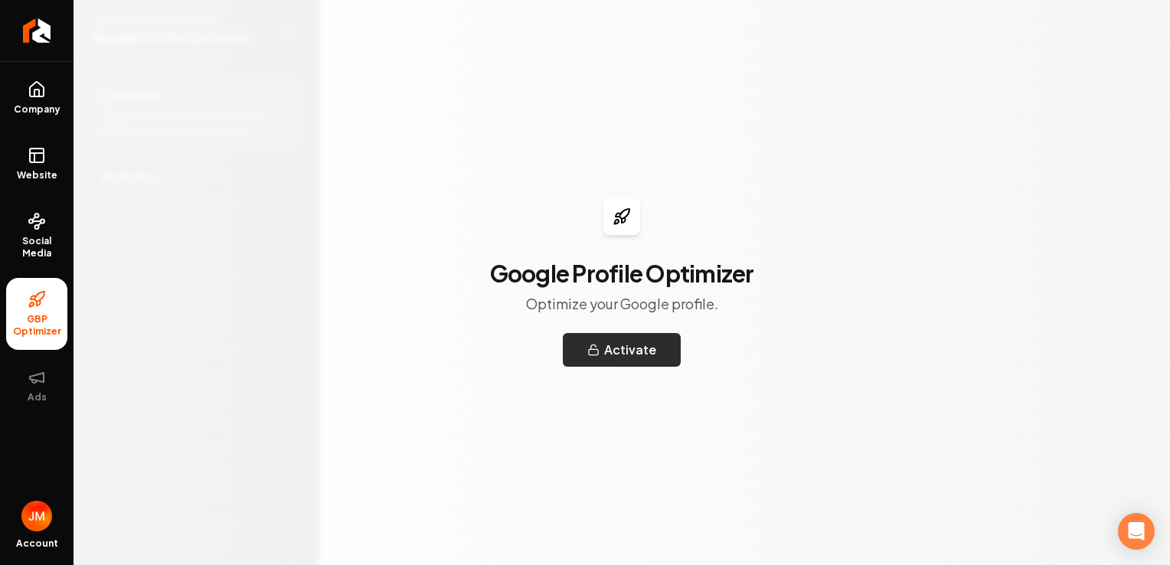
click at [646, 352] on button "Activate" at bounding box center [622, 350] width 118 height 34
click at [43, 172] on span "Website" at bounding box center [37, 175] width 53 height 12
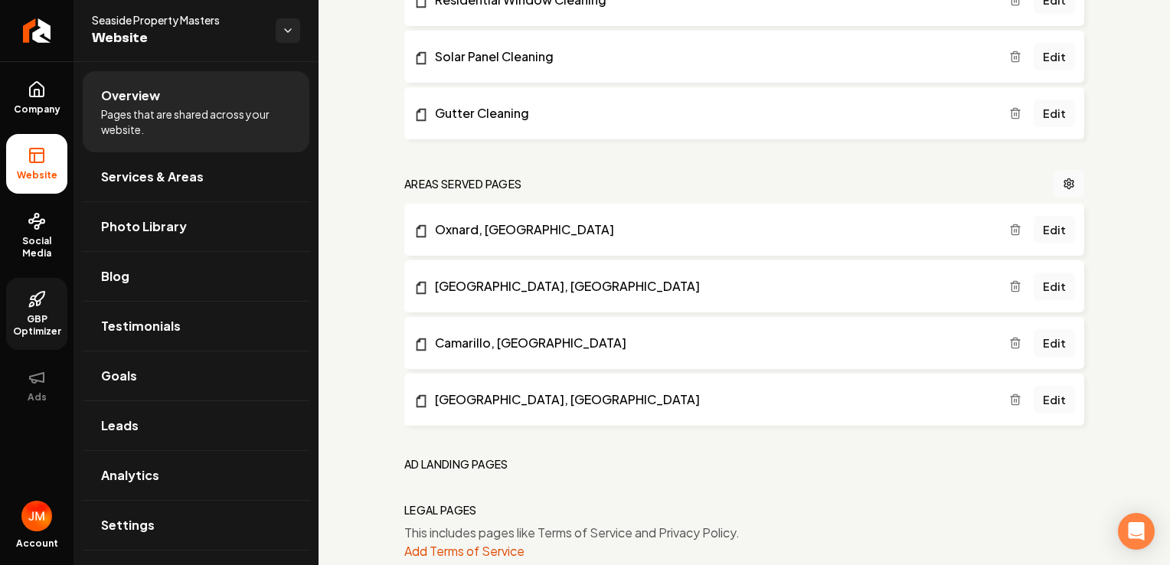
scroll to position [781, 0]
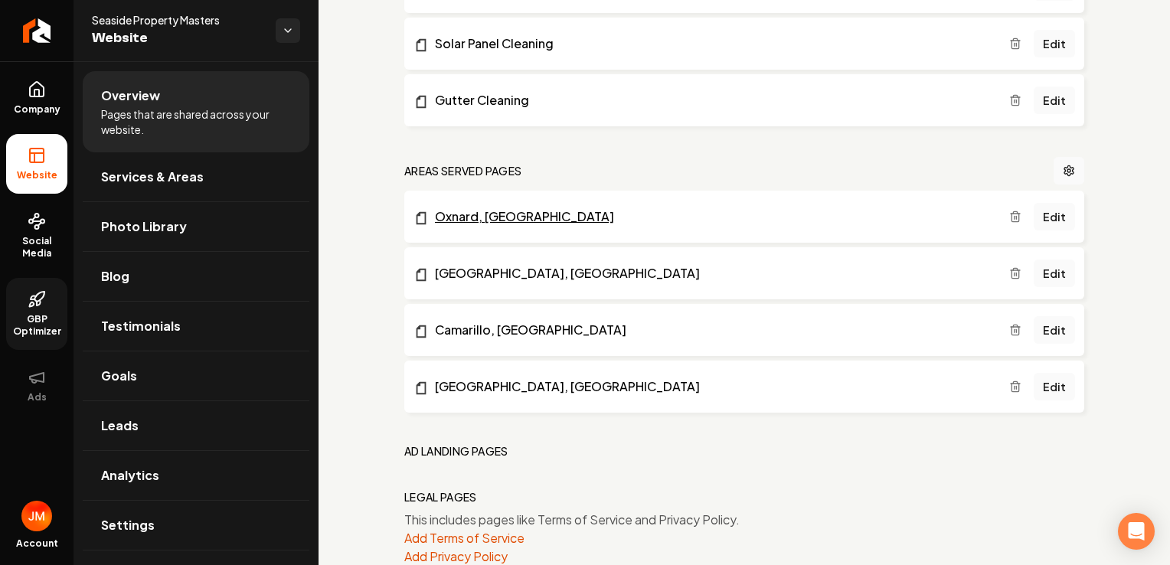
click at [514, 222] on link "Oxnard, [GEOGRAPHIC_DATA]" at bounding box center [712, 217] width 596 height 18
click at [528, 276] on link "[GEOGRAPHIC_DATA], [GEOGRAPHIC_DATA]" at bounding box center [712, 273] width 596 height 18
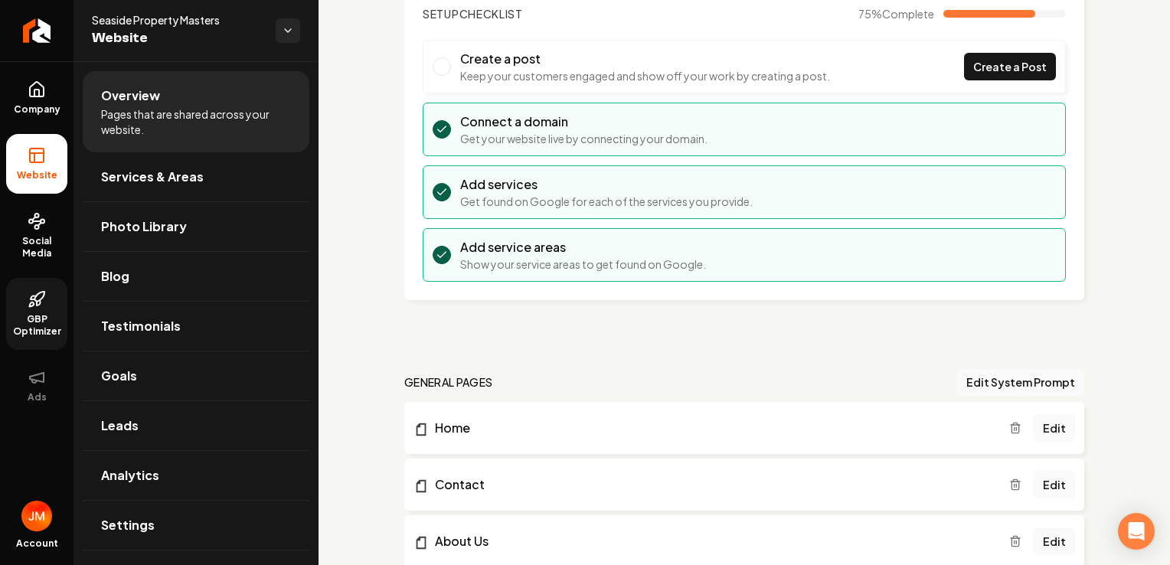
scroll to position [98, 0]
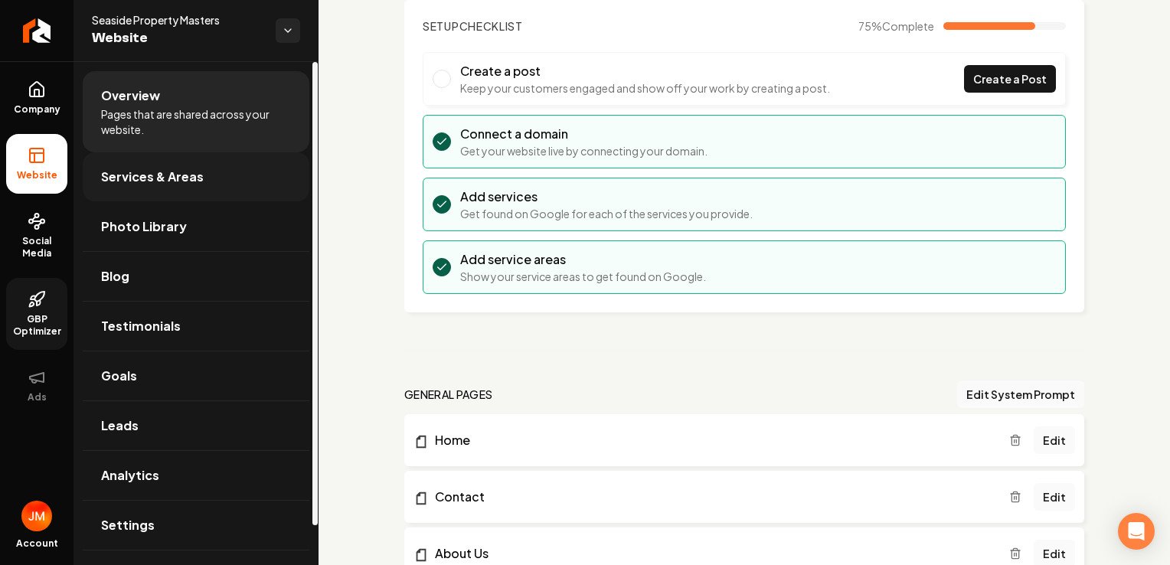
click at [247, 192] on link "Services & Areas" at bounding box center [196, 176] width 227 height 49
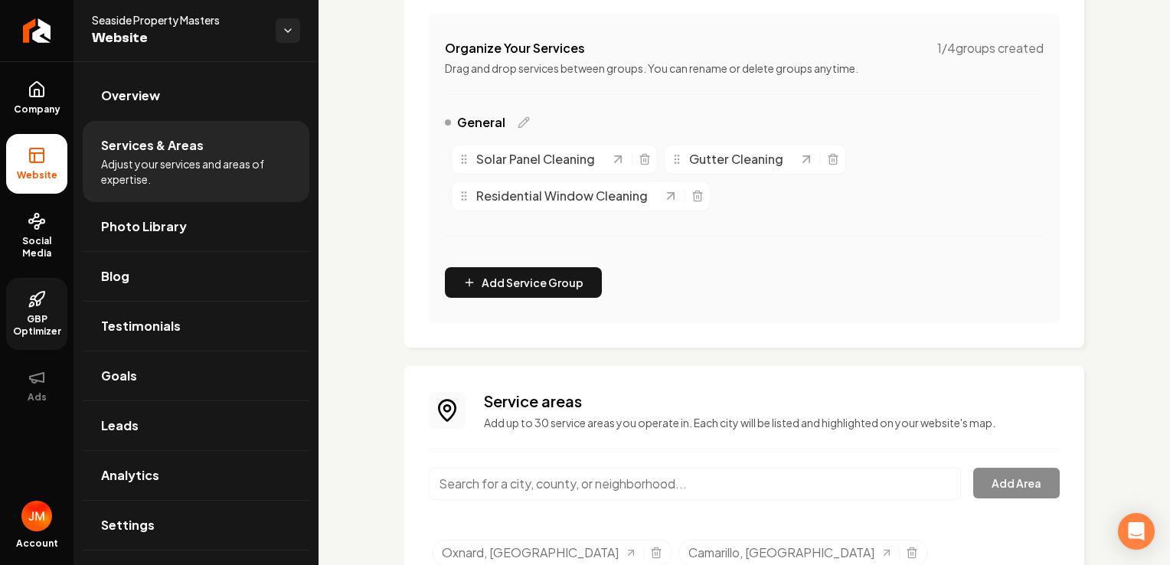
scroll to position [368, 0]
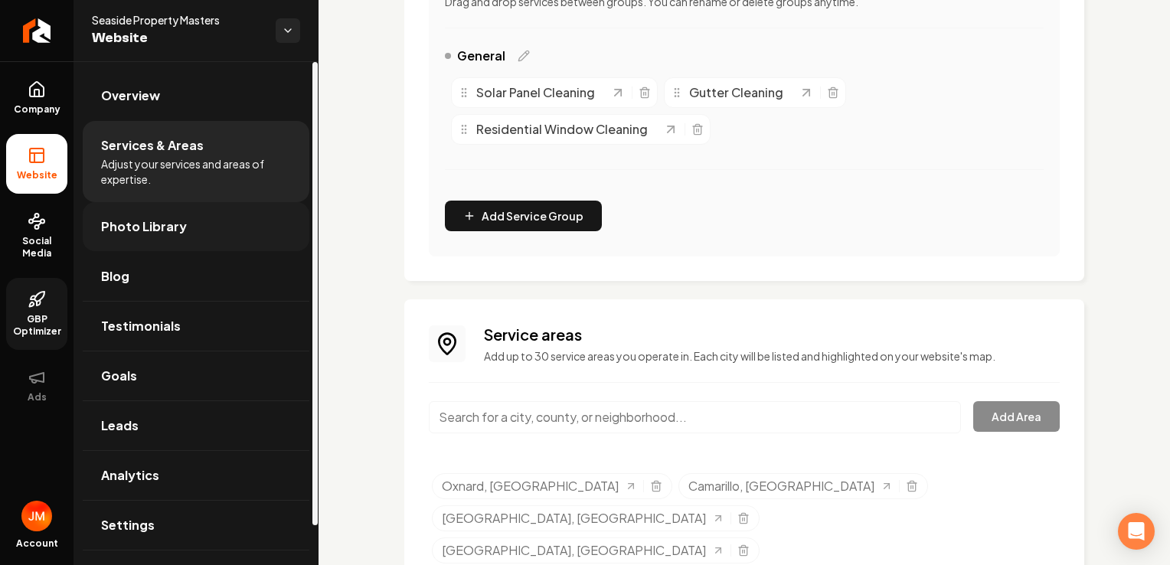
click at [175, 230] on span "Photo Library" at bounding box center [144, 226] width 86 height 18
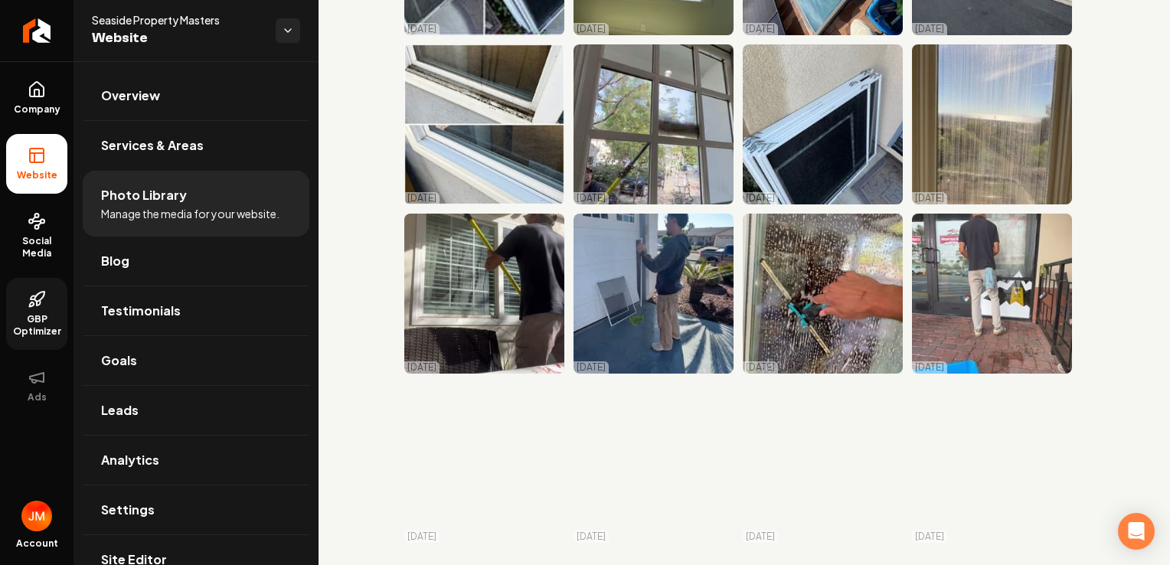
scroll to position [302, 0]
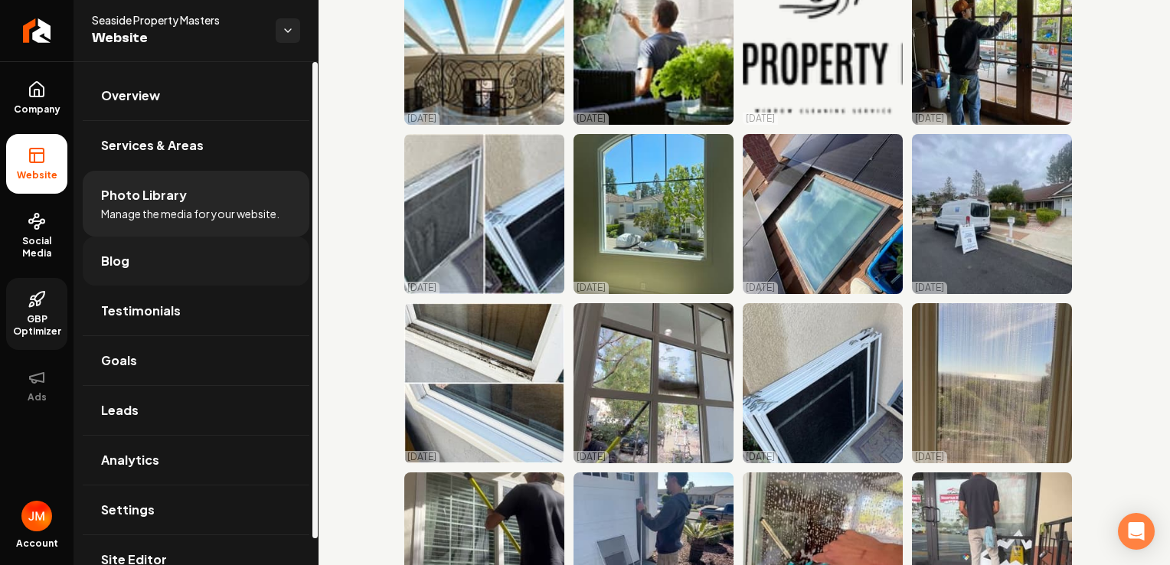
click at [247, 263] on link "Blog" at bounding box center [196, 261] width 227 height 49
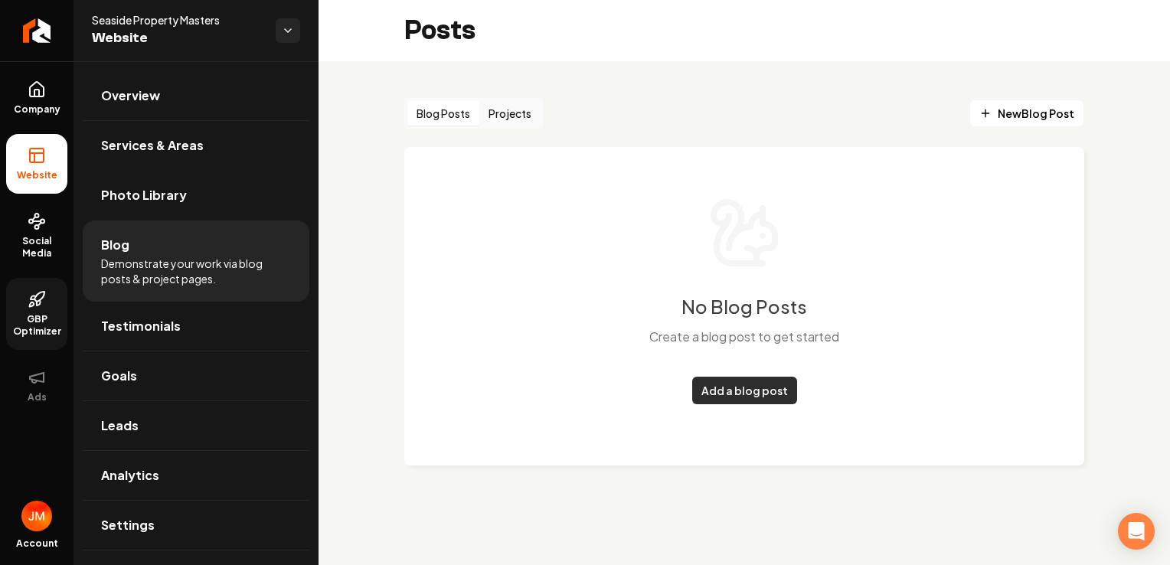
click at [753, 384] on link "Add a blog post" at bounding box center [744, 391] width 105 height 28
click at [737, 393] on link "Add a blog post" at bounding box center [744, 391] width 105 height 28
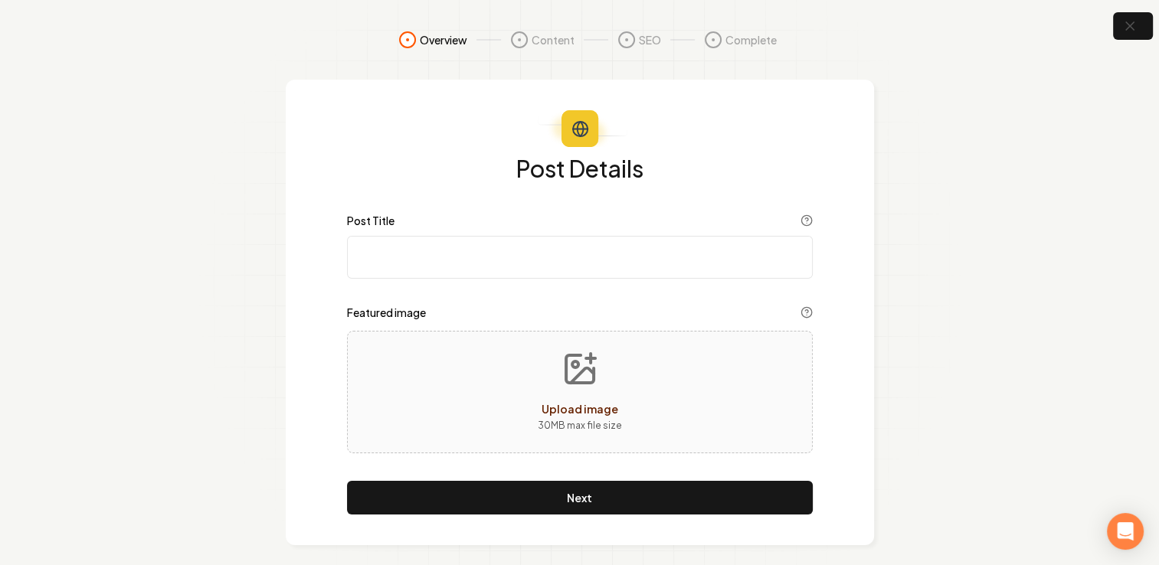
click at [458, 256] on input "Post Title" at bounding box center [580, 257] width 466 height 43
paste input "5 Reasons to Hire a Professional Window Cleaner in Ventura County"
type input "5 Reasons to Hire a Professional Window Cleaner in Ventura County"
click at [580, 404] on span "Upload image" at bounding box center [579, 409] width 77 height 14
click at [575, 381] on icon "Upload image" at bounding box center [579, 369] width 37 height 37
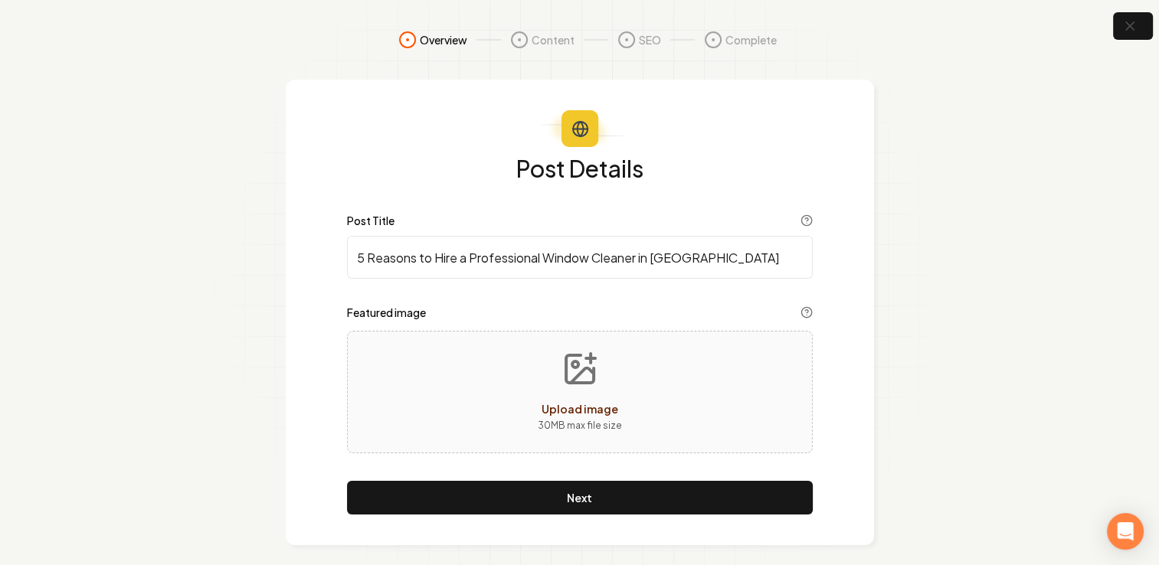
click at [582, 405] on span "Upload image" at bounding box center [579, 409] width 77 height 14
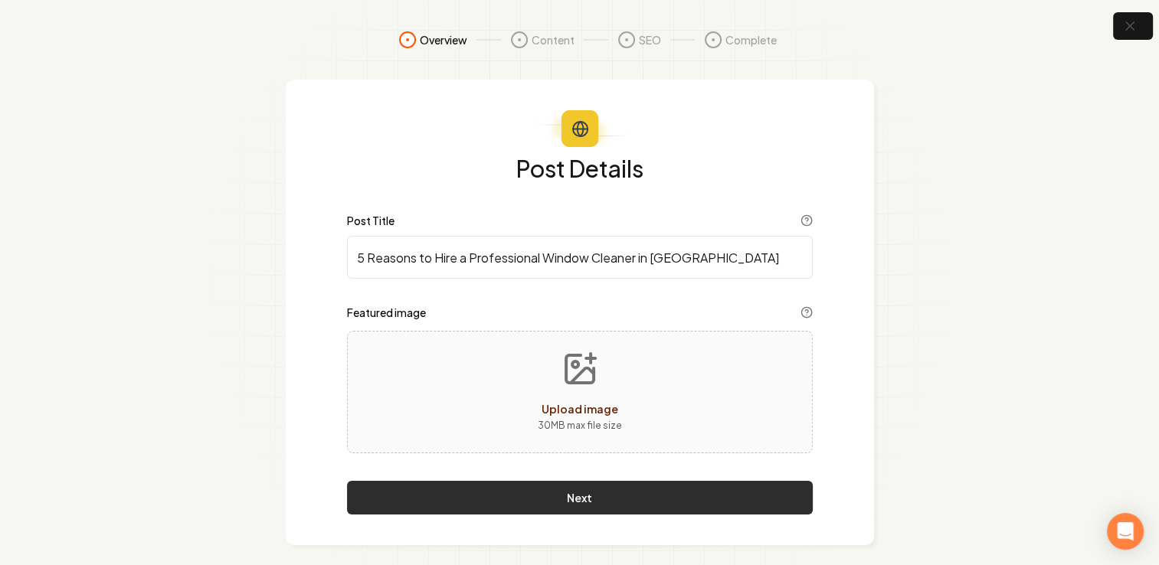
click at [498, 495] on button "Next" at bounding box center [580, 498] width 466 height 34
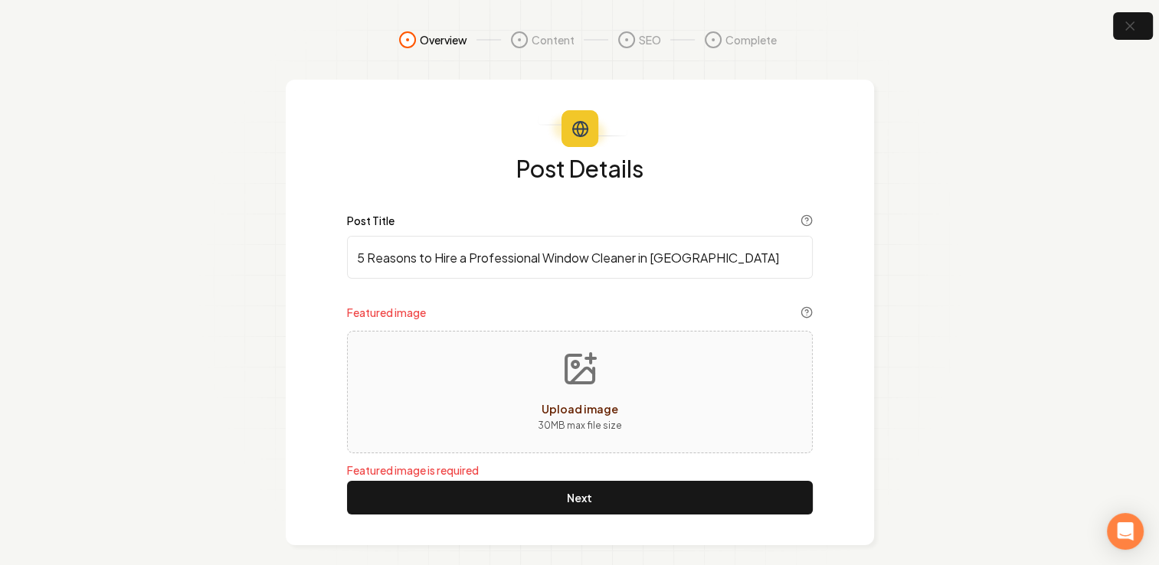
click at [585, 381] on icon "Upload image" at bounding box center [580, 369] width 28 height 28
type input "**********"
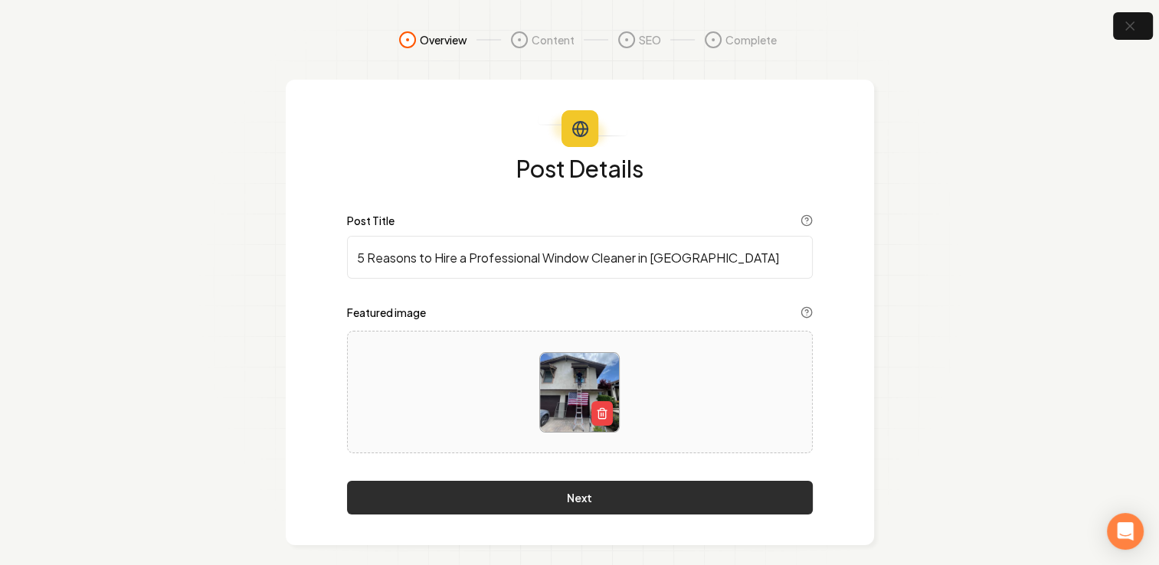
click at [640, 504] on button "Next" at bounding box center [580, 498] width 466 height 34
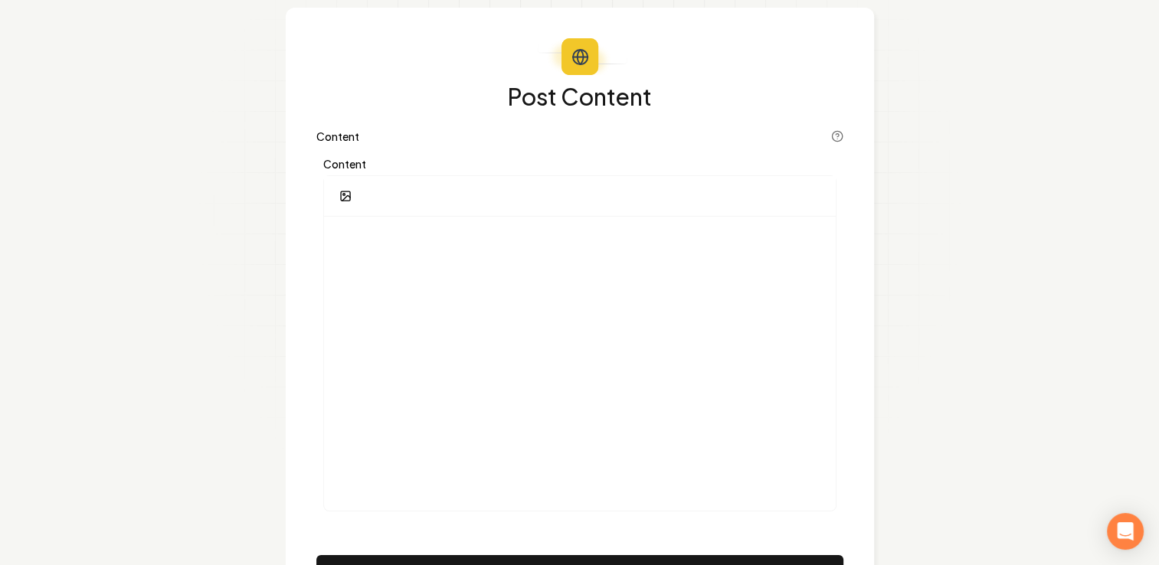
scroll to position [117, 0]
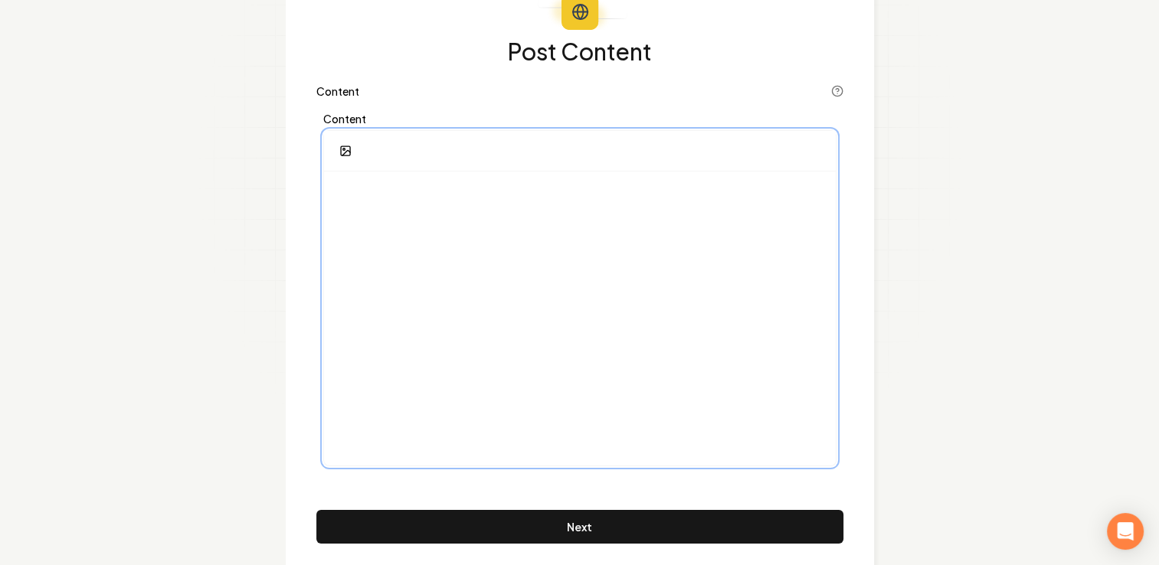
click at [376, 176] on div at bounding box center [580, 319] width 512 height 294
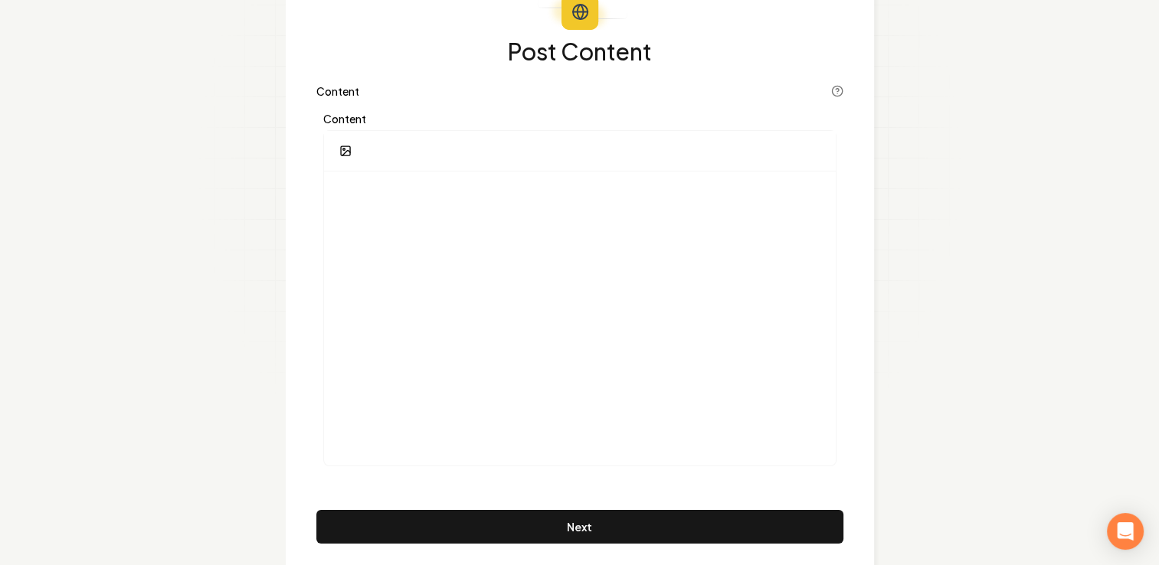
click at [429, 93] on div "Content" at bounding box center [579, 92] width 527 height 15
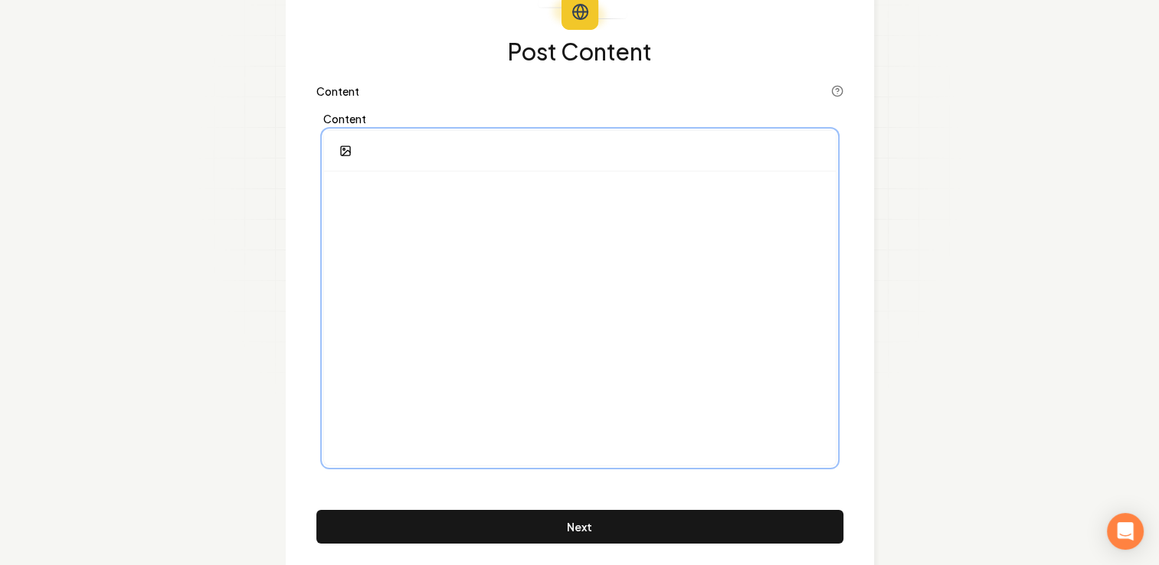
click at [387, 199] on p at bounding box center [579, 194] width 487 height 21
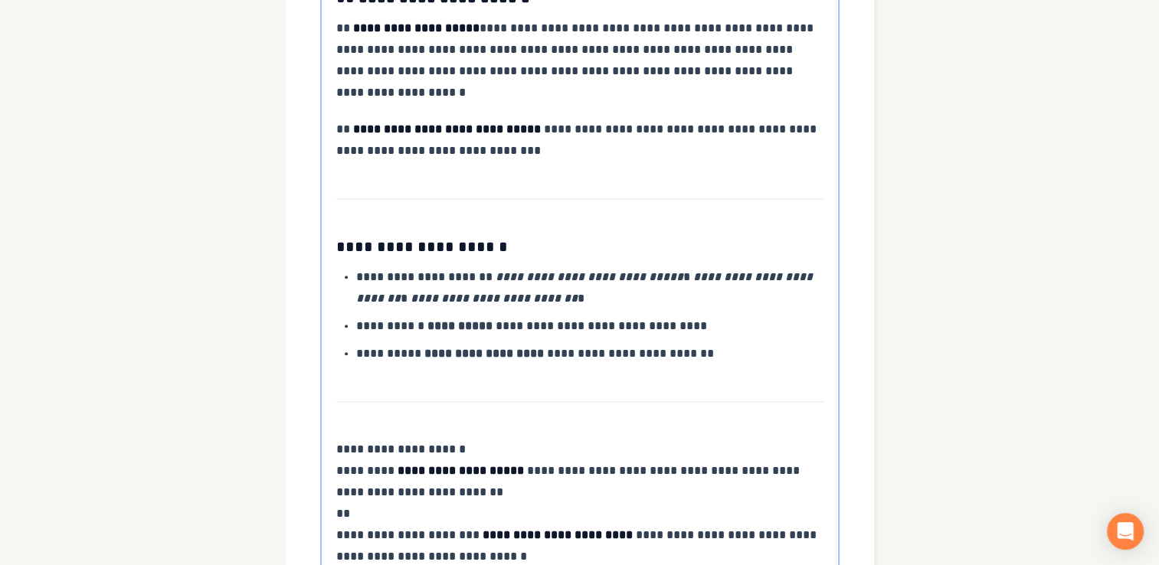
scroll to position [1765, 0]
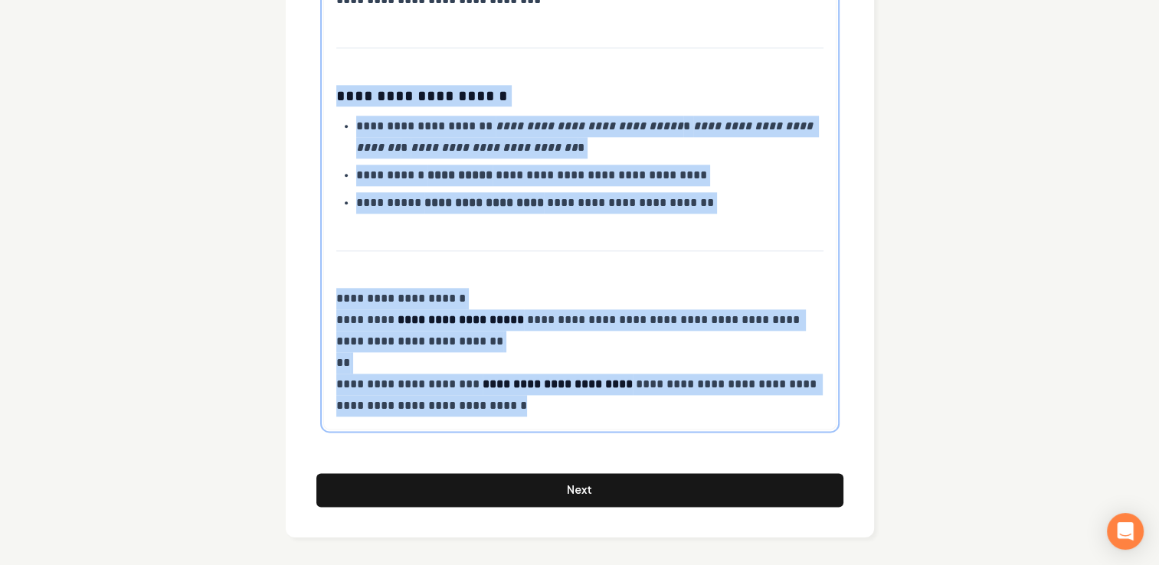
drag, startPoint x: 345, startPoint y: 98, endPoint x: 518, endPoint y: 431, distance: 375.4
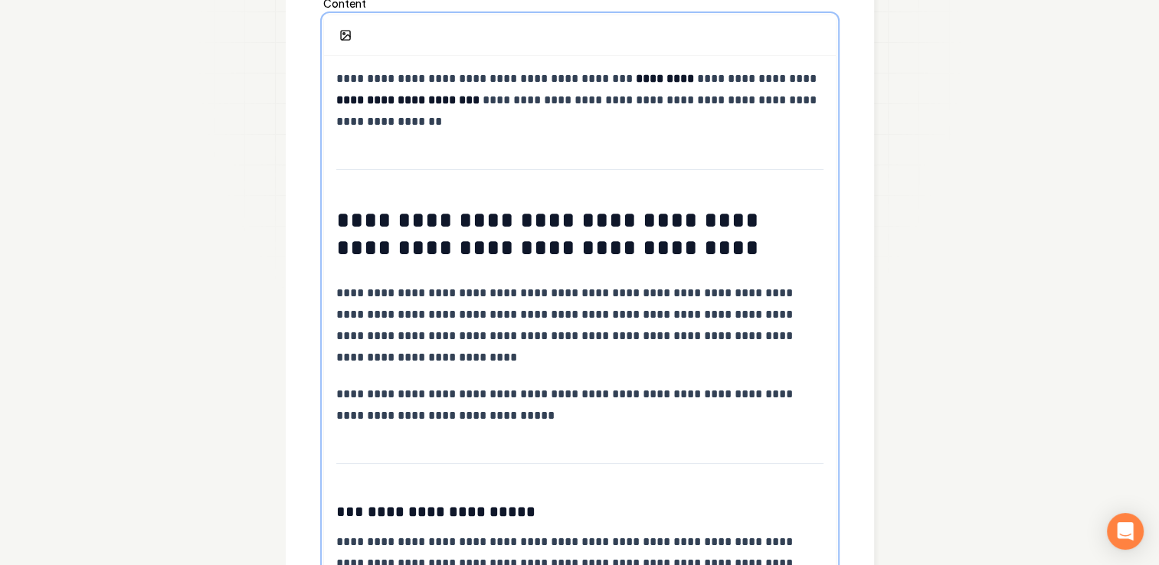
scroll to position [170, 0]
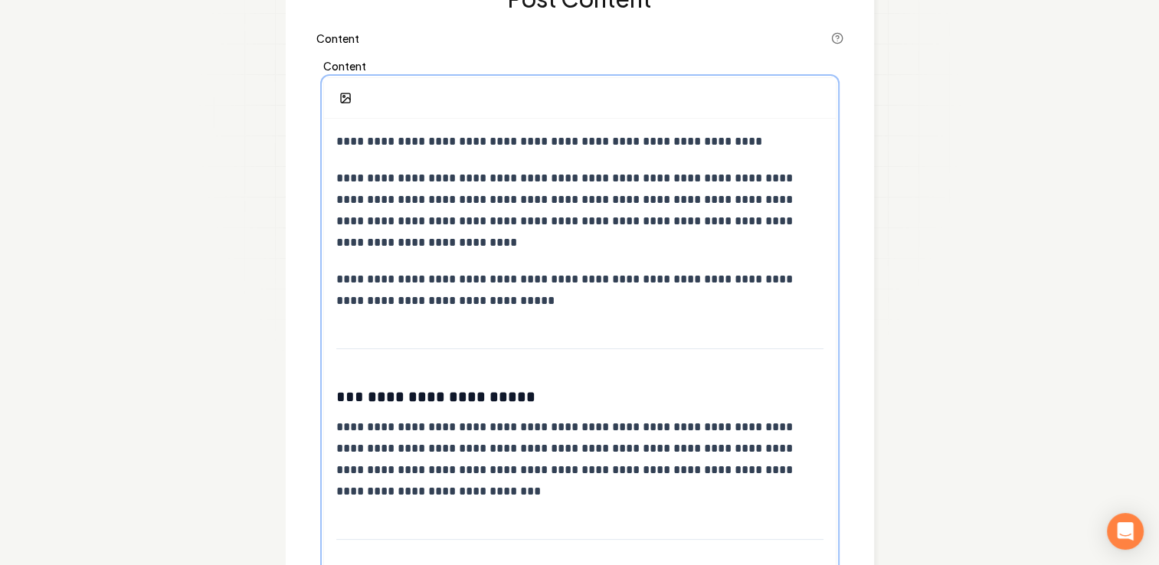
click at [758, 140] on p "**********" at bounding box center [580, 141] width 488 height 21
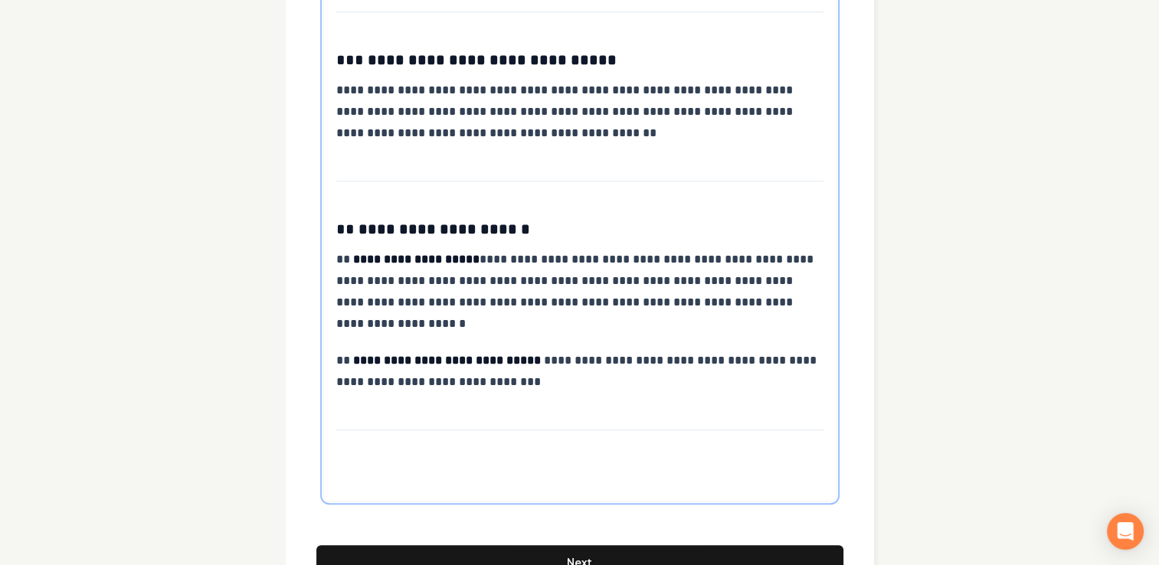
scroll to position [1241, 0]
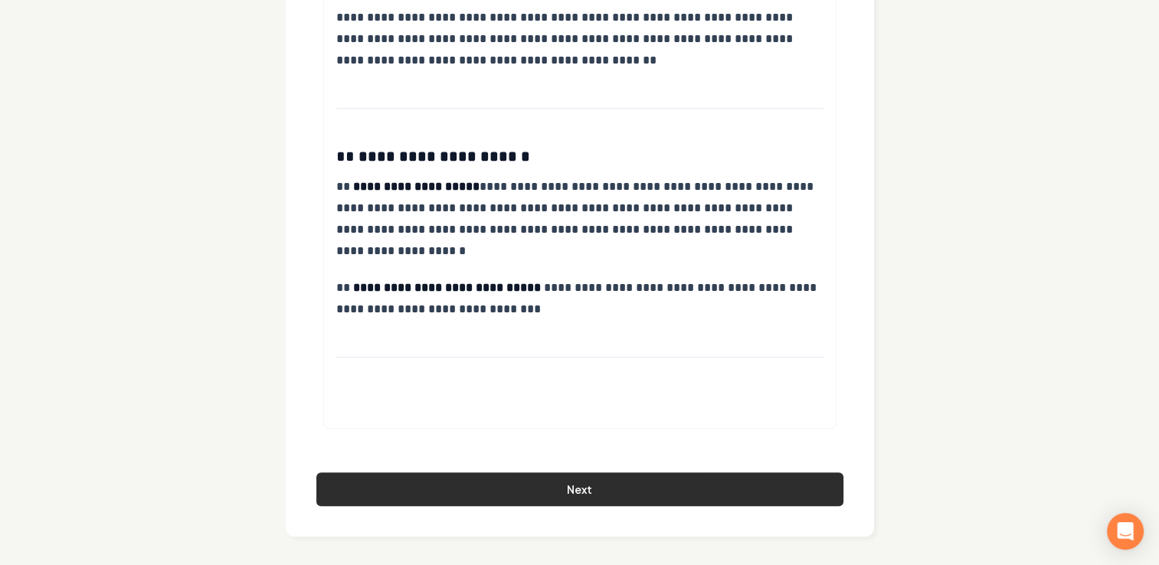
click at [685, 486] on button "Next" at bounding box center [579, 489] width 527 height 34
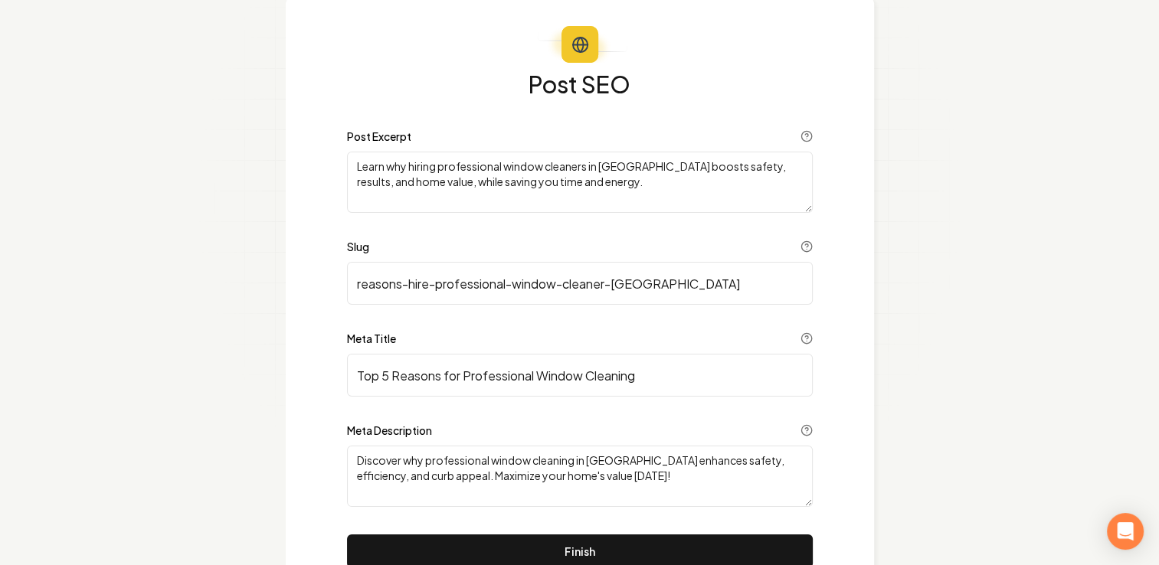
scroll to position [148, 0]
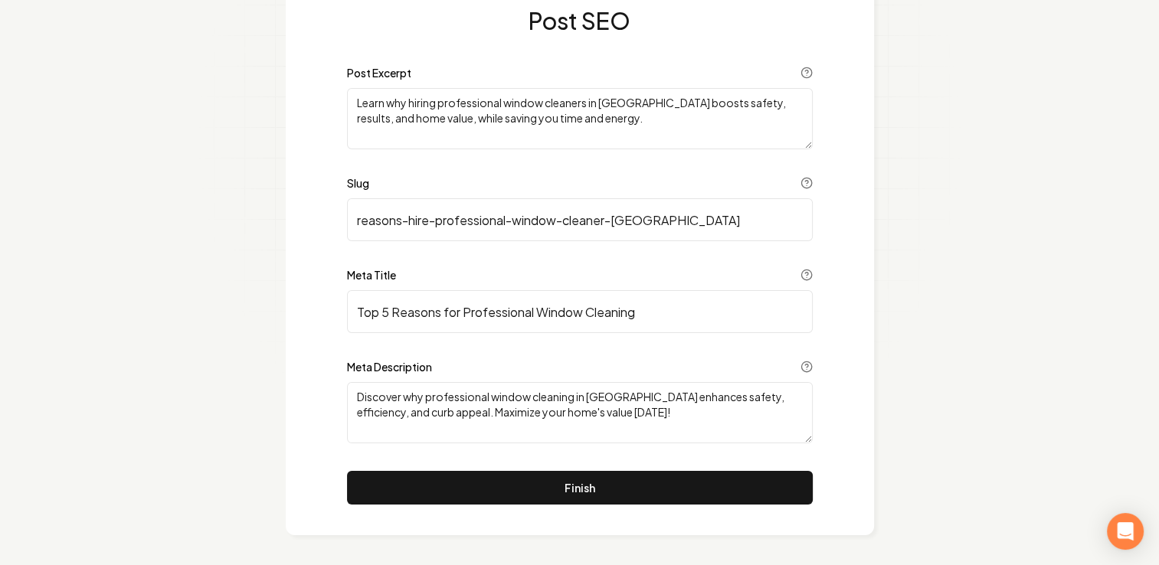
click at [620, 116] on textarea "Learn why hiring professional window cleaners in Ventura County boosts safety, …" at bounding box center [580, 118] width 466 height 61
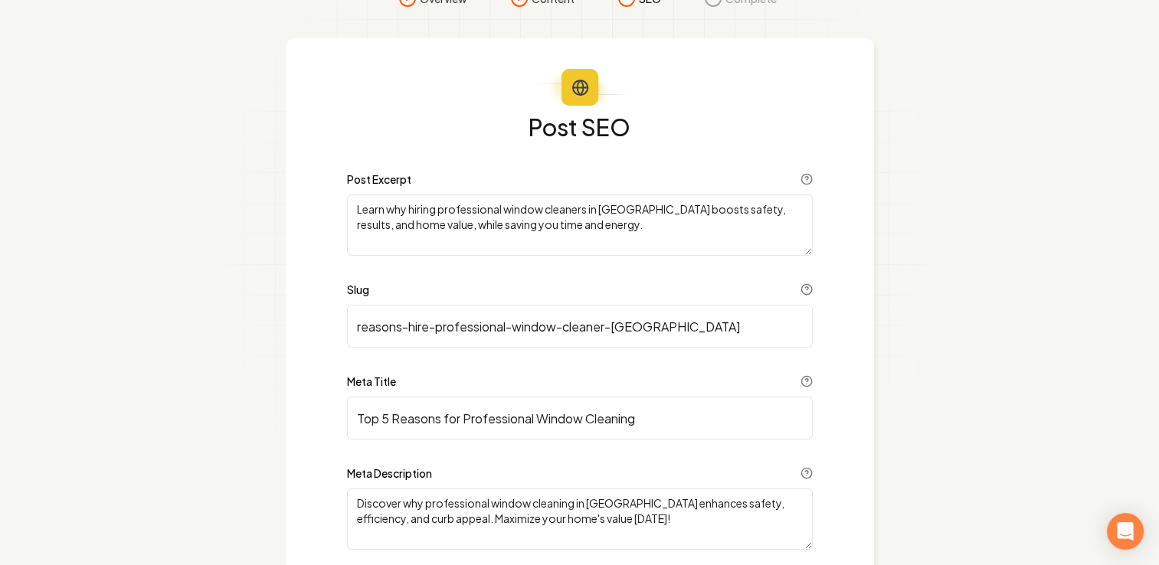
scroll to position [0, 0]
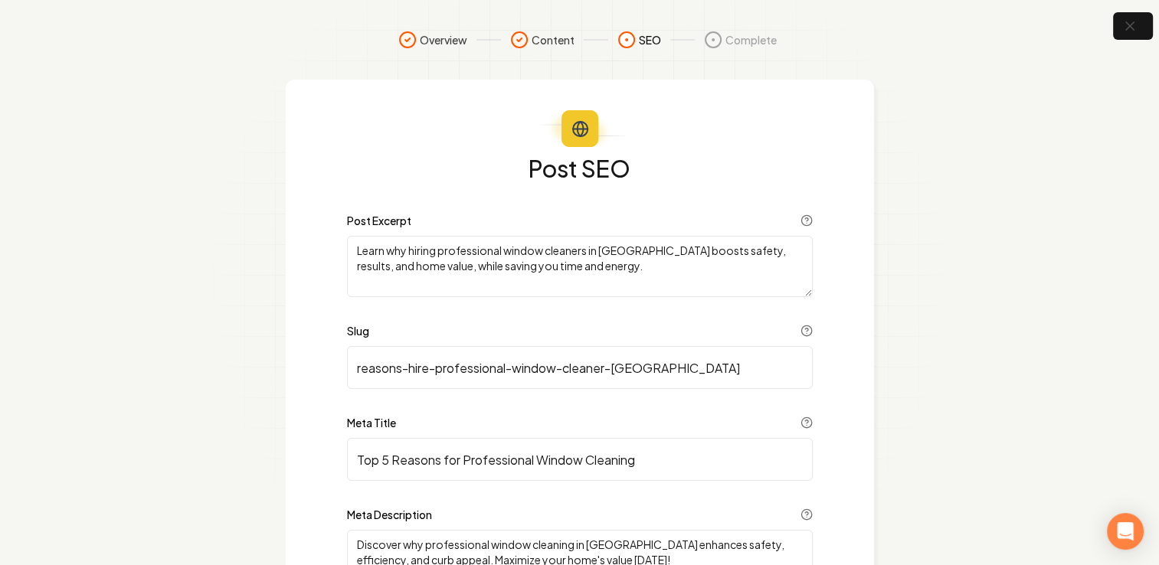
click at [520, 41] on circle at bounding box center [519, 39] width 15 height 15
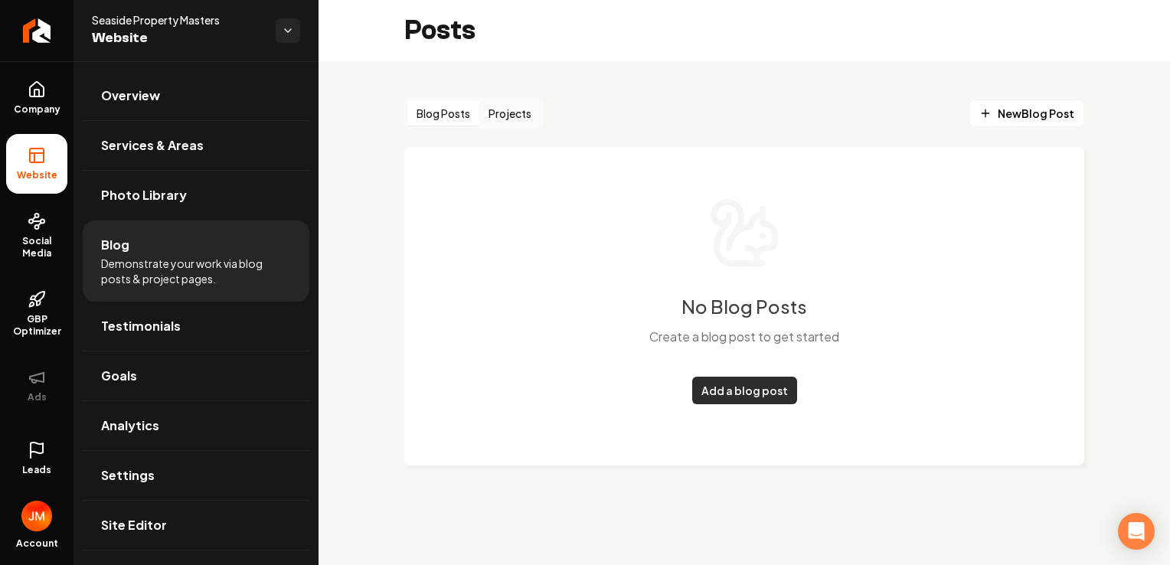
click at [767, 395] on link "Add a blog post" at bounding box center [744, 391] width 105 height 28
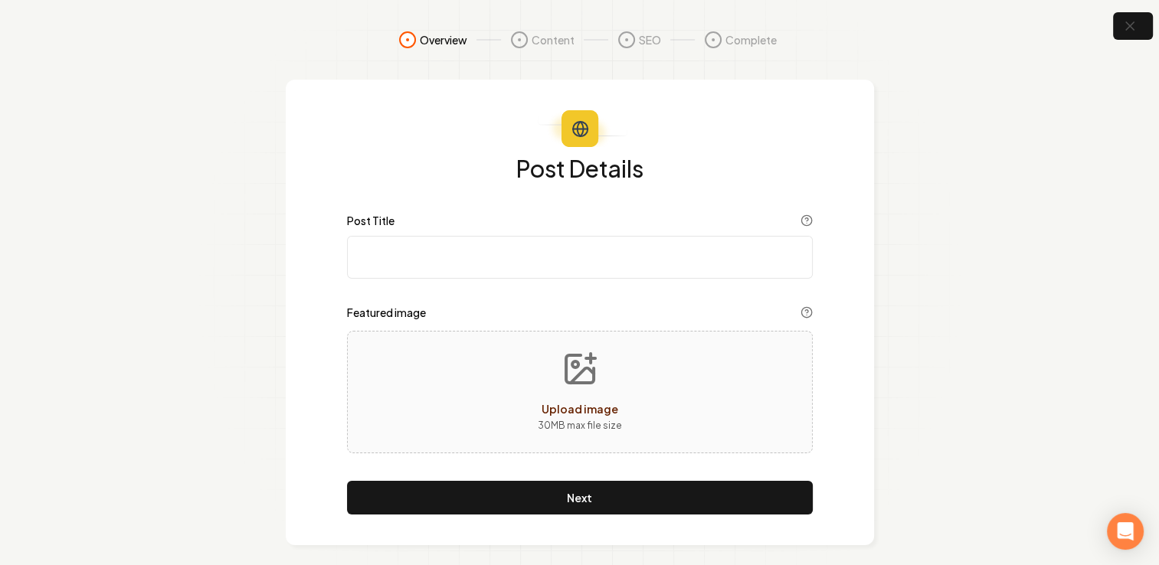
click at [465, 267] on input "Post Title" at bounding box center [580, 257] width 466 height 43
paste input "Absolutely — here’s a professional, SEO-friendly **blog post** you can use on y…"
drag, startPoint x: 809, startPoint y: 263, endPoint x: 353, endPoint y: 270, distance: 455.7
click at [353, 270] on input "Post Title" at bounding box center [580, 257] width 466 height 43
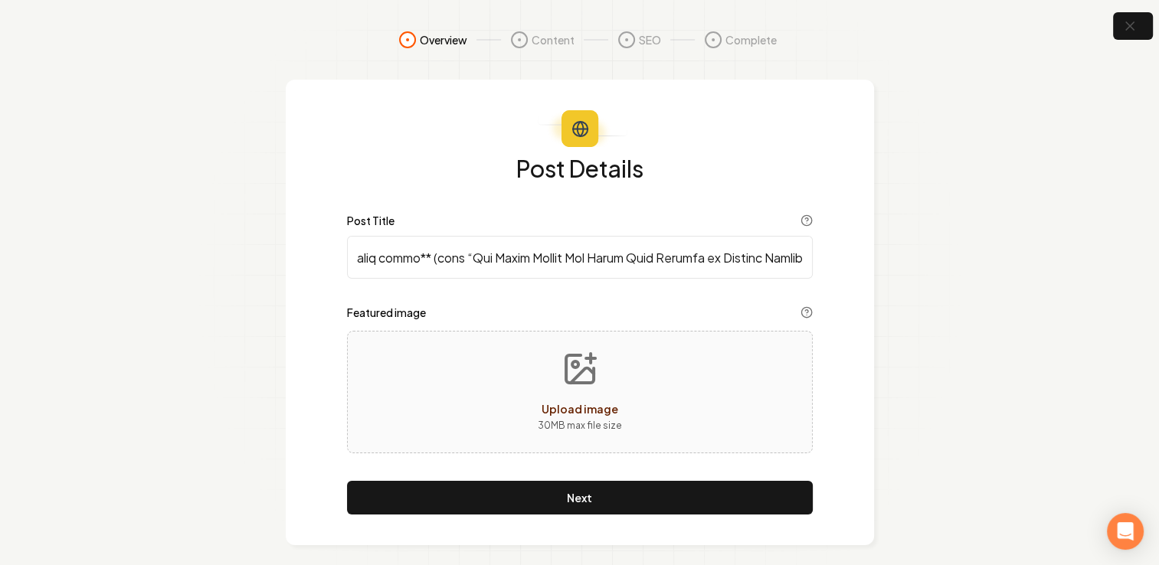
type input "Absolutely — here’s a professional, SEO-friendly **blog post** you can use on y…"
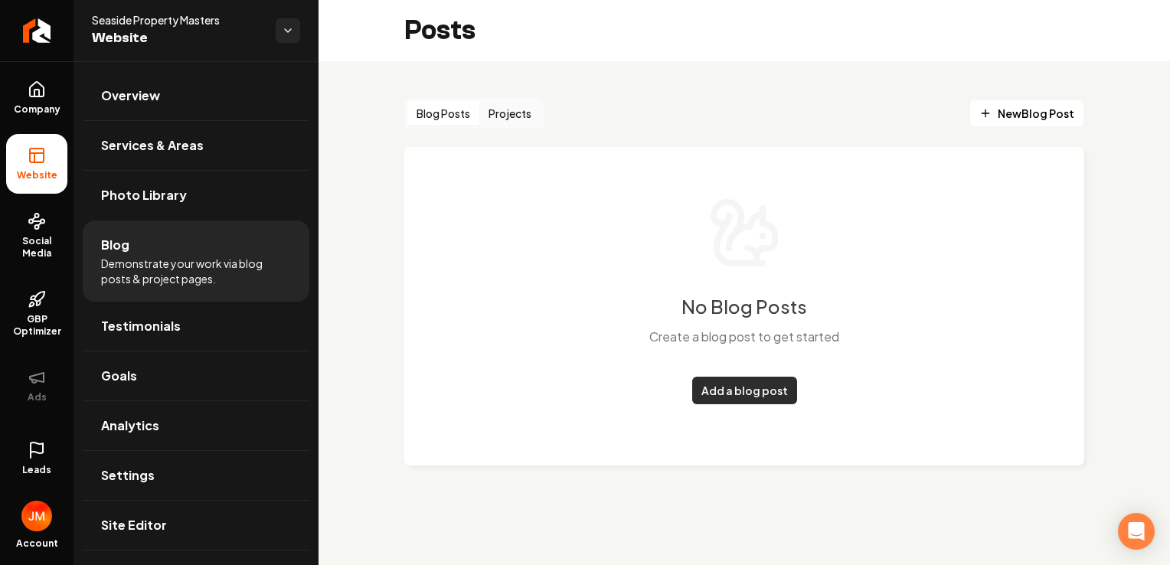
click at [764, 384] on link "Add a blog post" at bounding box center [744, 391] width 105 height 28
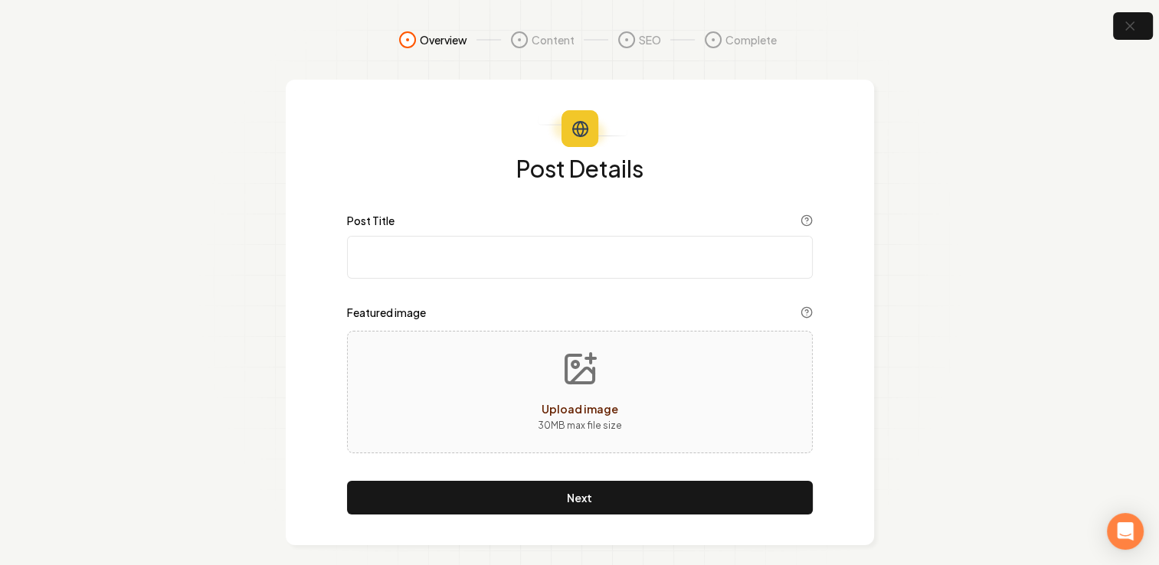
click at [452, 264] on input "Post Title" at bounding box center [580, 257] width 466 height 43
paste input "5 Reasons to Hire a Professional Window Cleaner in Ventura County"
type input "5 Reasons to Hire a Professional Window Cleaner in Ventura County"
click at [585, 378] on icon "Upload image" at bounding box center [579, 369] width 37 height 37
type input "**********"
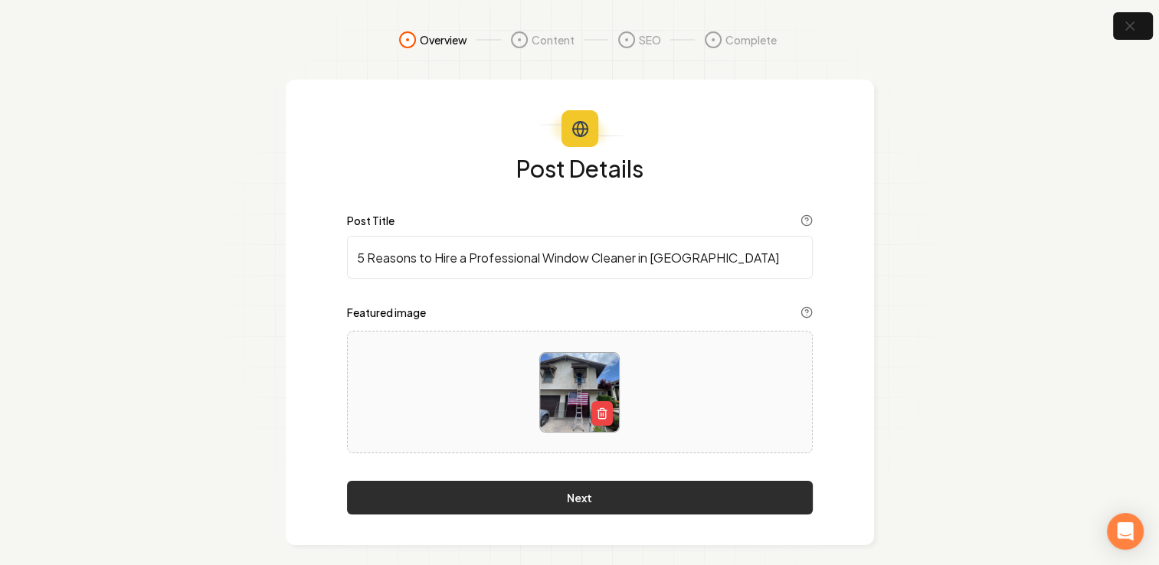
click at [628, 501] on button "Next" at bounding box center [580, 498] width 466 height 34
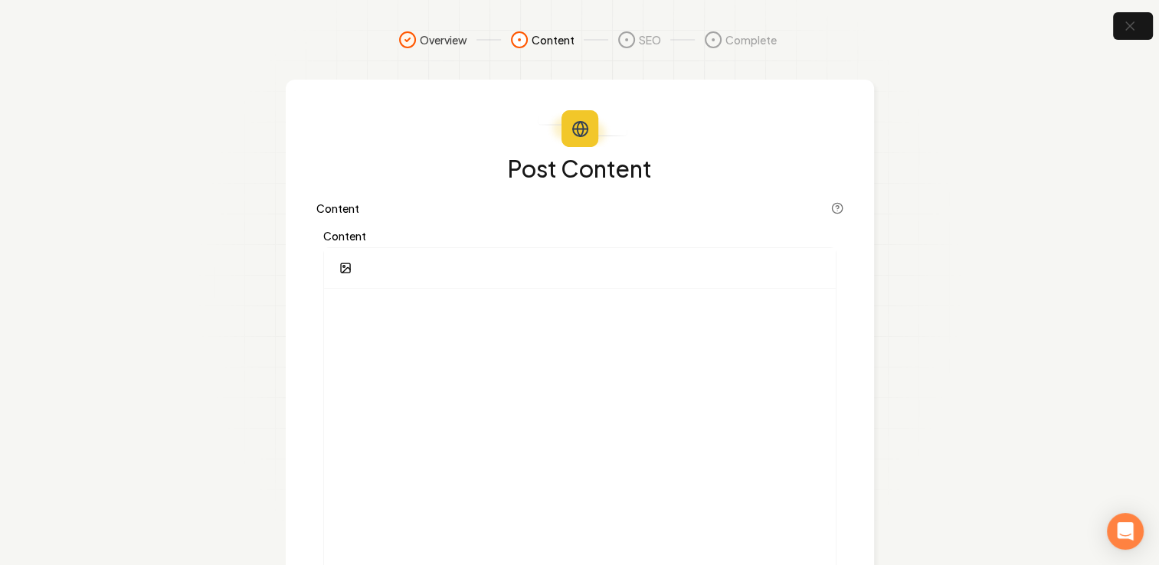
click at [390, 285] on div at bounding box center [580, 268] width 512 height 41
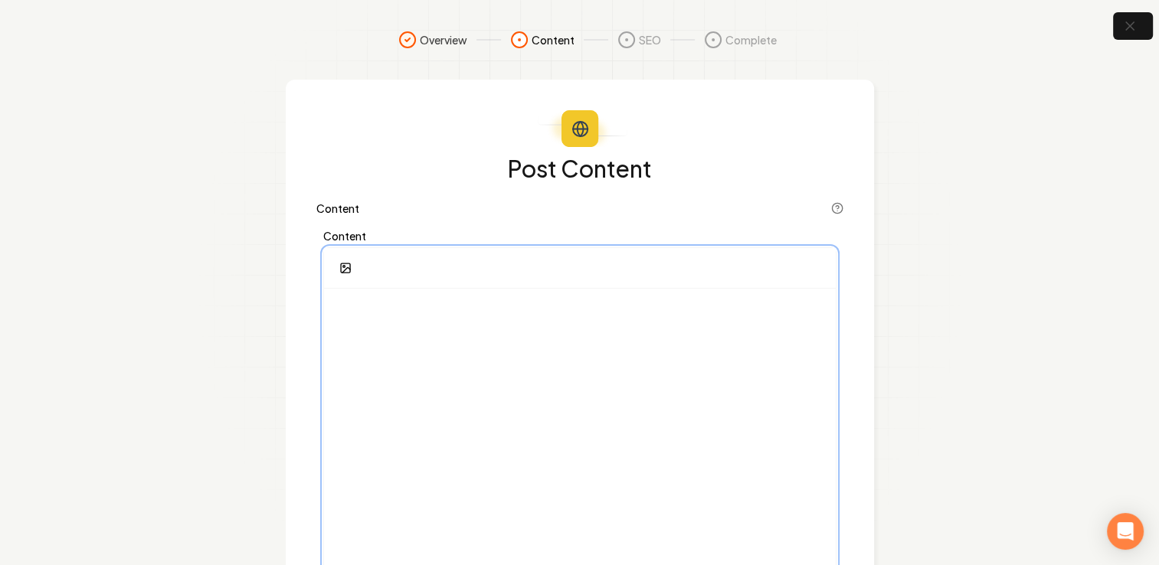
click at [407, 296] on div at bounding box center [580, 436] width 512 height 294
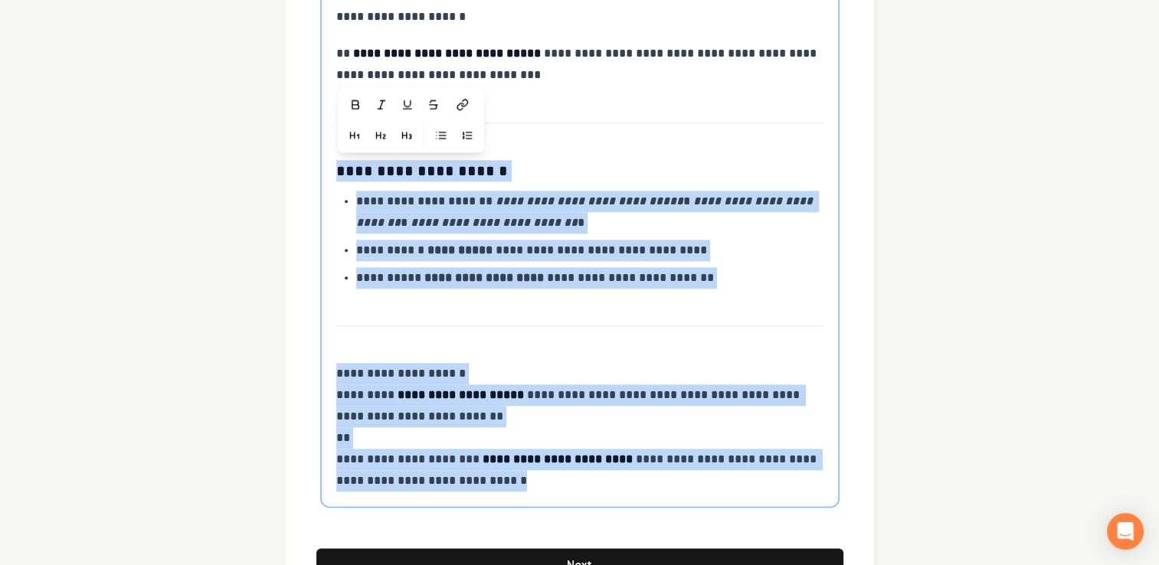
scroll to position [1765, 0]
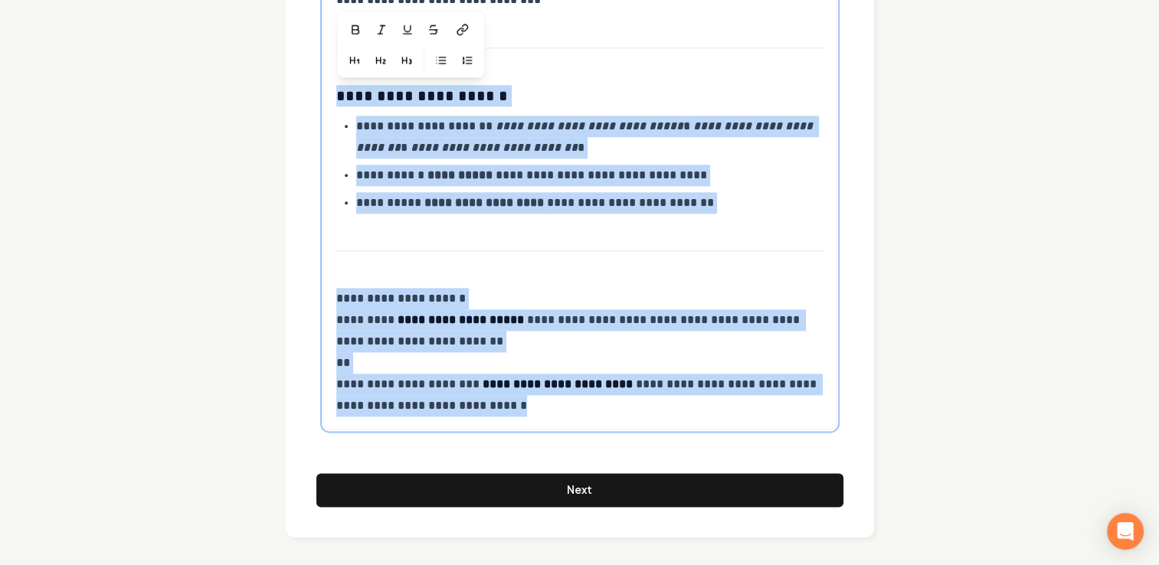
drag, startPoint x: 342, startPoint y: 232, endPoint x: 693, endPoint y: 604, distance: 511.9
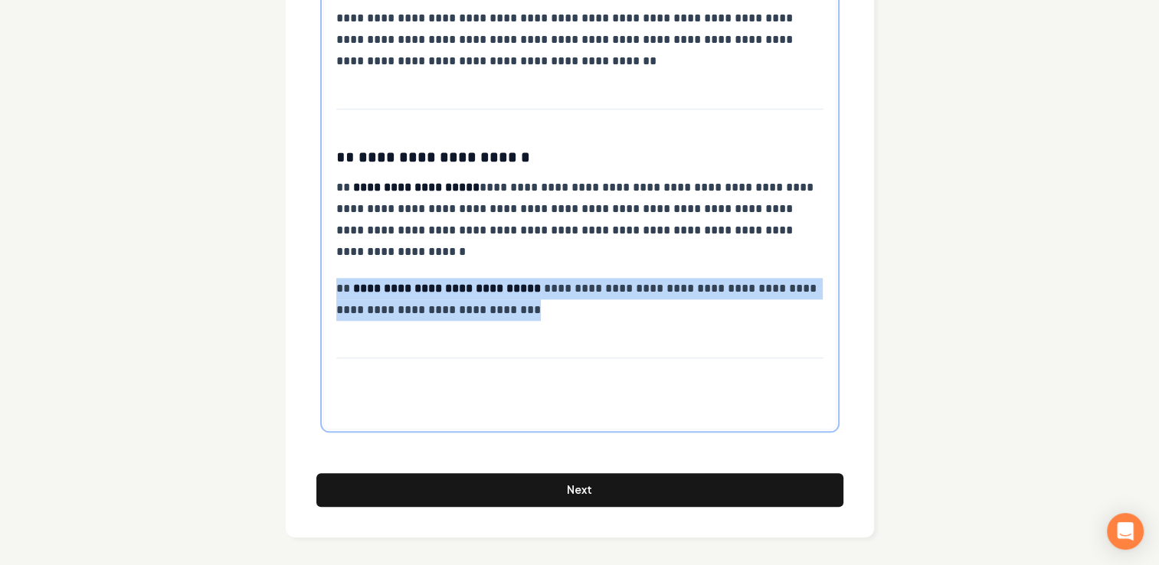
scroll to position [1397, 0]
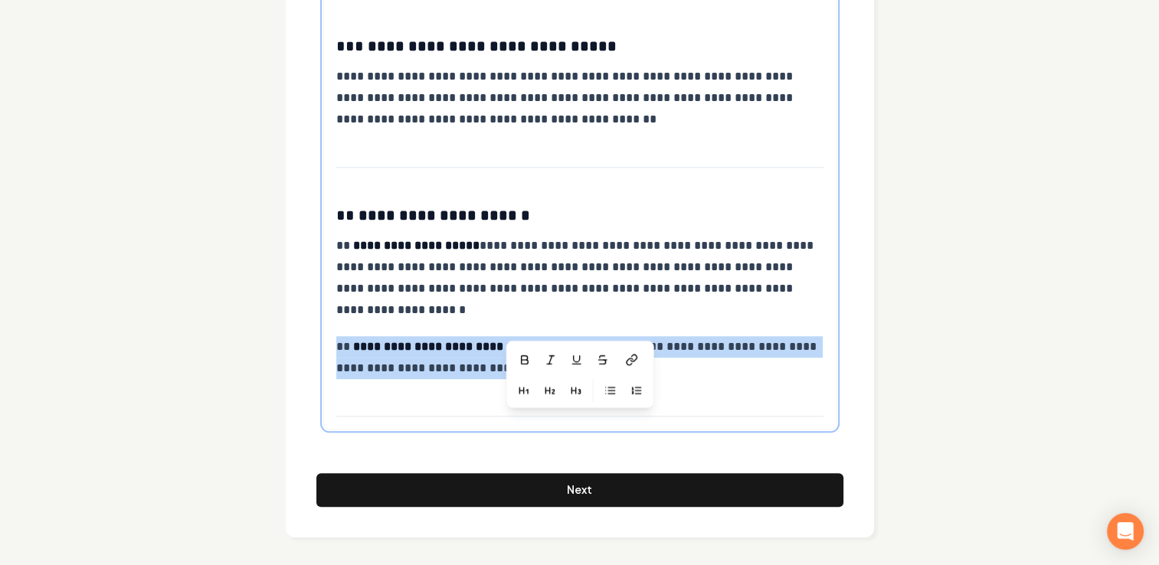
click at [708, 369] on p "**********" at bounding box center [580, 357] width 488 height 43
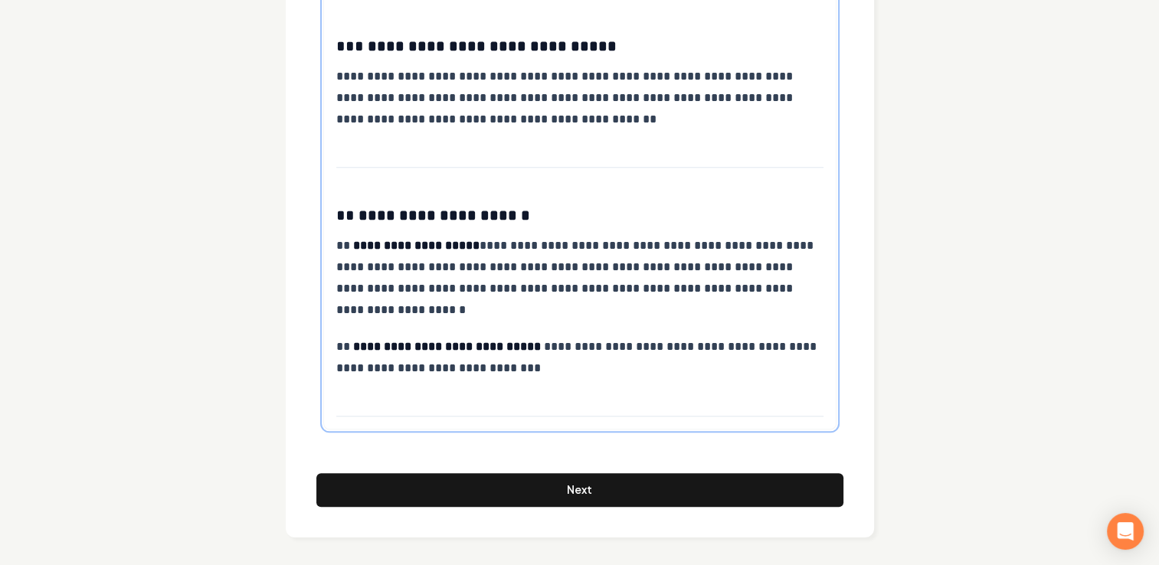
click at [474, 246] on strong "**********" at bounding box center [416, 245] width 126 height 11
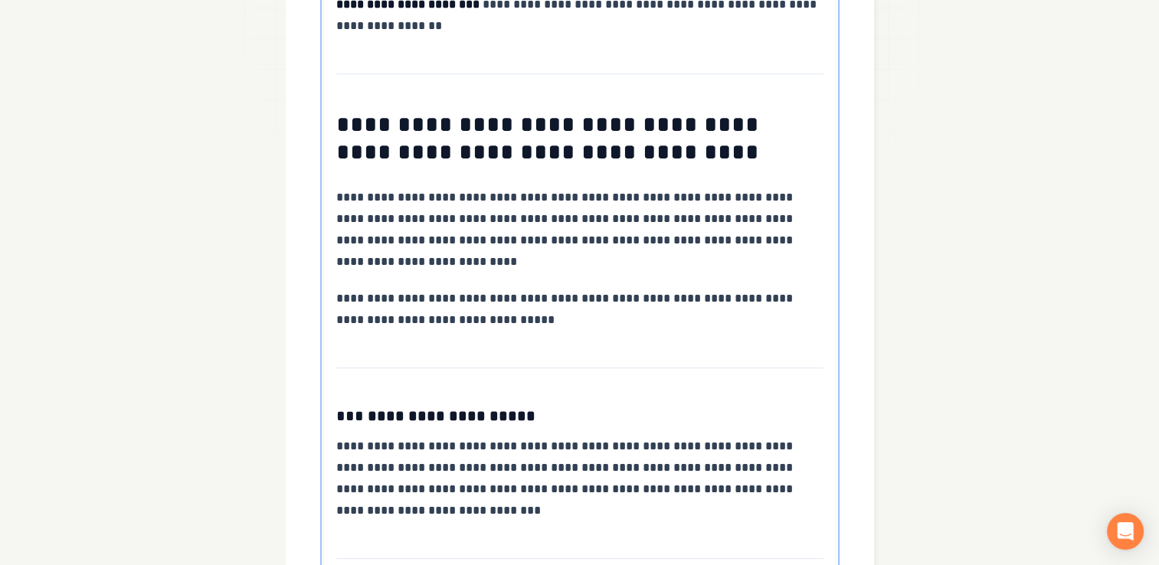
scroll to position [263, 0]
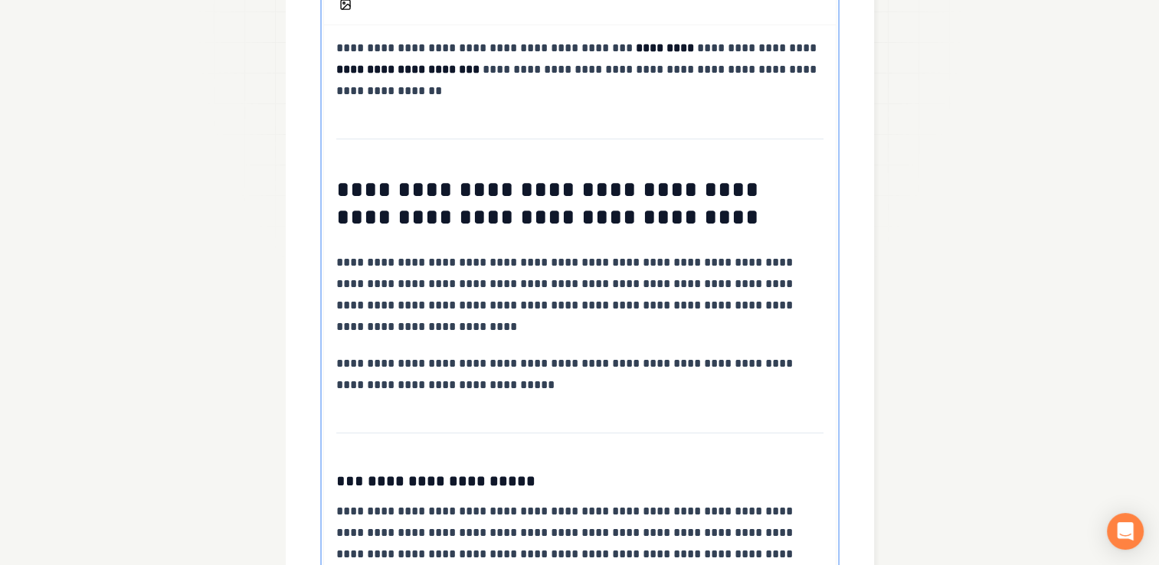
click at [338, 184] on h1 "**********" at bounding box center [580, 203] width 488 height 55
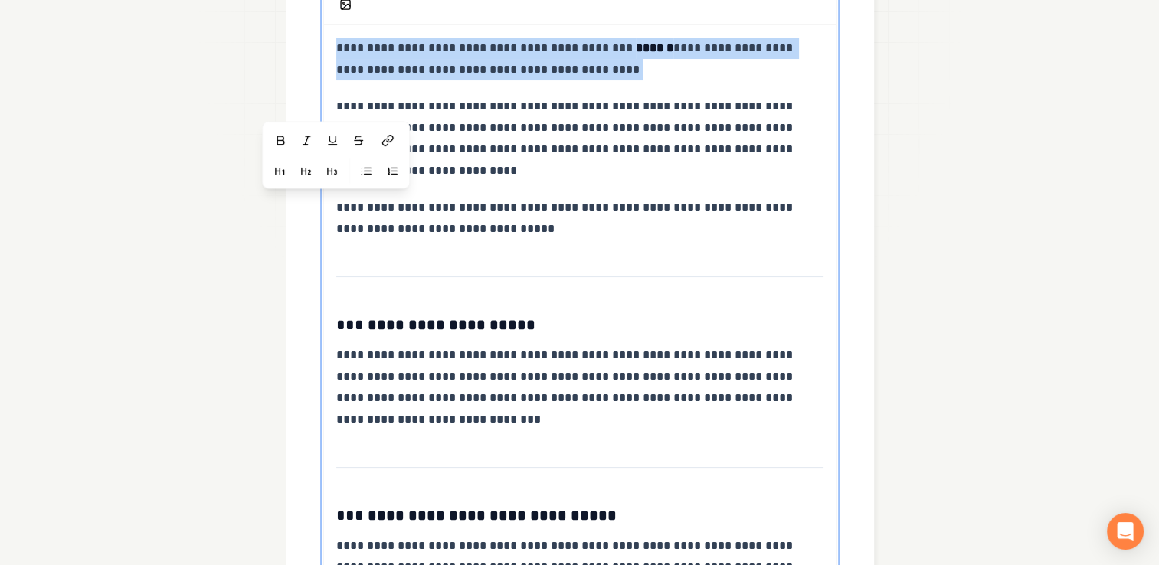
scroll to position [202, 0]
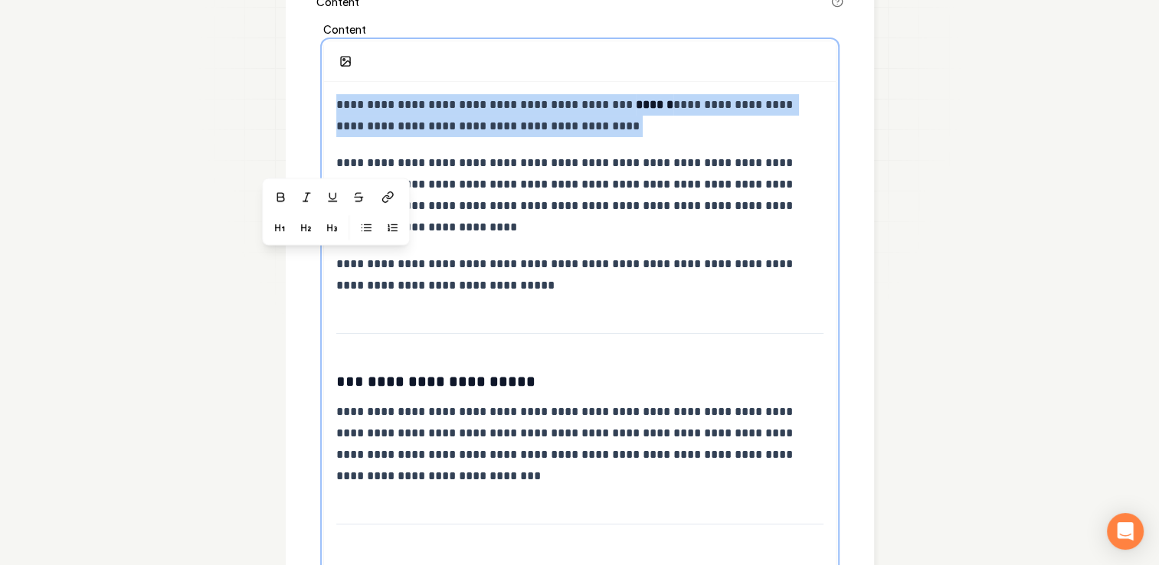
drag, startPoint x: 334, startPoint y: 101, endPoint x: 309, endPoint y: 6, distance: 98.1
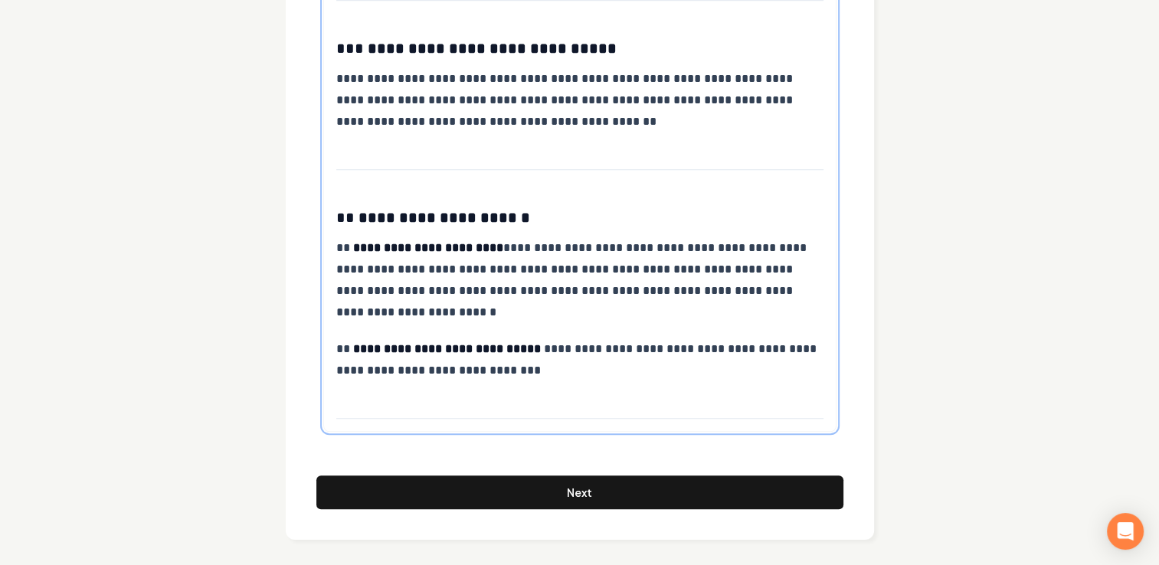
scroll to position [1183, 0]
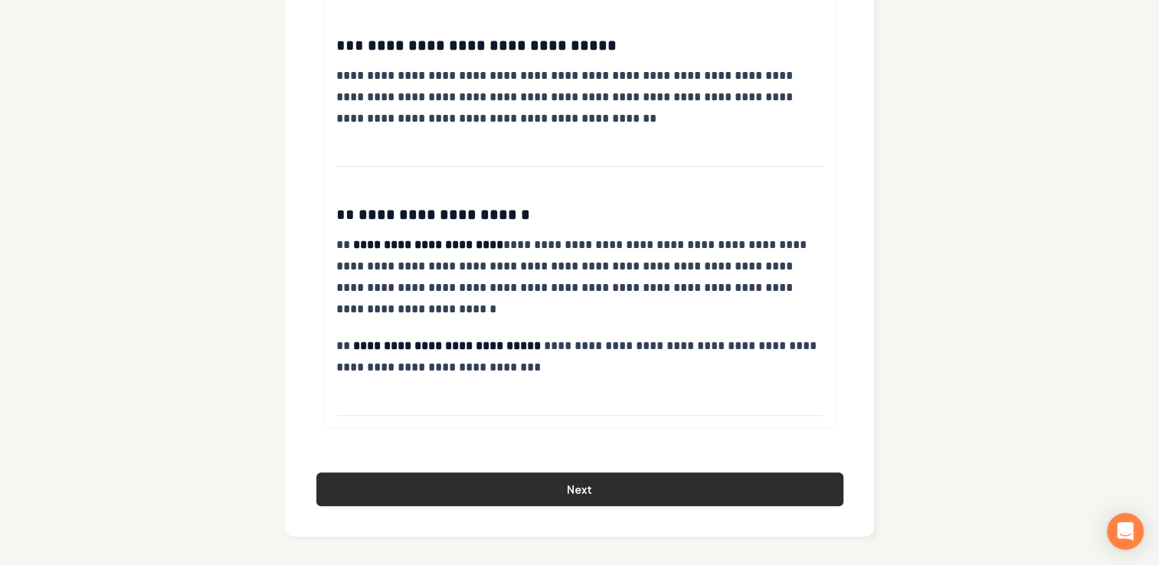
click at [760, 492] on button "Next" at bounding box center [579, 489] width 527 height 34
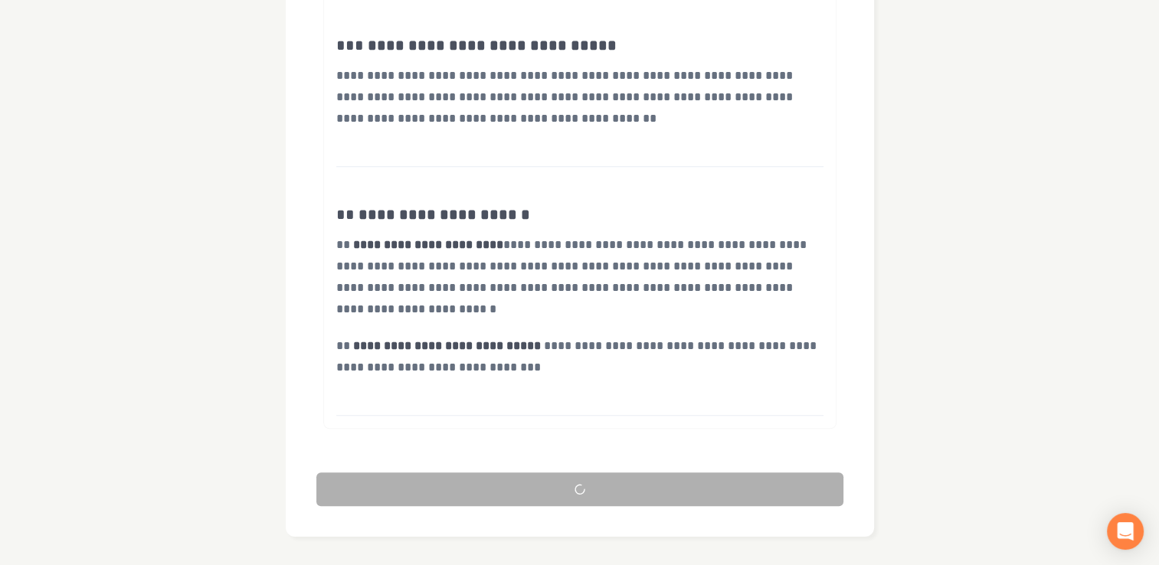
scroll to position [148, 0]
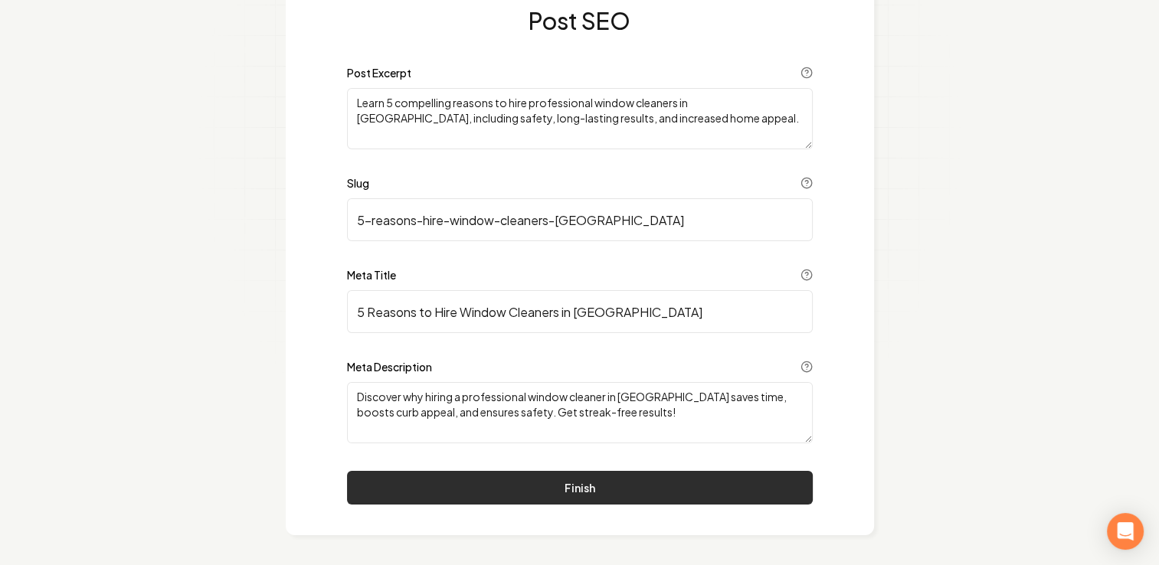
click at [590, 486] on button "Finish" at bounding box center [580, 488] width 466 height 34
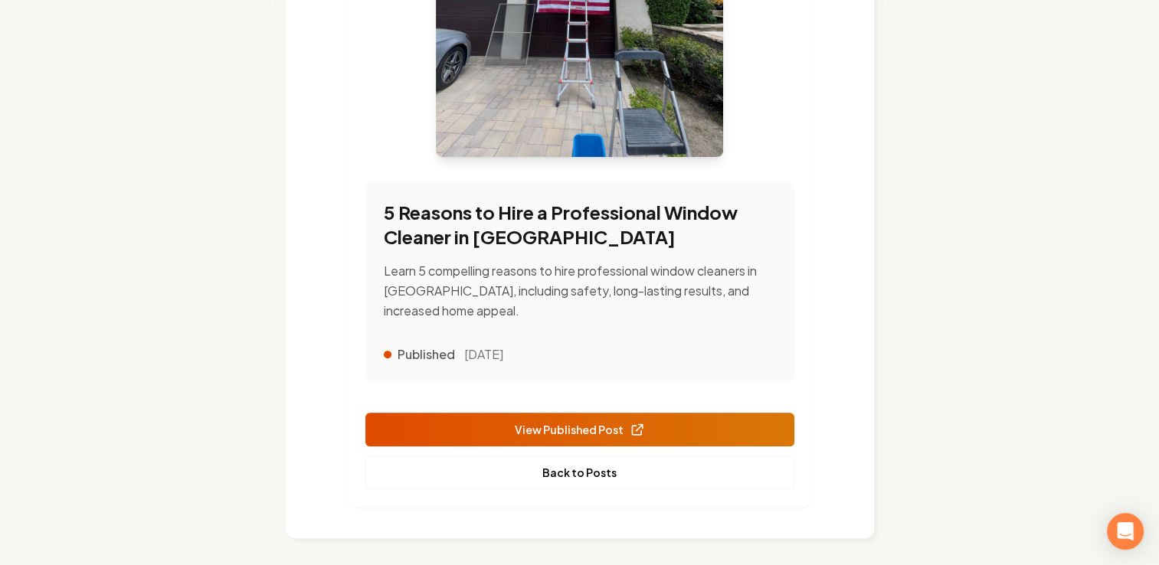
scroll to position [472, 0]
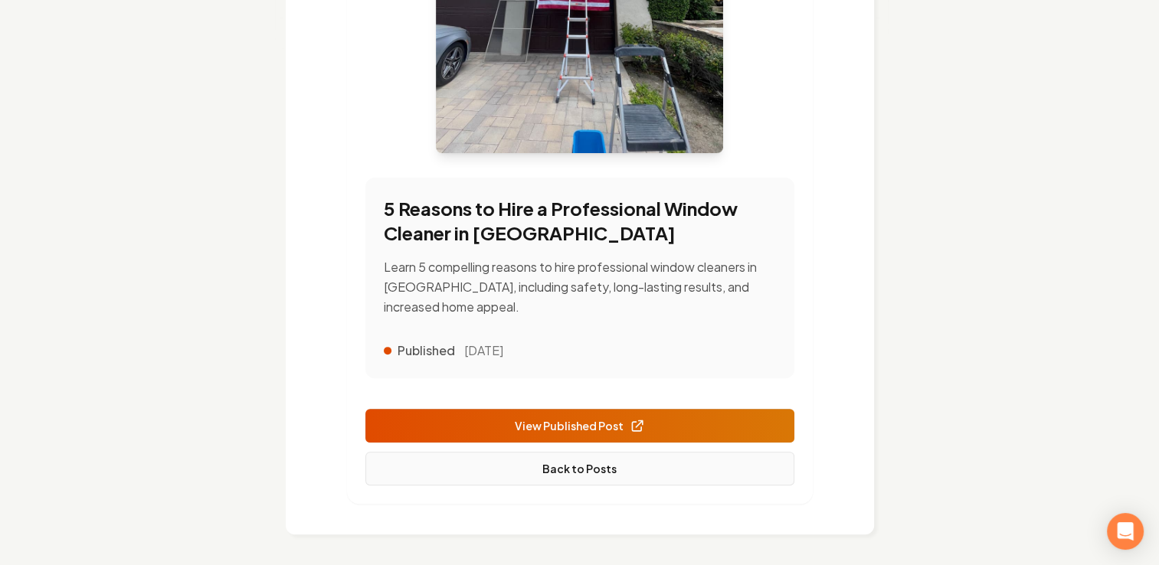
click at [577, 472] on link "Back to Posts" at bounding box center [579, 469] width 429 height 34
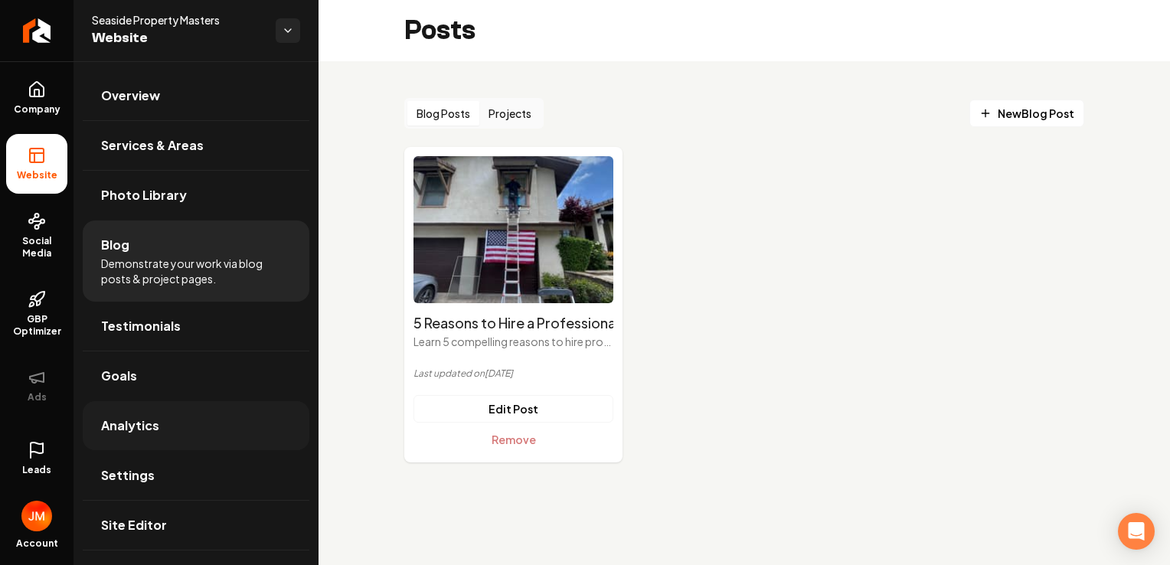
click at [150, 438] on link "Analytics" at bounding box center [196, 425] width 227 height 49
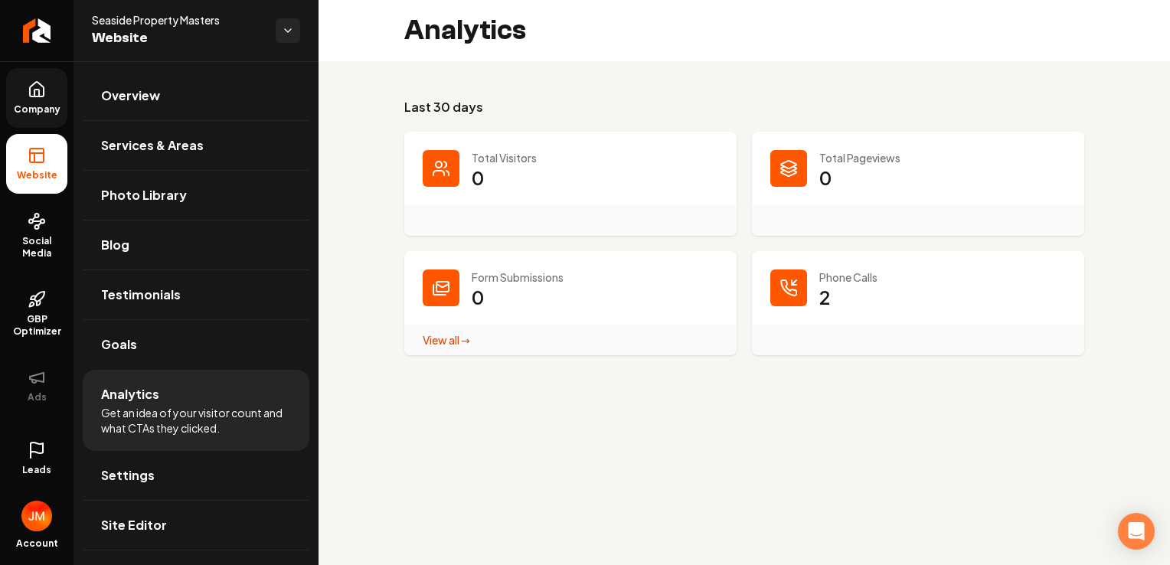
click at [49, 100] on link "Company" at bounding box center [36, 98] width 61 height 60
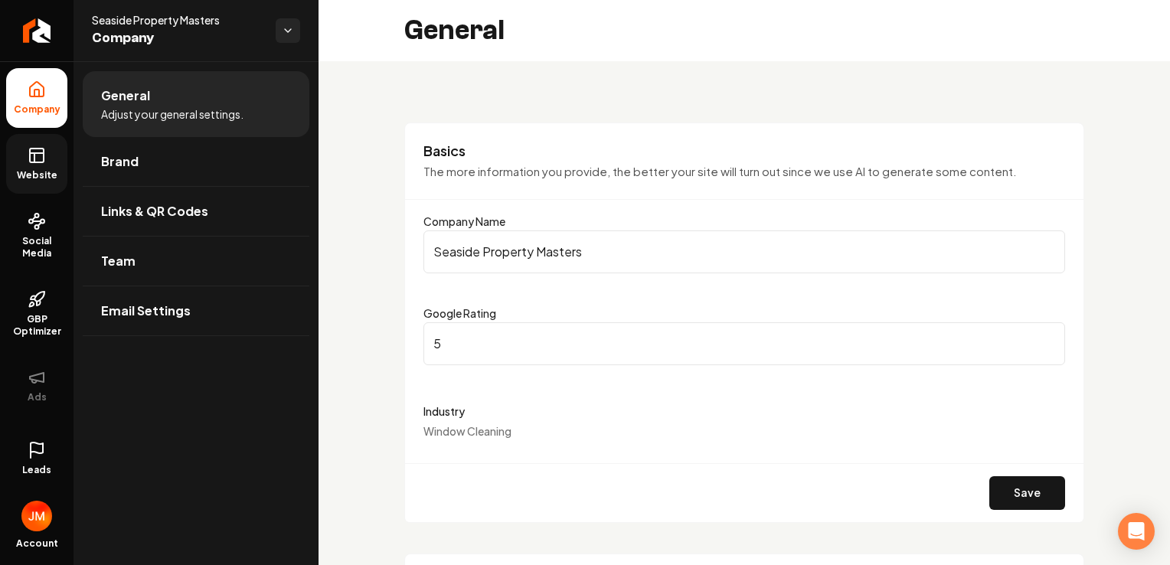
click at [34, 161] on icon at bounding box center [34, 157] width 0 height 9
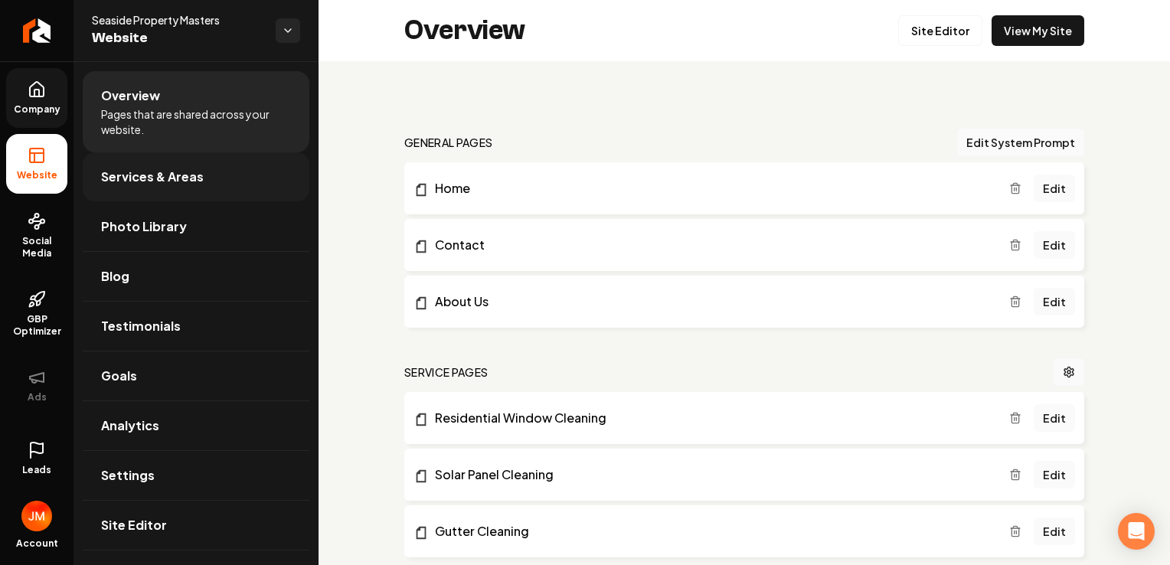
click at [205, 176] on link "Services & Areas" at bounding box center [196, 176] width 227 height 49
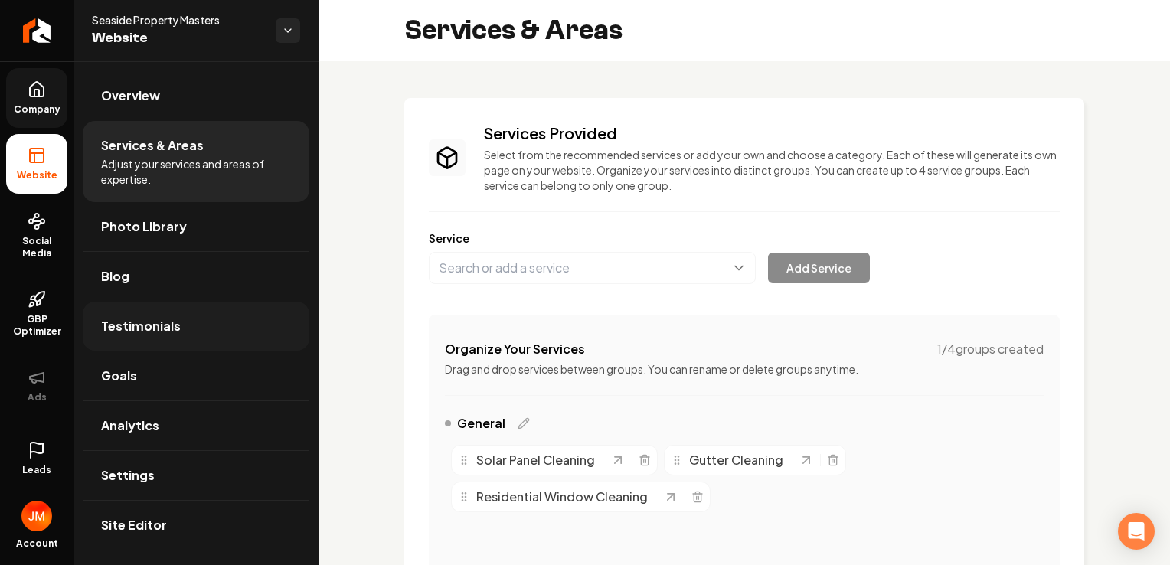
click at [196, 338] on link "Testimonials" at bounding box center [196, 326] width 227 height 49
click at [164, 363] on link "Goals" at bounding box center [196, 375] width 227 height 49
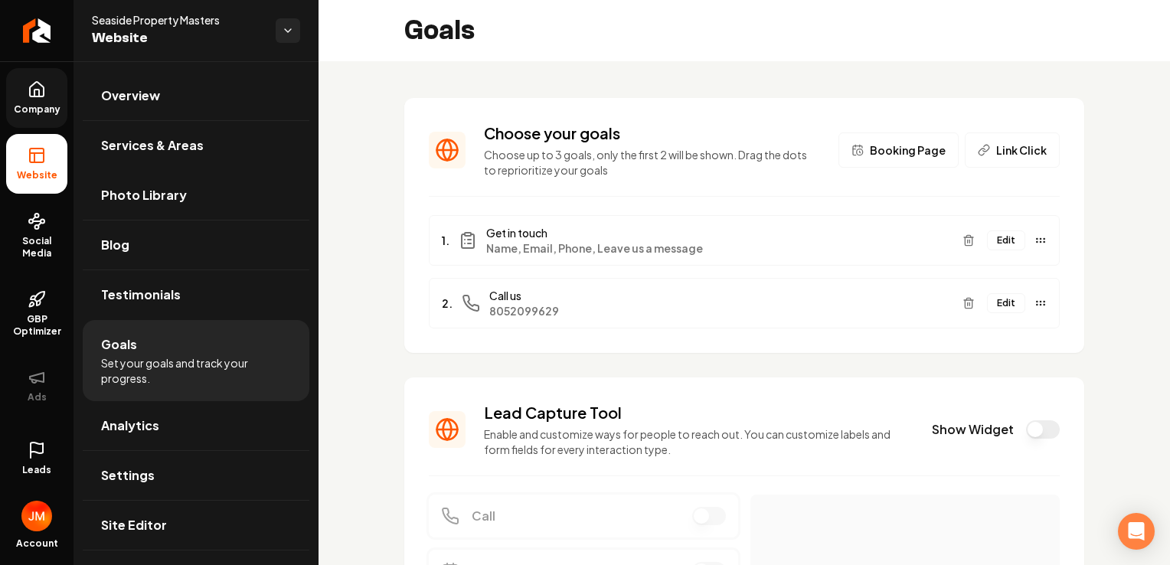
click at [991, 238] on button "Edit" at bounding box center [1006, 241] width 38 height 20
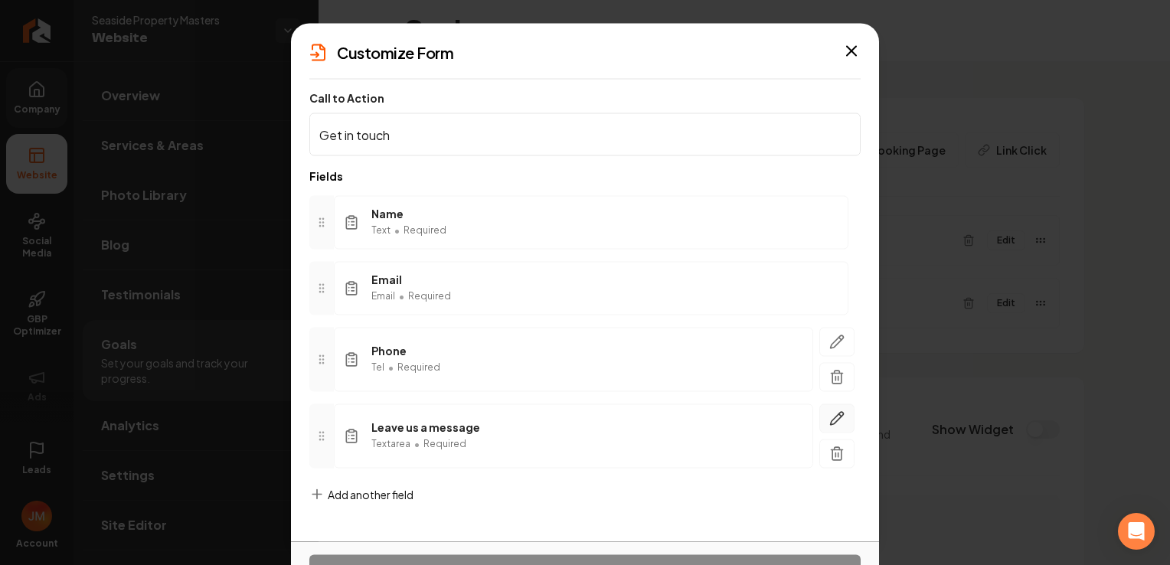
click at [844, 418] on icon "button" at bounding box center [836, 418] width 15 height 15
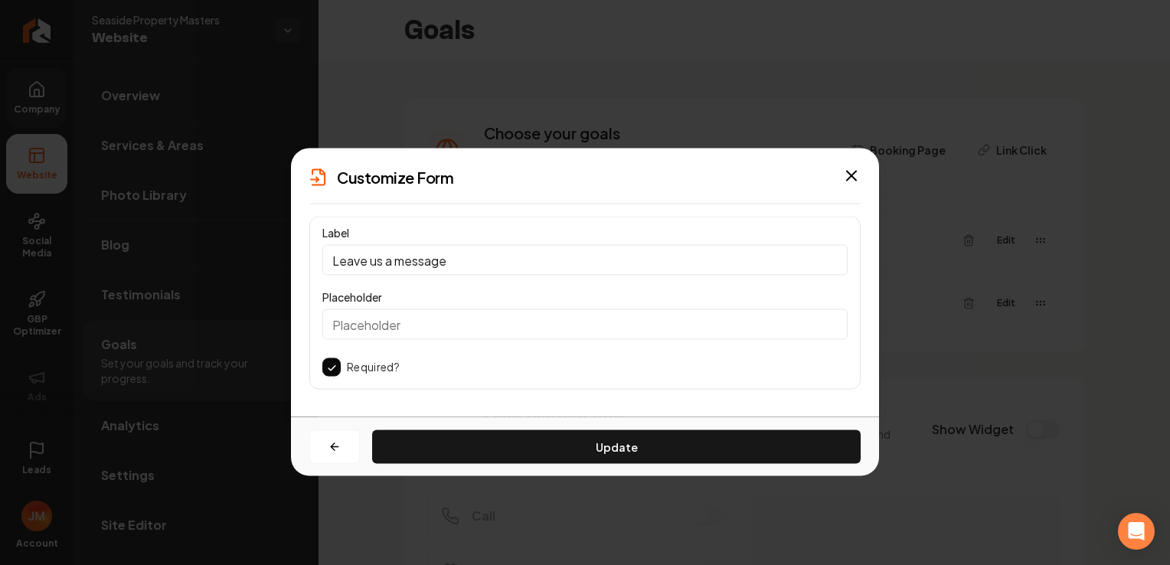
click at [325, 365] on button "button" at bounding box center [331, 367] width 18 height 18
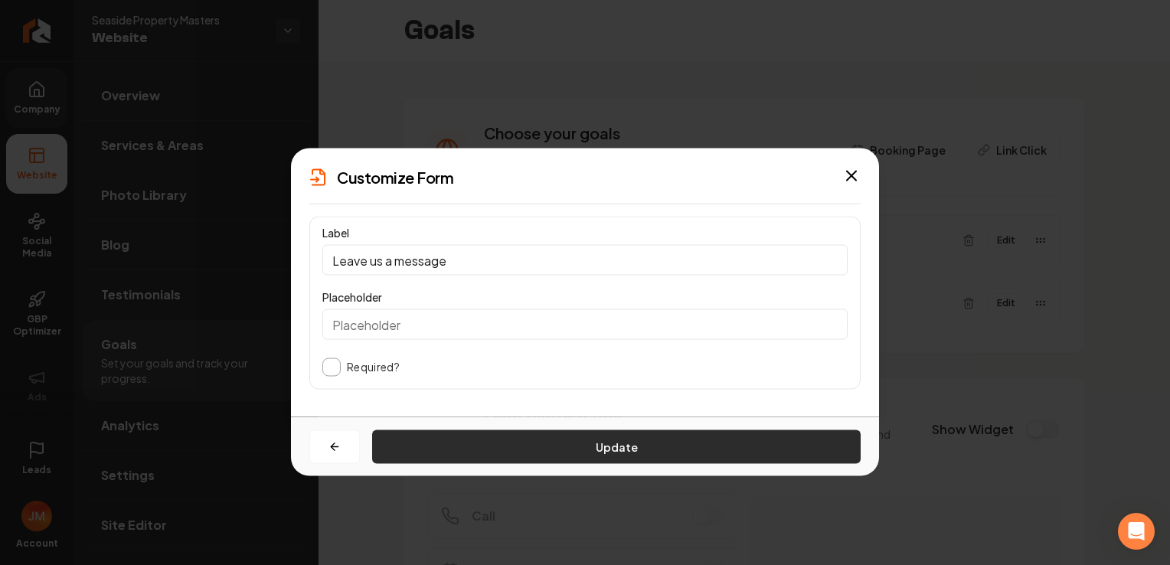
click at [529, 445] on button "Update" at bounding box center [616, 447] width 489 height 34
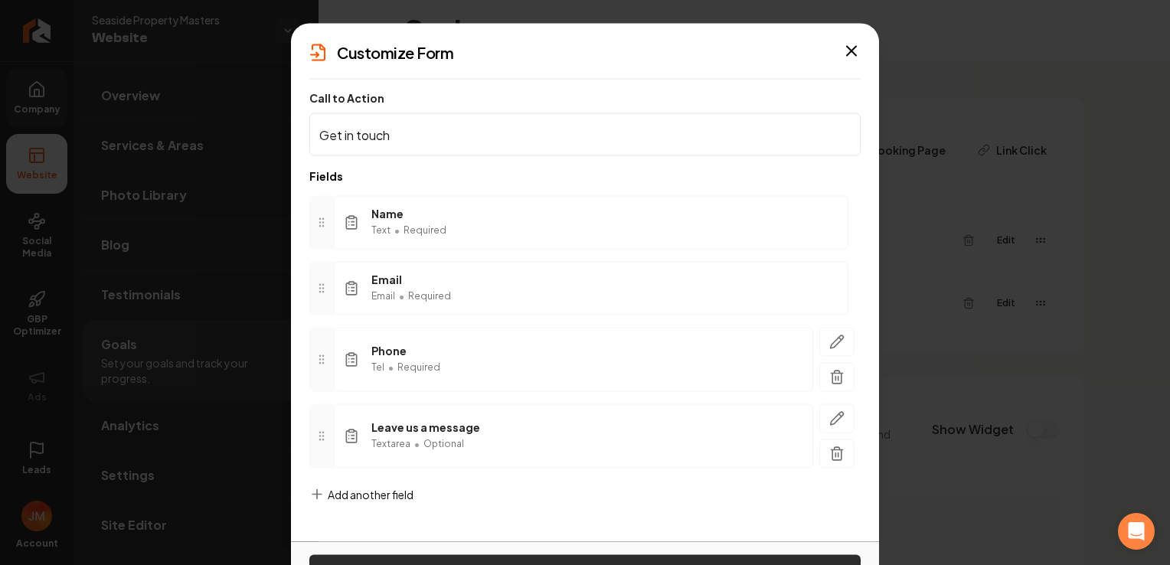
click at [627, 558] on button "Save" at bounding box center [584, 572] width 551 height 34
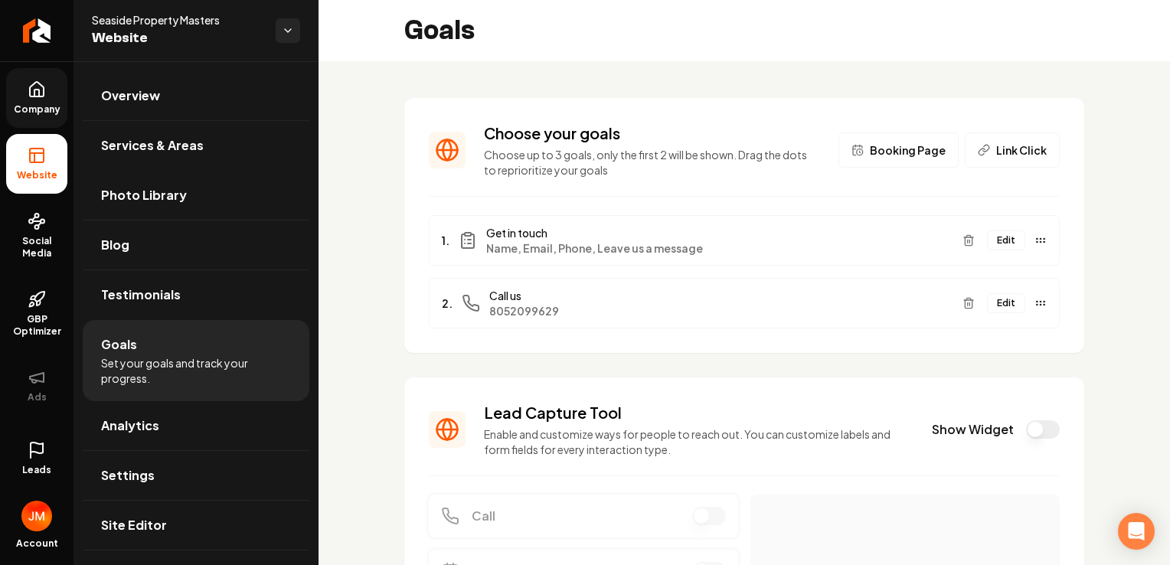
click at [371, 445] on div "Choose your goals Choose up to 3 goals, only the first 2 will be shown. Drag th…" at bounding box center [745, 424] width 852 height 727
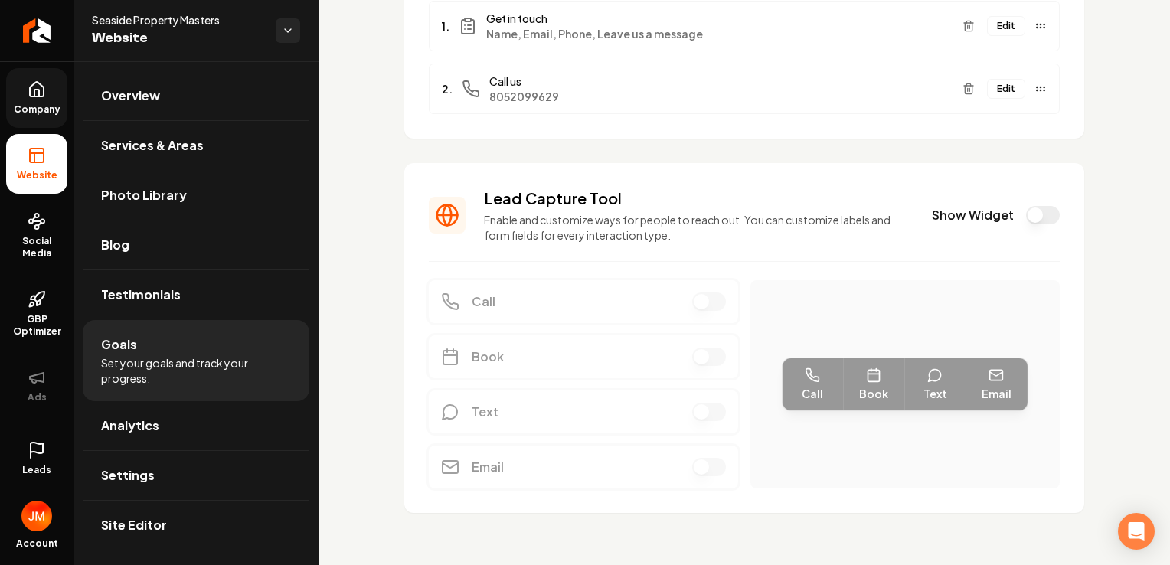
scroll to position [223, 0]
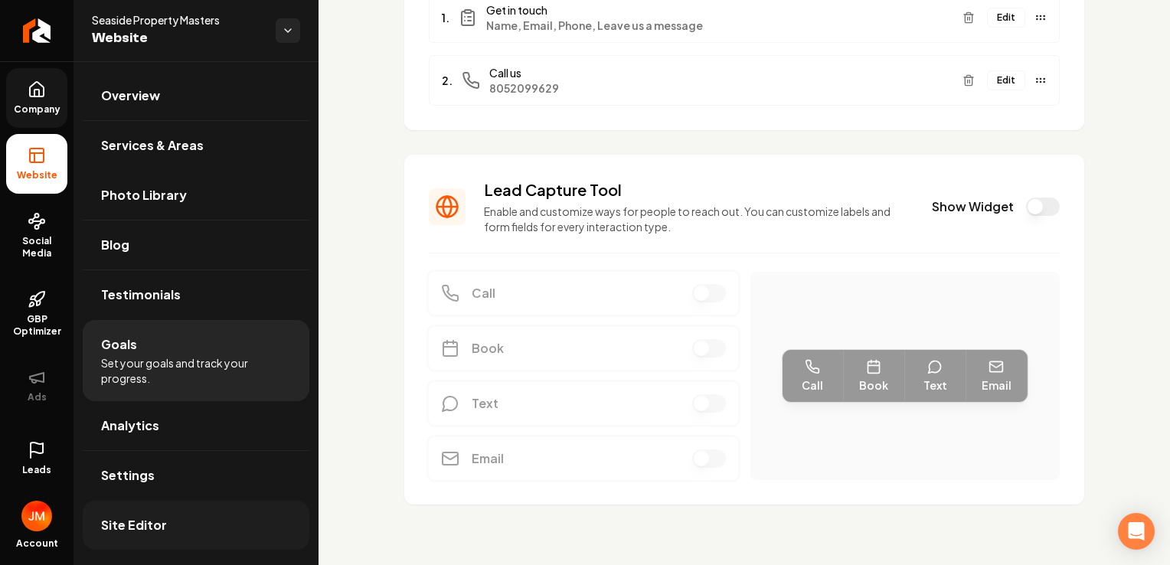
click at [153, 519] on span "Site Editor" at bounding box center [134, 525] width 66 height 18
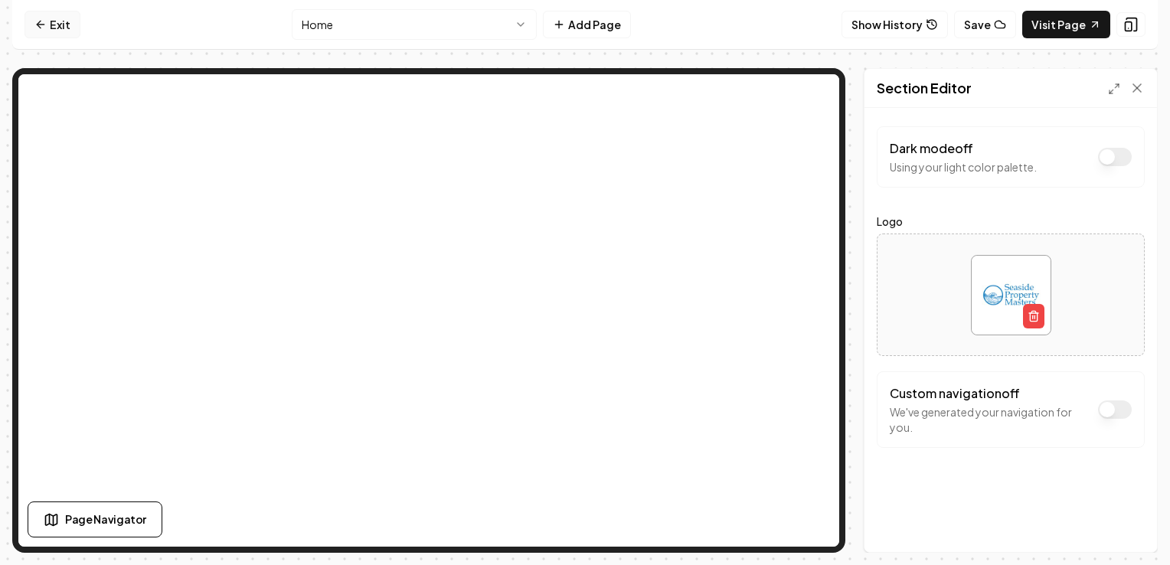
click at [64, 25] on link "Exit" at bounding box center [53, 25] width 56 height 28
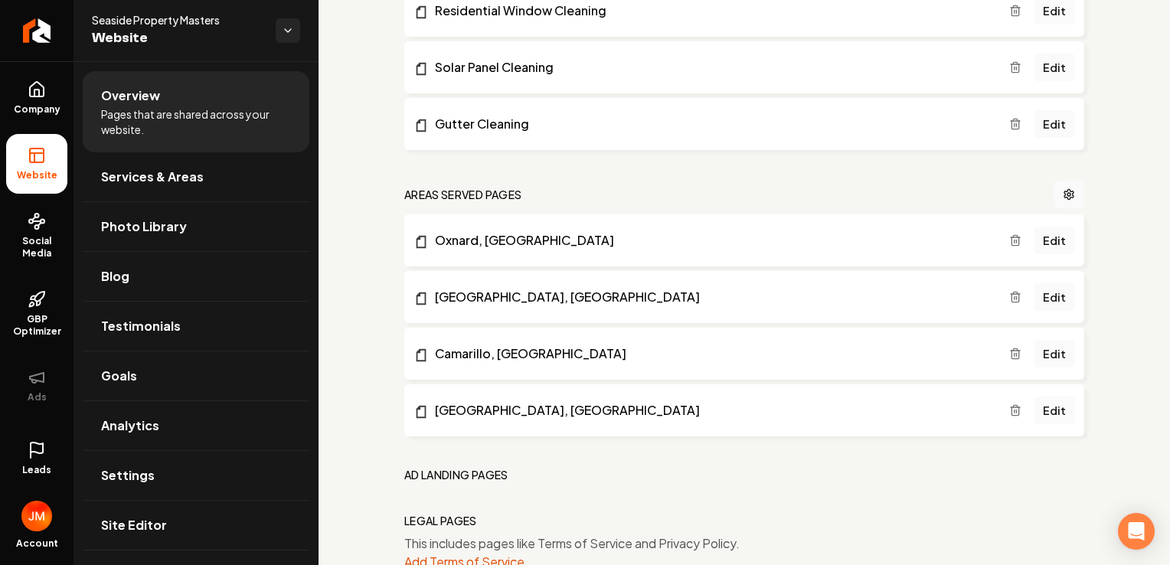
scroll to position [469, 0]
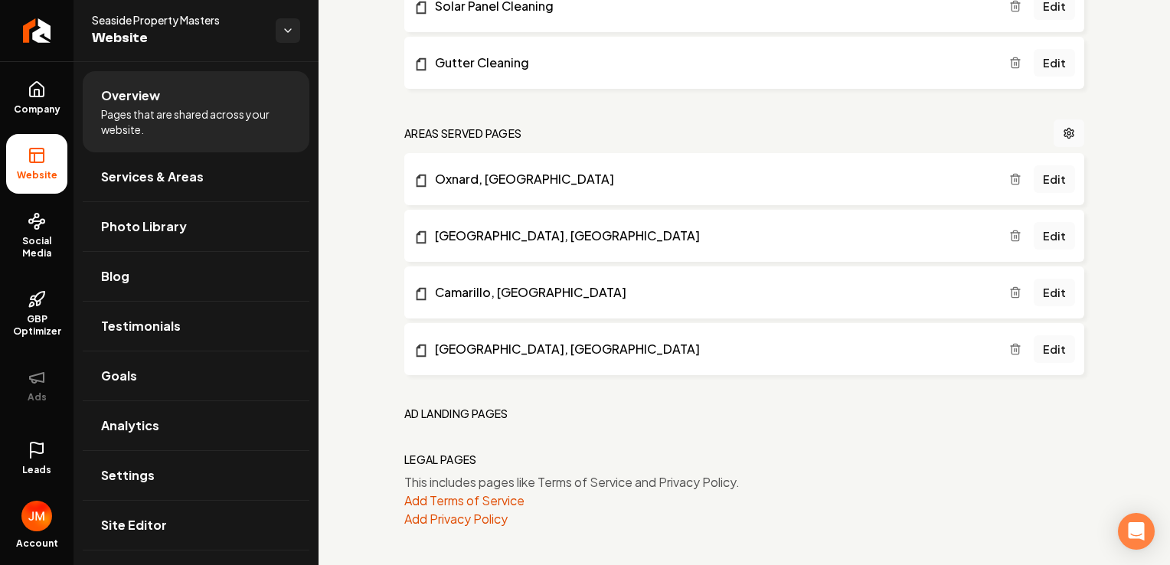
click at [582, 190] on li "Oxnard, CA Edit" at bounding box center [744, 179] width 680 height 52
click at [455, 181] on link "Oxnard, [GEOGRAPHIC_DATA]" at bounding box center [712, 179] width 596 height 18
click at [496, 346] on link "[GEOGRAPHIC_DATA], [GEOGRAPHIC_DATA]" at bounding box center [712, 349] width 596 height 18
